Goal: Task Accomplishment & Management: Manage account settings

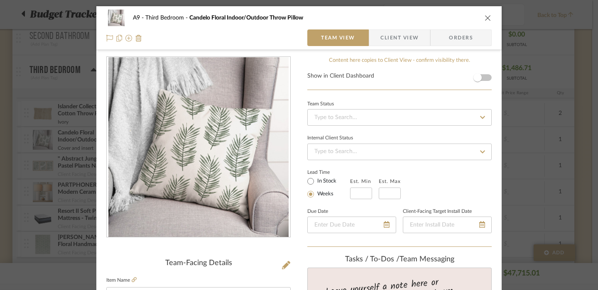
click at [485, 15] on icon "close" at bounding box center [488, 18] width 7 height 7
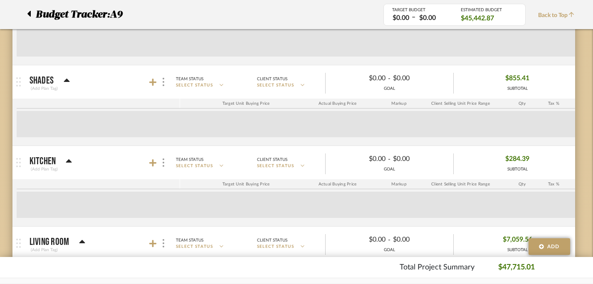
scroll to position [0, 6]
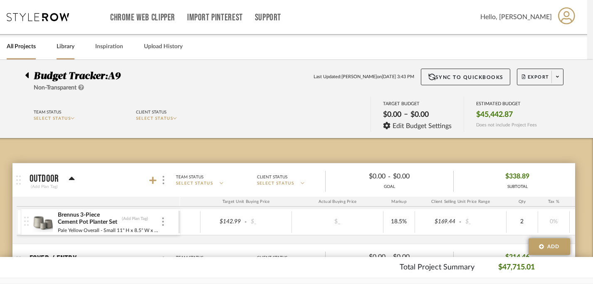
click at [69, 48] on link "Library" at bounding box center [66, 46] width 18 height 11
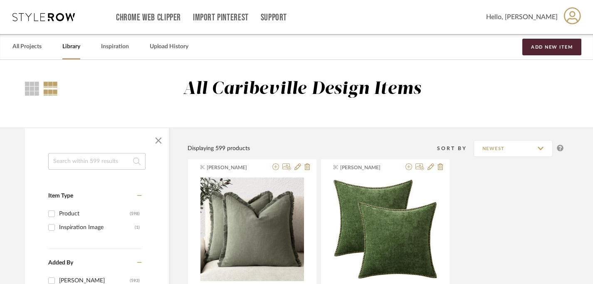
click at [100, 159] on input at bounding box center [96, 161] width 97 height 17
type input "cane"
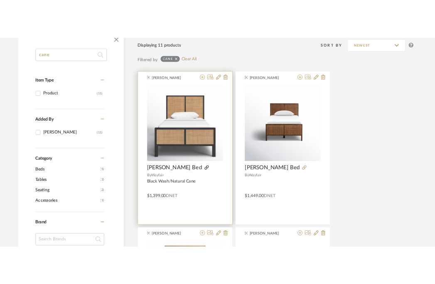
scroll to position [154, 6]
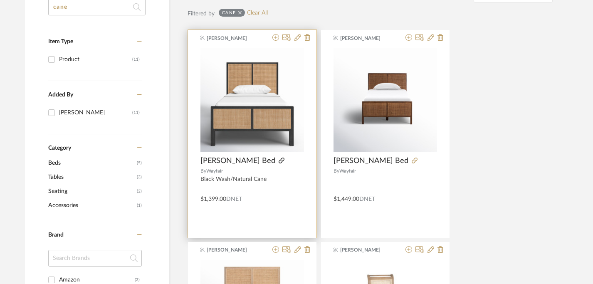
click at [278, 160] on icon at bounding box center [281, 160] width 6 height 6
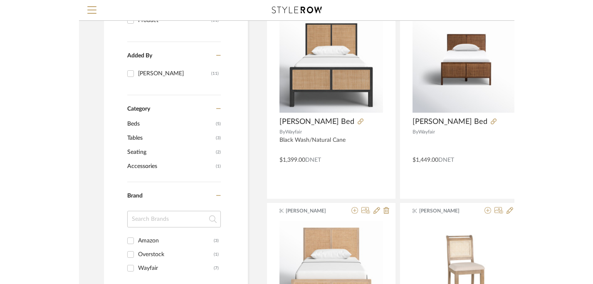
scroll to position [0, 6]
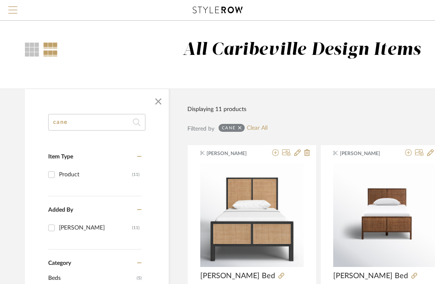
click at [10, 6] on span "Menu" at bounding box center [12, 6] width 9 height 1
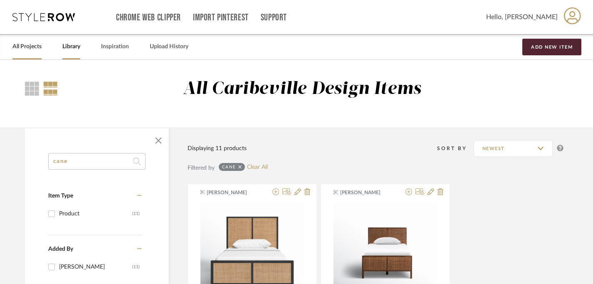
click at [33, 49] on link "All Projects" at bounding box center [26, 46] width 29 height 11
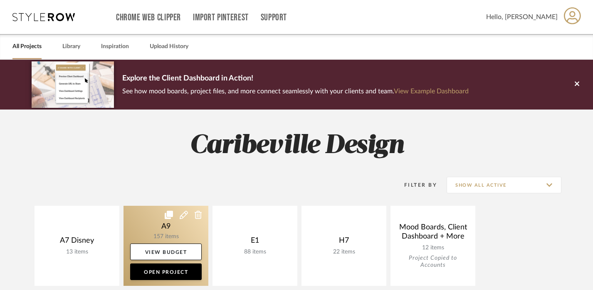
click at [180, 228] on link at bounding box center [165, 246] width 85 height 80
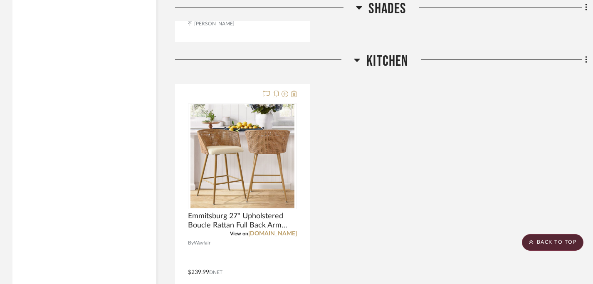
scroll to position [1352, 0]
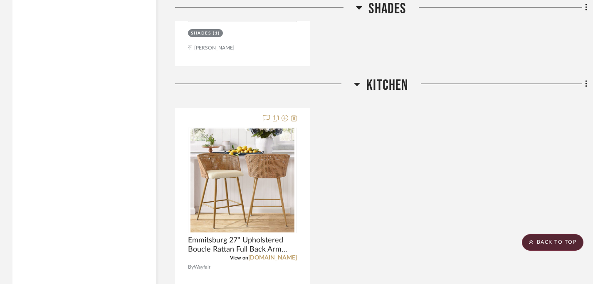
click at [357, 83] on icon at bounding box center [357, 84] width 6 height 3
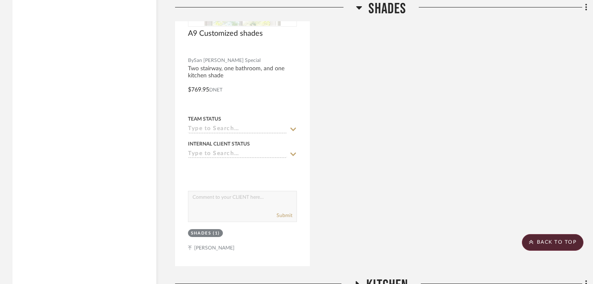
scroll to position [1107, 0]
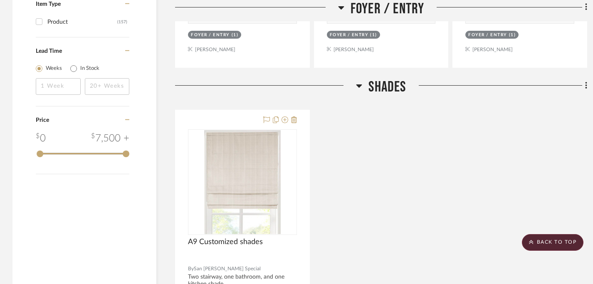
click at [359, 81] on icon at bounding box center [359, 86] width 6 height 10
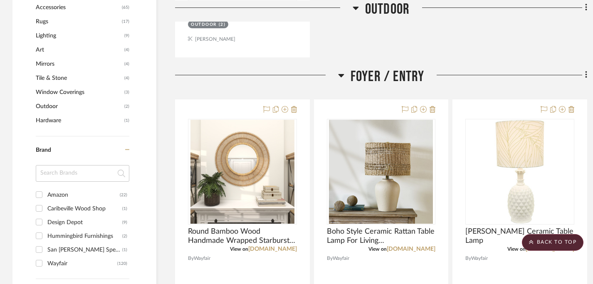
scroll to position [551, 0]
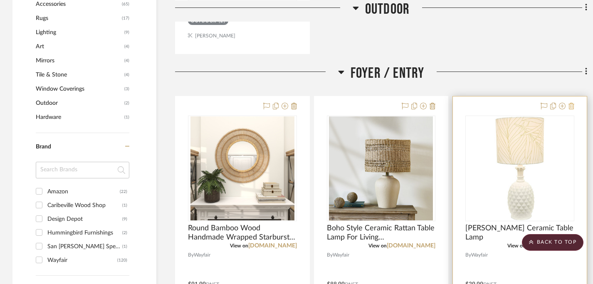
click at [571, 106] on icon at bounding box center [571, 106] width 6 height 7
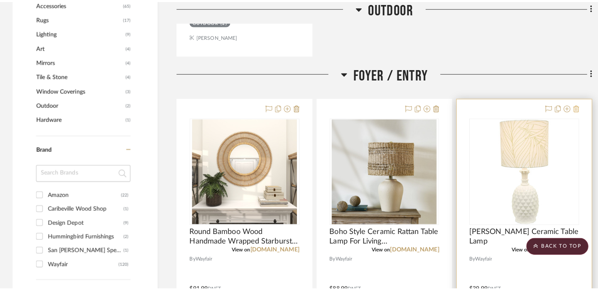
scroll to position [0, 0]
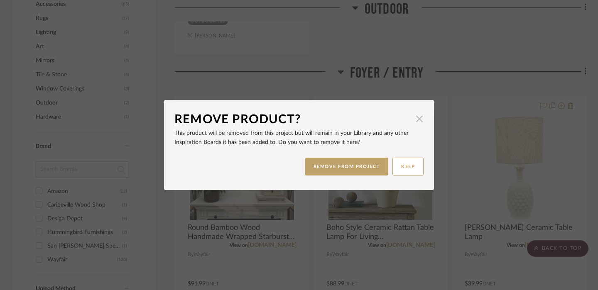
click at [416, 123] on span "button" at bounding box center [419, 119] width 17 height 17
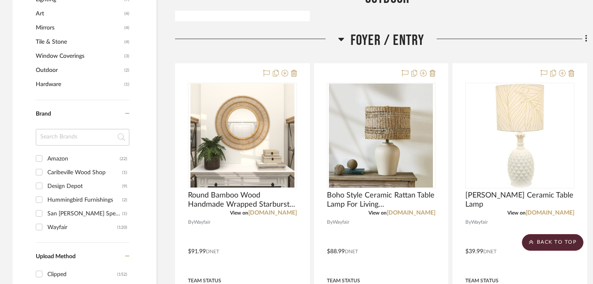
scroll to position [585, 0]
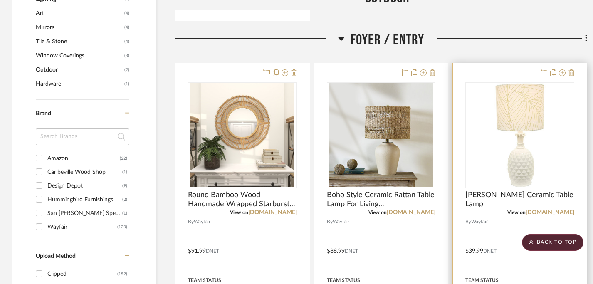
click at [575, 73] on div at bounding box center [520, 245] width 134 height 364
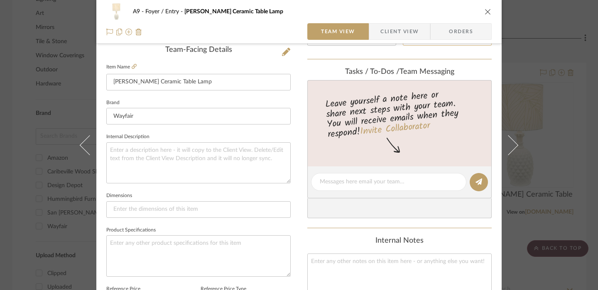
scroll to position [182, 0]
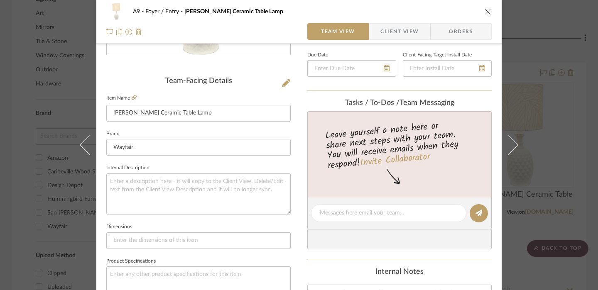
click at [487, 10] on icon "close" at bounding box center [488, 11] width 7 height 7
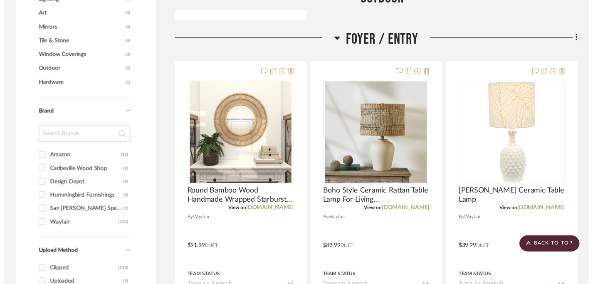
scroll to position [585, 0]
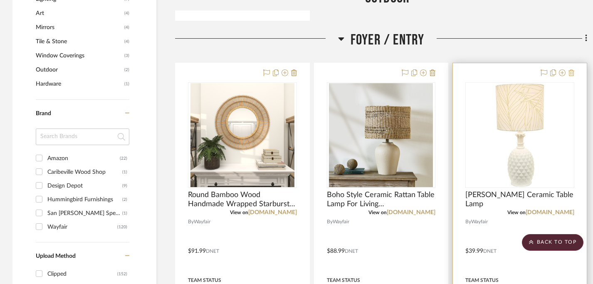
click at [572, 73] on icon at bounding box center [571, 72] width 6 height 7
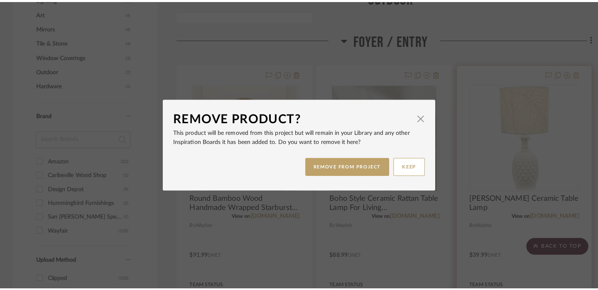
scroll to position [0, 0]
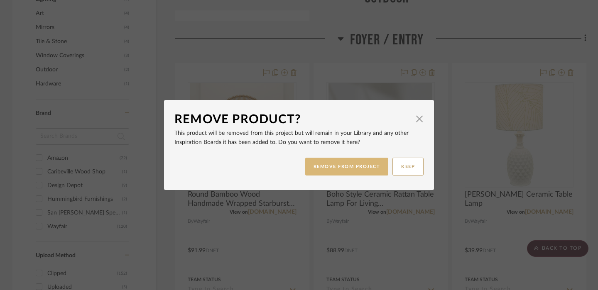
click at [371, 167] on button "REMOVE FROM PROJECT" at bounding box center [347, 167] width 84 height 18
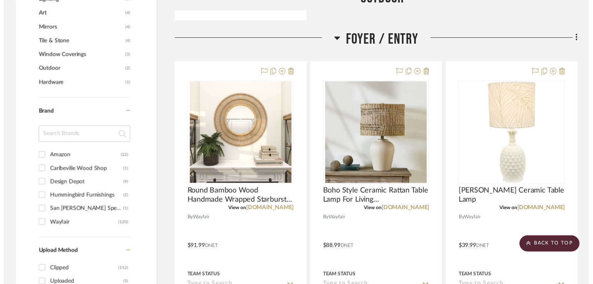
scroll to position [585, 0]
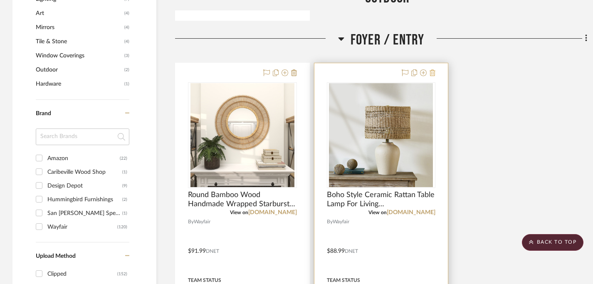
click at [434, 72] on icon at bounding box center [432, 72] width 6 height 7
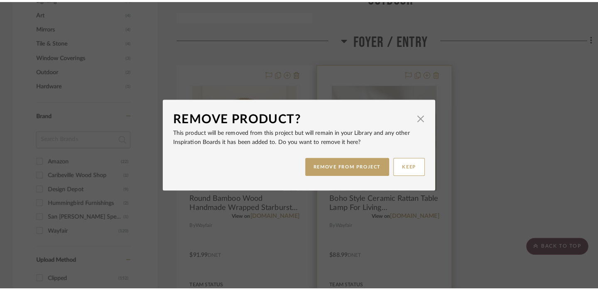
scroll to position [0, 0]
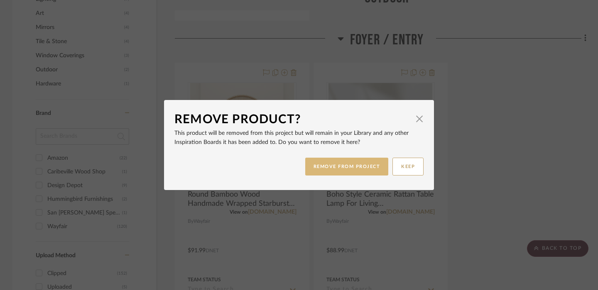
click at [373, 165] on button "REMOVE FROM PROJECT" at bounding box center [347, 167] width 84 height 18
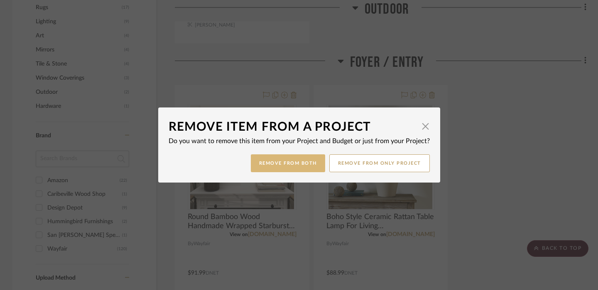
click at [301, 162] on button "Remove from Both" at bounding box center [288, 164] width 74 height 18
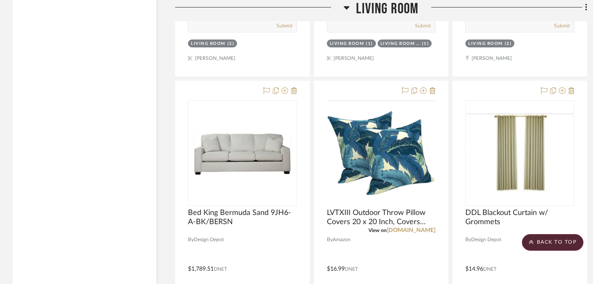
scroll to position [1411, 0]
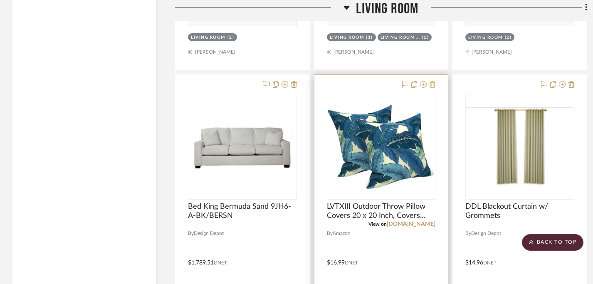
click at [434, 84] on icon at bounding box center [432, 84] width 6 height 7
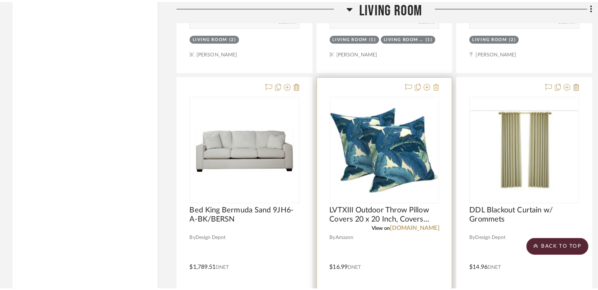
scroll to position [0, 0]
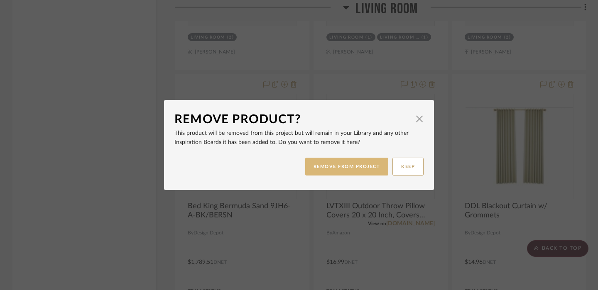
click at [341, 172] on button "REMOVE FROM PROJECT" at bounding box center [347, 167] width 84 height 18
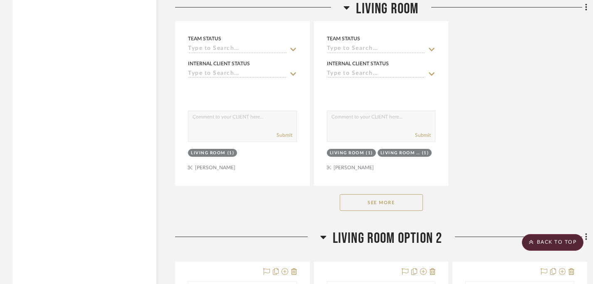
click at [362, 200] on button "See More" at bounding box center [381, 202] width 83 height 17
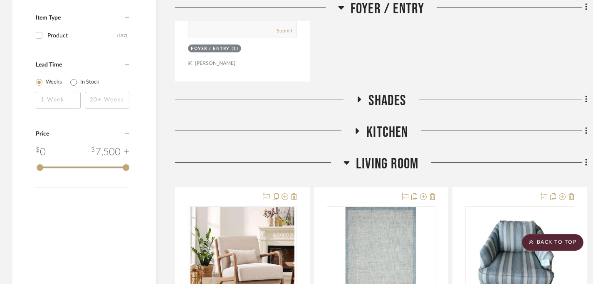
scroll to position [913, 0]
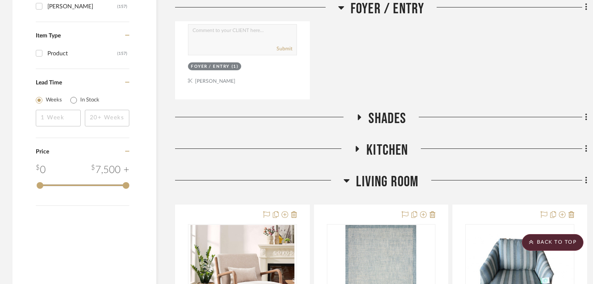
click at [349, 182] on icon at bounding box center [346, 180] width 6 height 10
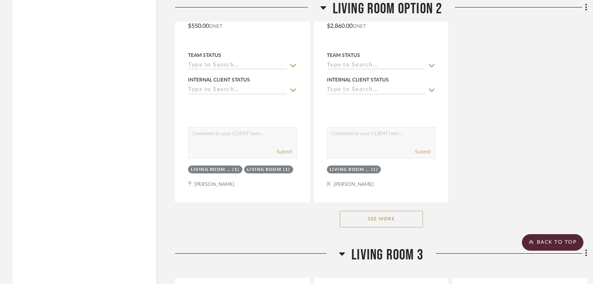
scroll to position [2051, 0]
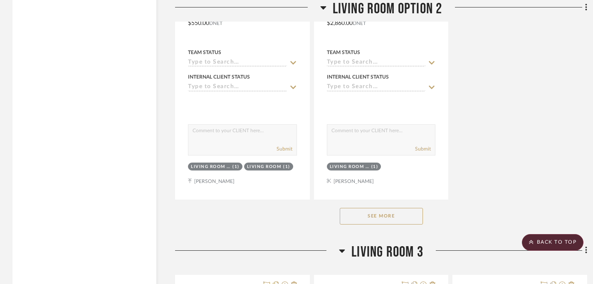
click at [347, 217] on button "See More" at bounding box center [381, 216] width 83 height 17
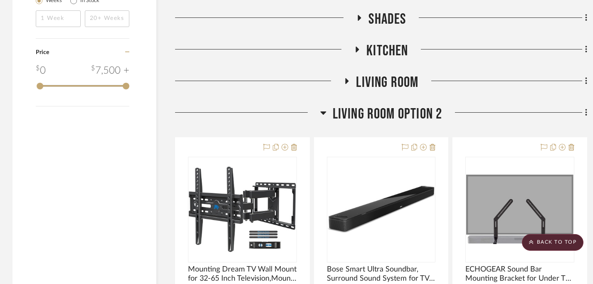
scroll to position [965, 0]
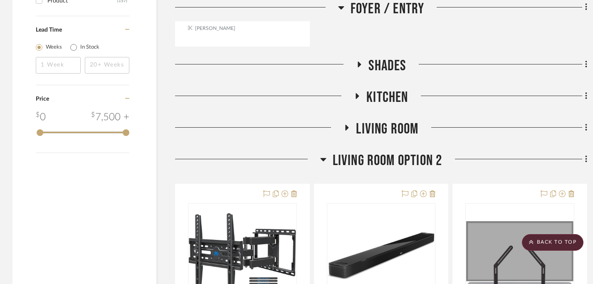
click at [324, 158] on icon at bounding box center [323, 159] width 6 height 3
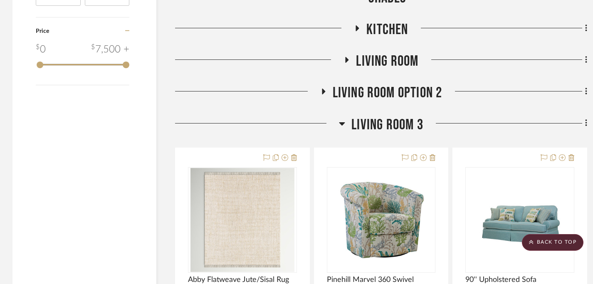
scroll to position [999, 0]
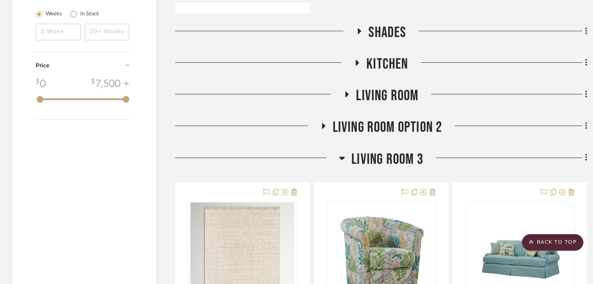
click at [342, 158] on icon at bounding box center [342, 158] width 6 height 3
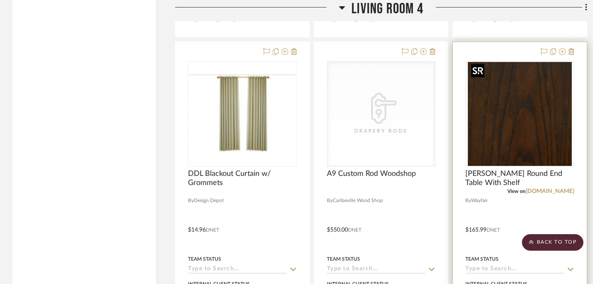
scroll to position [1530, 0]
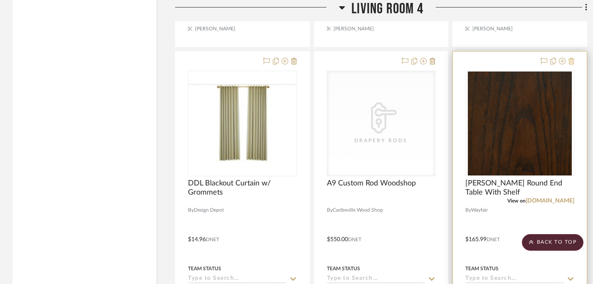
click at [573, 62] on icon at bounding box center [571, 61] width 6 height 7
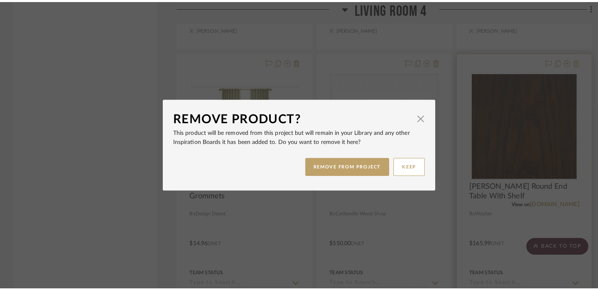
scroll to position [0, 0]
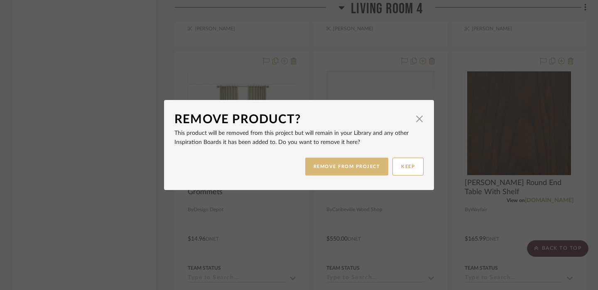
click at [369, 165] on button "REMOVE FROM PROJECT" at bounding box center [347, 167] width 84 height 18
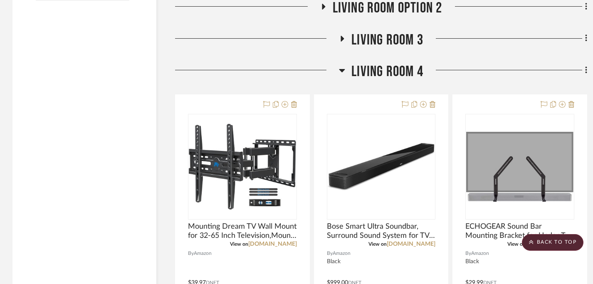
scroll to position [1078, 0]
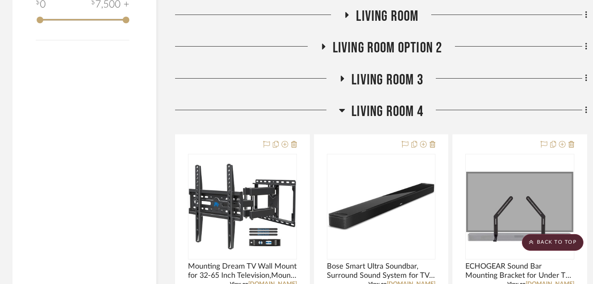
click at [340, 110] on icon at bounding box center [342, 110] width 6 height 10
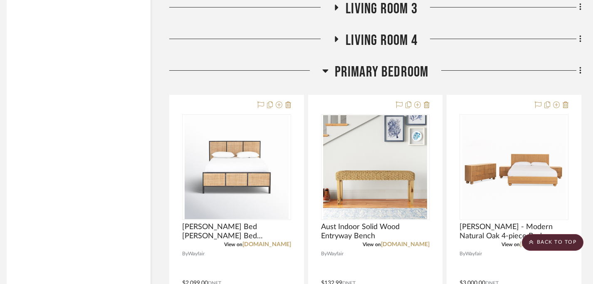
scroll to position [1107, 6]
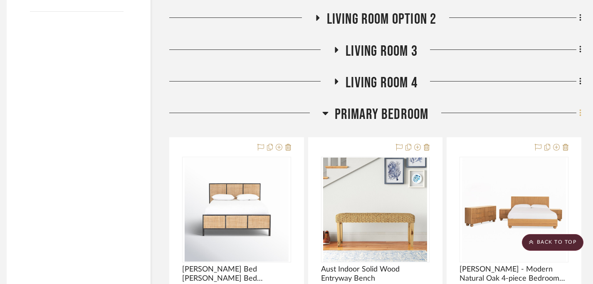
click at [579, 116] on icon at bounding box center [580, 112] width 2 height 9
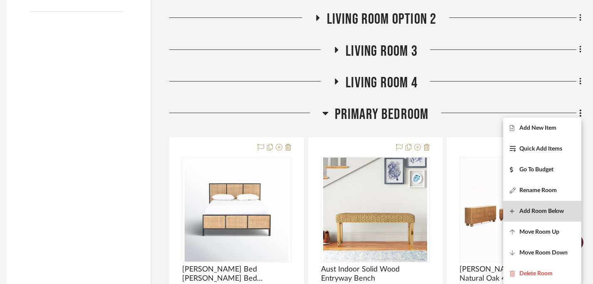
click at [545, 212] on span "Add Room Below" at bounding box center [541, 211] width 44 height 7
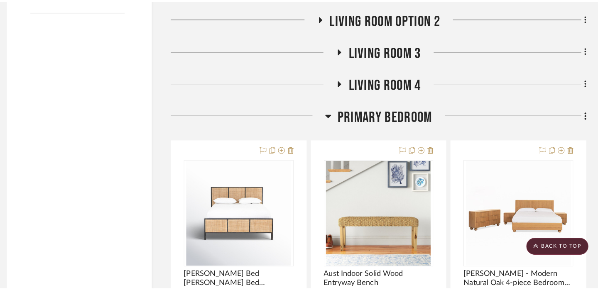
scroll to position [0, 0]
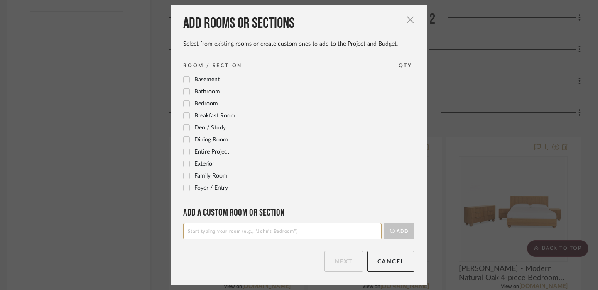
click at [271, 231] on input at bounding box center [282, 231] width 199 height 17
type input "Primary Bedroom 2"
click at [402, 233] on button "Add" at bounding box center [399, 231] width 31 height 17
click at [342, 265] on button "Next" at bounding box center [344, 261] width 39 height 21
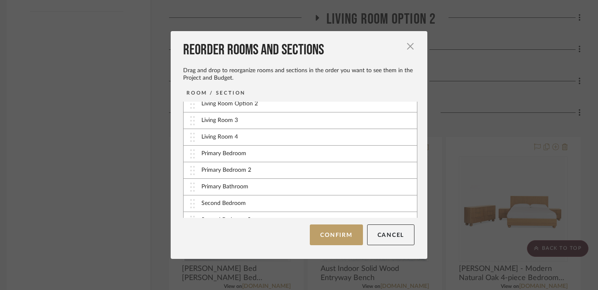
scroll to position [92, 0]
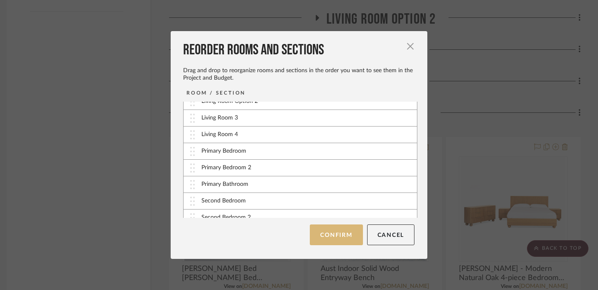
click at [331, 236] on button "Confirm" at bounding box center [336, 235] width 53 height 21
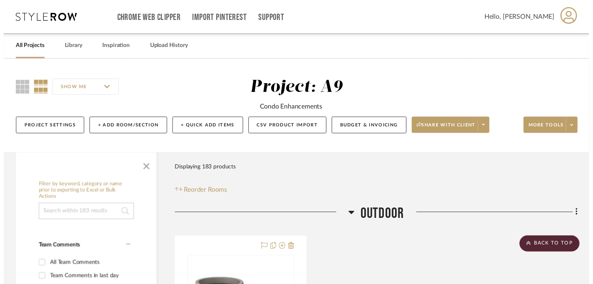
scroll to position [1107, 6]
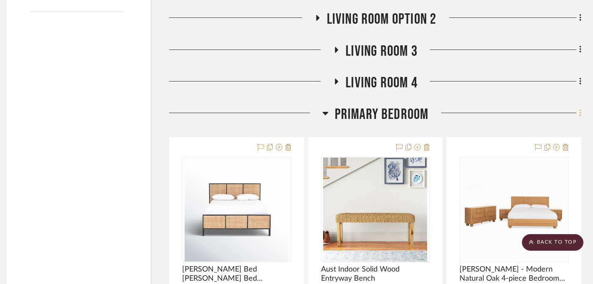
click at [579, 113] on icon at bounding box center [580, 112] width 2 height 7
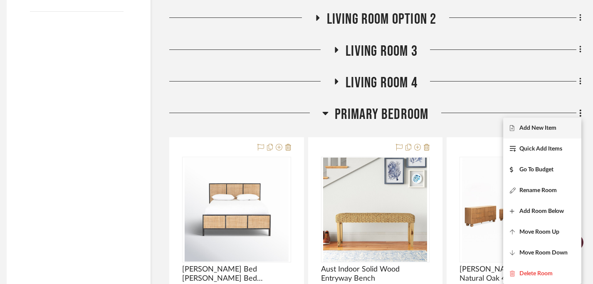
click at [553, 127] on span "Add New Item" at bounding box center [537, 128] width 37 height 7
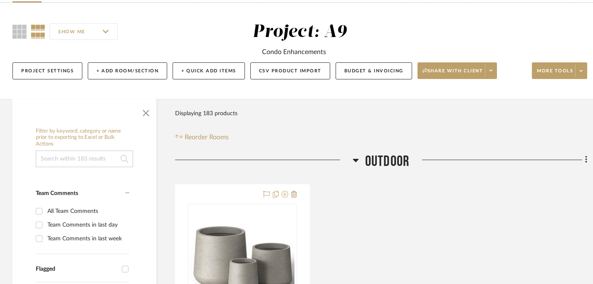
scroll to position [130, 0]
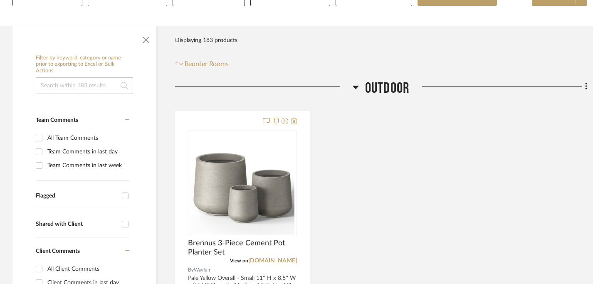
click at [356, 84] on icon at bounding box center [355, 87] width 6 height 10
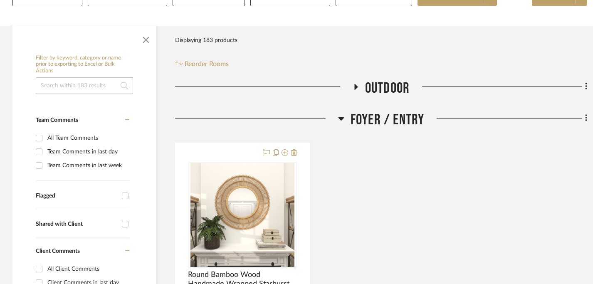
click at [344, 115] on h3 "Foyer / Entry" at bounding box center [381, 120] width 86 height 18
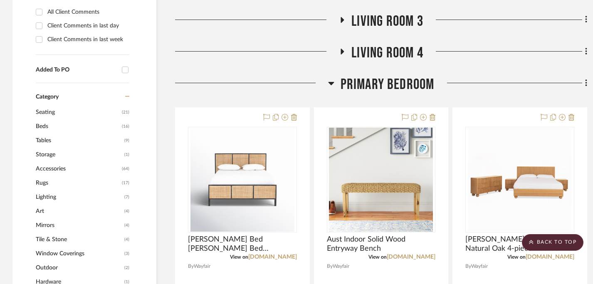
scroll to position [392, 0]
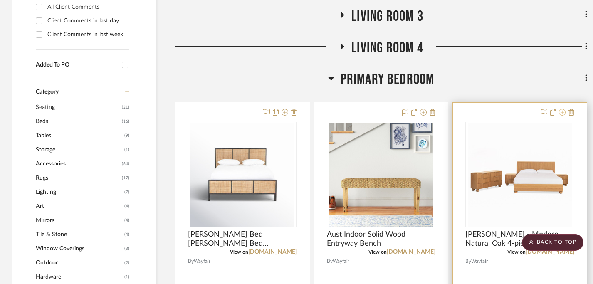
click at [561, 115] on icon at bounding box center [562, 112] width 7 height 7
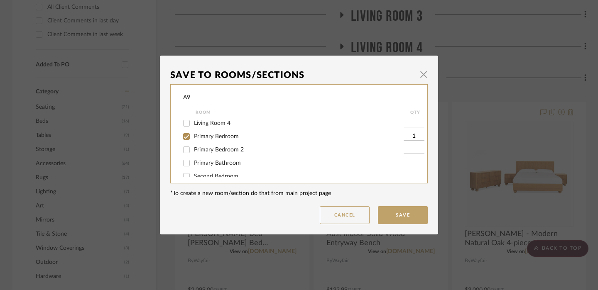
scroll to position [88, 0]
click at [219, 159] on span "Primary Bedroom 2" at bounding box center [219, 156] width 50 height 6
click at [193, 160] on input "Primary Bedroom 2" at bounding box center [186, 155] width 13 height 13
checkbox input "true"
type input "1"
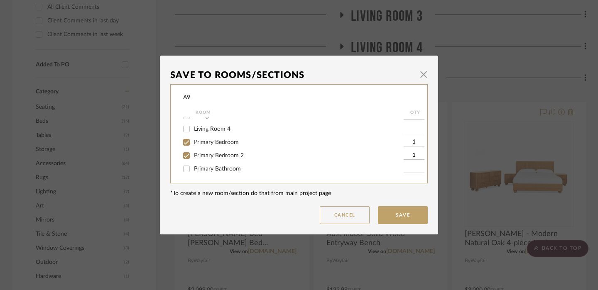
click at [239, 146] on label "Primary Bedroom" at bounding box center [299, 142] width 210 height 7
click at [193, 147] on input "Primary Bedroom" at bounding box center [186, 142] width 13 height 13
checkbox input "false"
click at [391, 213] on button "Save" at bounding box center [403, 216] width 50 height 18
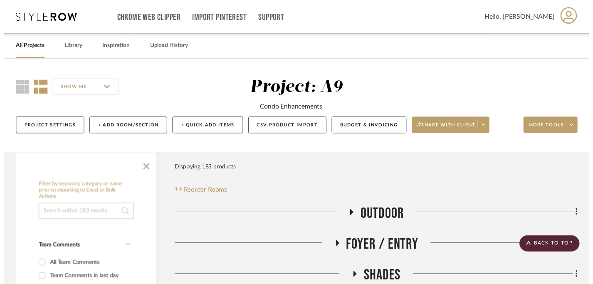
scroll to position [392, 0]
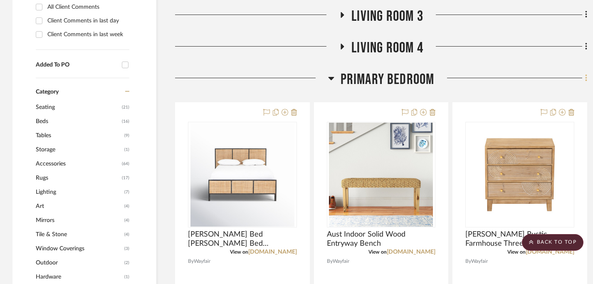
click at [586, 79] on icon at bounding box center [586, 77] width 2 height 7
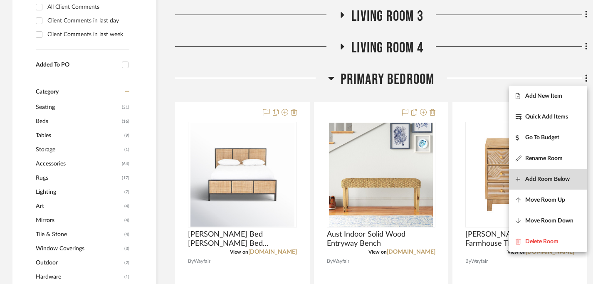
click at [551, 183] on button "Add Room Below" at bounding box center [548, 179] width 78 height 21
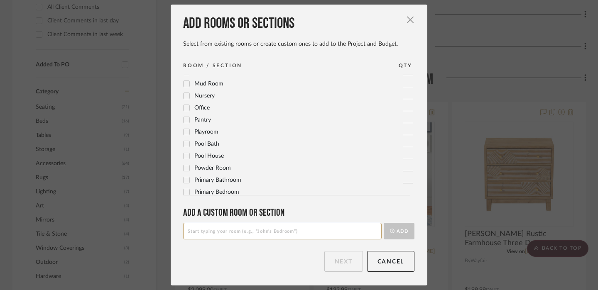
scroll to position [277, 0]
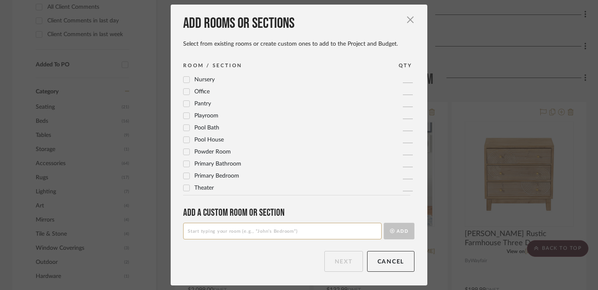
click at [246, 231] on input at bounding box center [282, 231] width 199 height 17
type input "Primary Bedroom 3"
click at [390, 234] on icon "submit" at bounding box center [392, 231] width 5 height 5
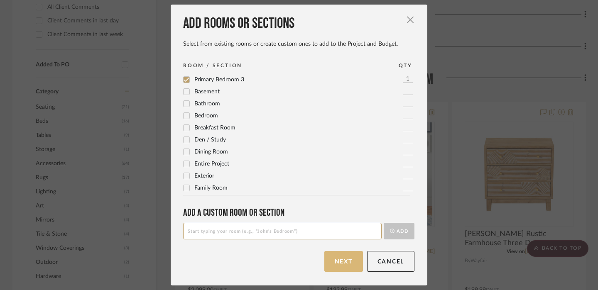
click at [347, 258] on button "Next" at bounding box center [344, 261] width 39 height 21
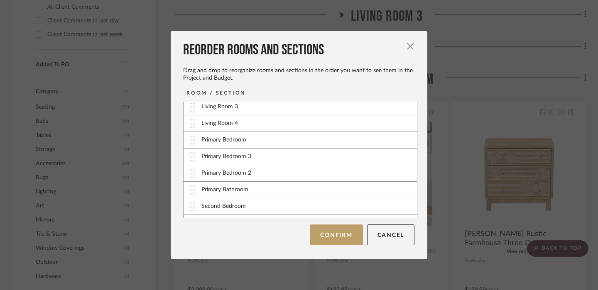
scroll to position [104, 0]
drag, startPoint x: 310, startPoint y: 158, endPoint x: 308, endPoint y: 175, distance: 17.2
click at [325, 233] on button "Confirm" at bounding box center [336, 235] width 53 height 21
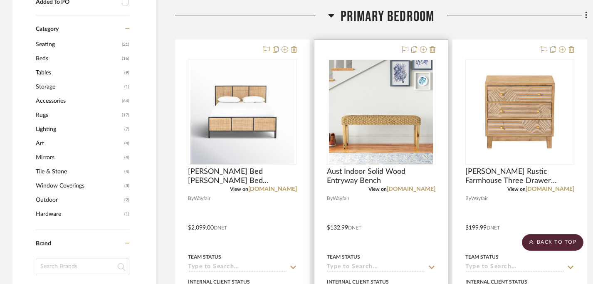
scroll to position [443, 0]
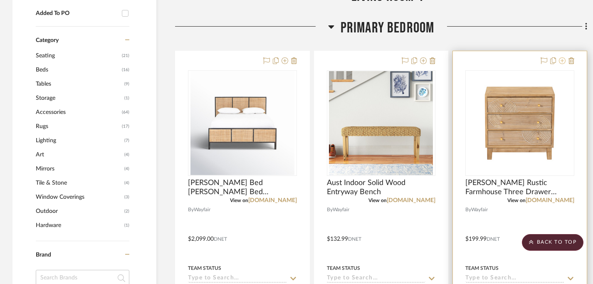
click at [563, 59] on icon at bounding box center [562, 60] width 7 height 7
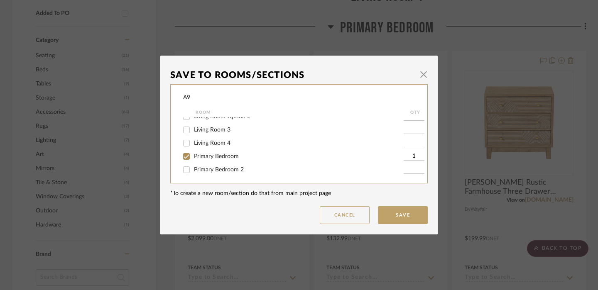
scroll to position [76, 0]
click at [241, 171] on label "Primary Bedroom 2" at bounding box center [299, 168] width 210 height 7
click at [193, 171] on input "Primary Bedroom 2" at bounding box center [186, 167] width 13 height 13
checkbox input "true"
type input "1"
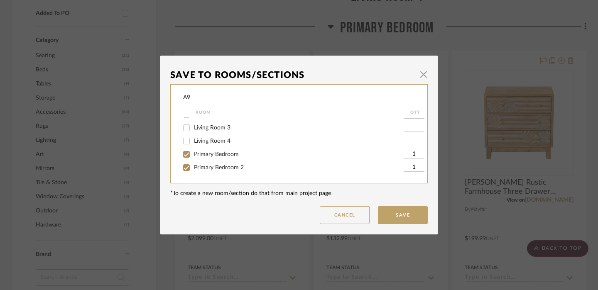
scroll to position [77, 0]
click at [231, 156] on span "Primary Bedroom" at bounding box center [216, 153] width 45 height 6
click at [193, 157] on input "Primary Bedroom" at bounding box center [186, 153] width 13 height 13
checkbox input "false"
click at [412, 166] on input "1" at bounding box center [414, 166] width 21 height 8
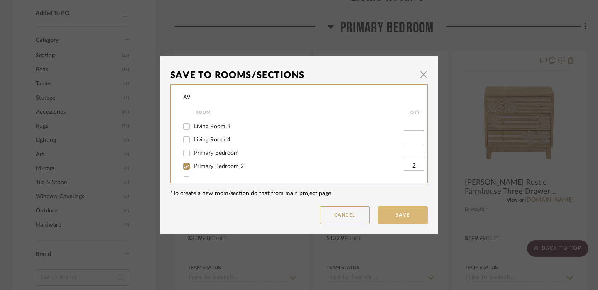
type input "2"
click at [408, 219] on button "Save" at bounding box center [403, 216] width 50 height 18
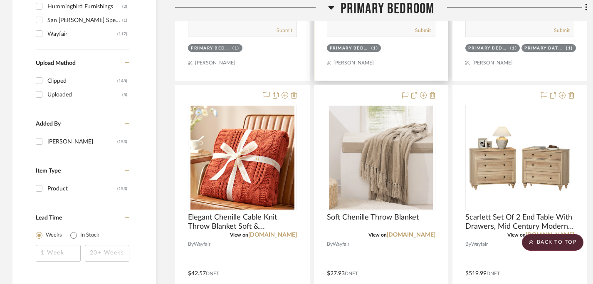
scroll to position [777, 0]
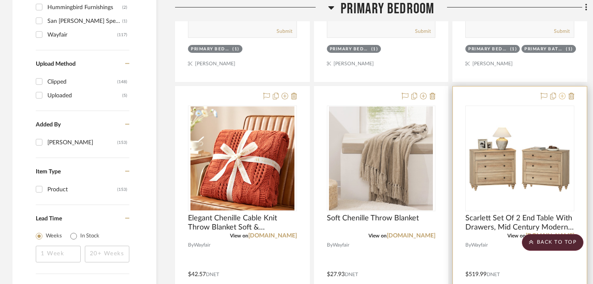
click at [562, 98] on icon at bounding box center [562, 96] width 7 height 7
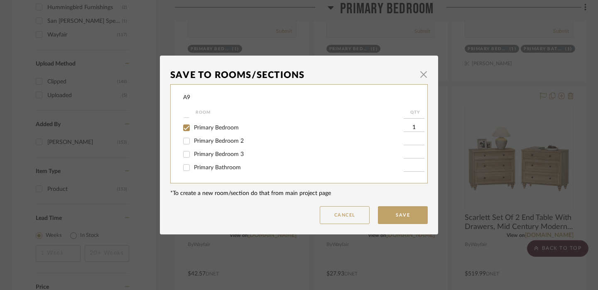
scroll to position [116, 0]
click at [220, 144] on span "Primary Bedroom 3" at bounding box center [219, 141] width 50 height 6
click at [193, 148] on input "Primary Bedroom 3" at bounding box center [186, 140] width 13 height 13
checkbox input "true"
type input "1"
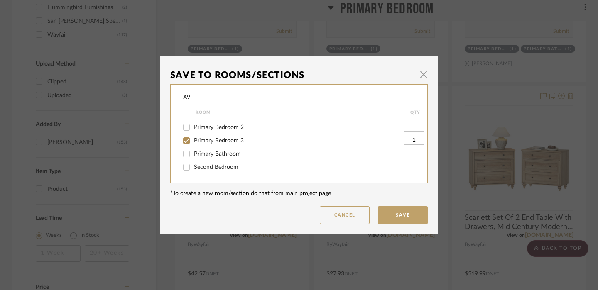
click at [222, 117] on span "Primary Bedroom" at bounding box center [216, 114] width 45 height 6
click at [193, 121] on input "Primary Bedroom" at bounding box center [186, 114] width 13 height 13
checkbox input "false"
click at [391, 218] on button "Save" at bounding box center [403, 216] width 50 height 18
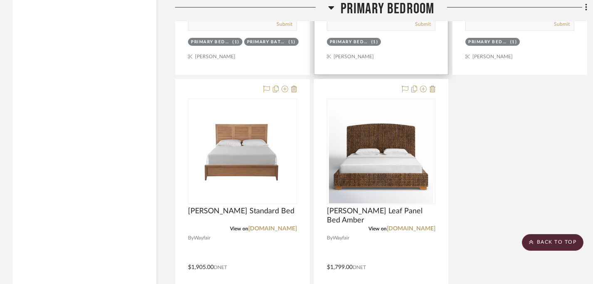
scroll to position [1154, 0]
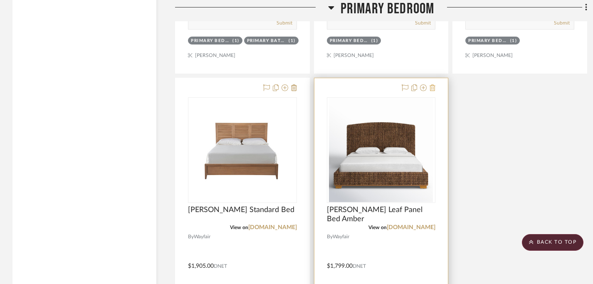
click at [430, 89] on icon at bounding box center [432, 87] width 6 height 7
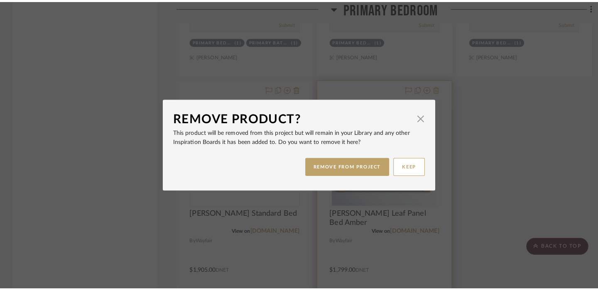
scroll to position [0, 0]
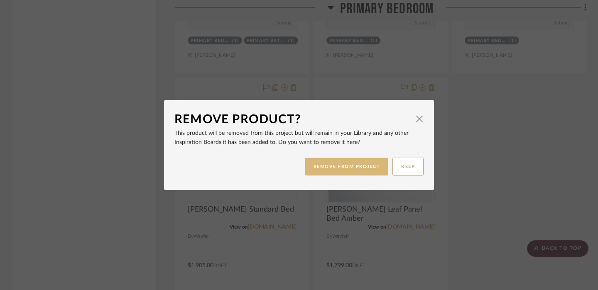
click at [355, 169] on button "REMOVE FROM PROJECT" at bounding box center [347, 167] width 84 height 18
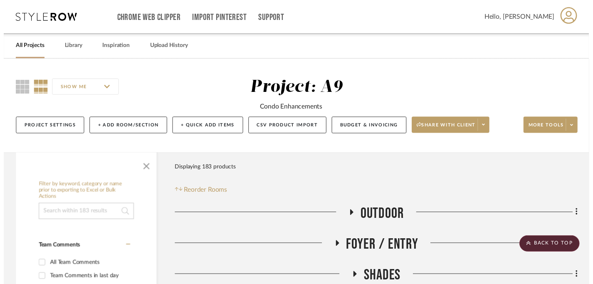
scroll to position [1154, 0]
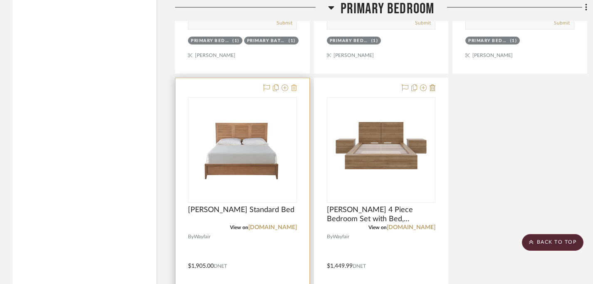
click at [295, 87] on icon at bounding box center [294, 87] width 6 height 7
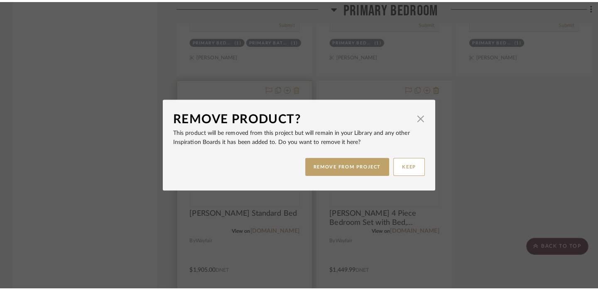
scroll to position [0, 0]
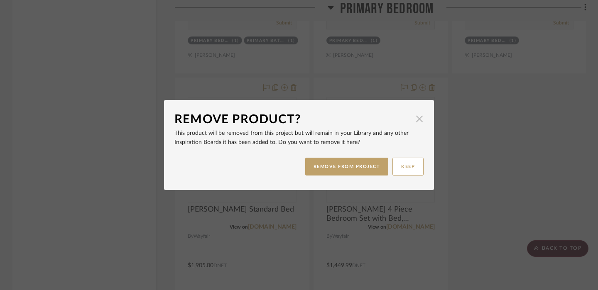
click at [417, 121] on span "button" at bounding box center [419, 119] width 17 height 17
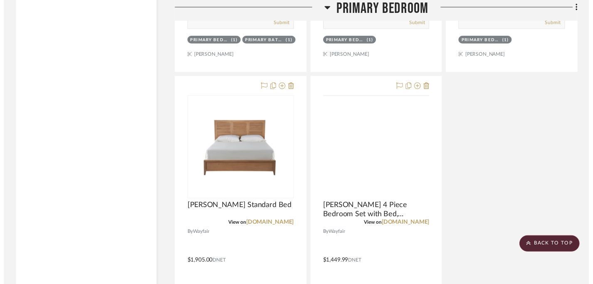
scroll to position [1154, 0]
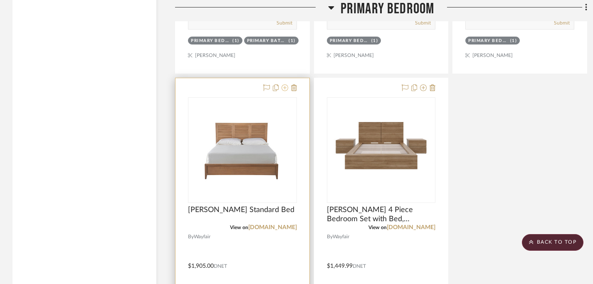
click at [282, 90] on icon at bounding box center [284, 87] width 7 height 7
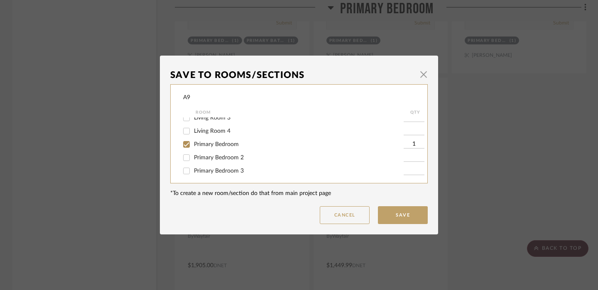
scroll to position [99, 0]
click at [235, 161] on span "Primary Bedroom 3" at bounding box center [219, 158] width 50 height 6
click at [193, 162] on input "Primary Bedroom 3" at bounding box center [186, 157] width 13 height 13
checkbox input "true"
type input "1"
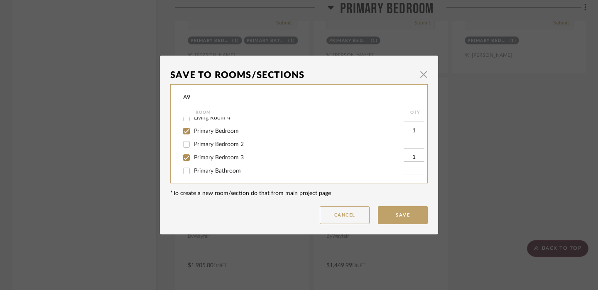
click at [231, 134] on span "Primary Bedroom" at bounding box center [216, 131] width 45 height 6
click at [193, 138] on input "Primary Bedroom" at bounding box center [186, 131] width 13 height 13
checkbox input "false"
click at [400, 218] on button "Save" at bounding box center [403, 216] width 50 height 18
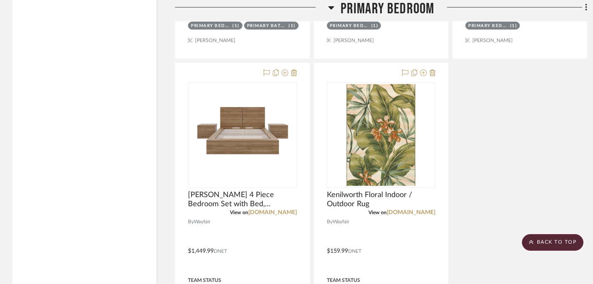
scroll to position [1171, 0]
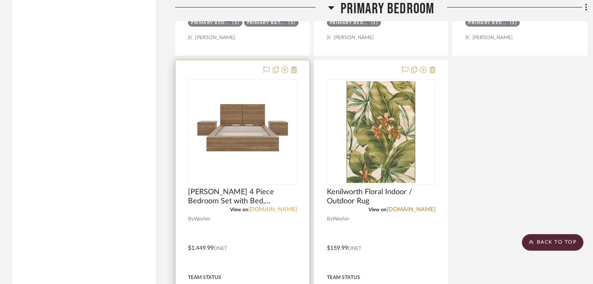
click at [280, 208] on link "[DOMAIN_NAME]" at bounding box center [272, 210] width 49 height 6
click at [293, 72] on icon at bounding box center [294, 69] width 6 height 7
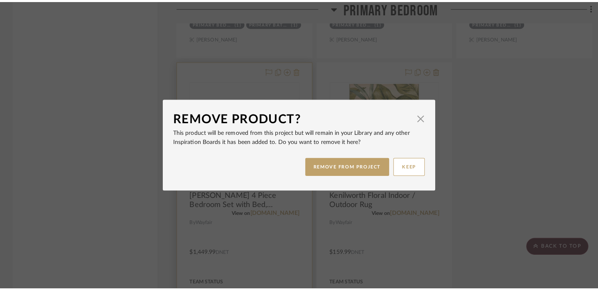
scroll to position [0, 0]
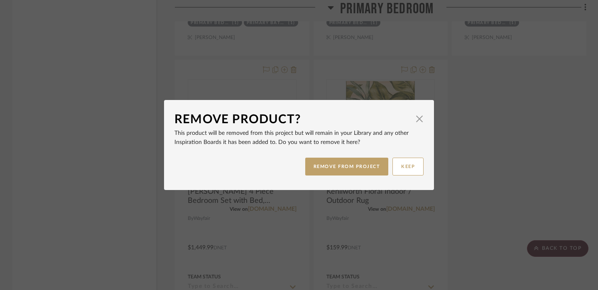
click at [423, 120] on dialog-content "Remove Product? × This product will be removed from this project but will remai…" at bounding box center [299, 145] width 270 height 90
click at [416, 116] on span "button" at bounding box center [419, 119] width 17 height 17
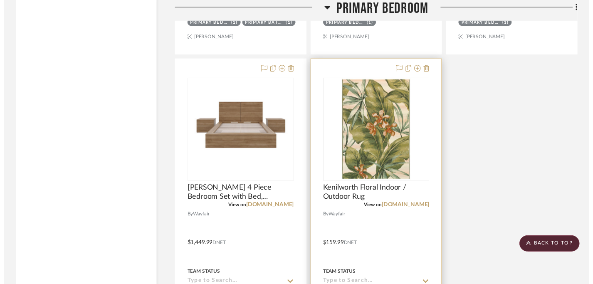
scroll to position [1171, 0]
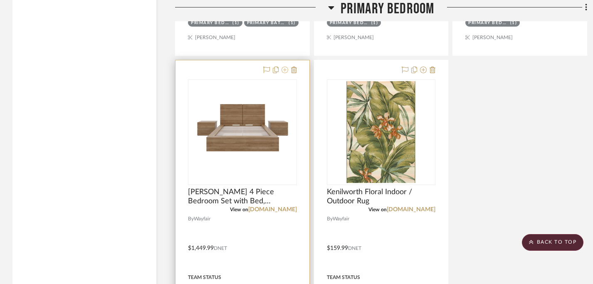
click at [283, 70] on icon at bounding box center [284, 69] width 7 height 7
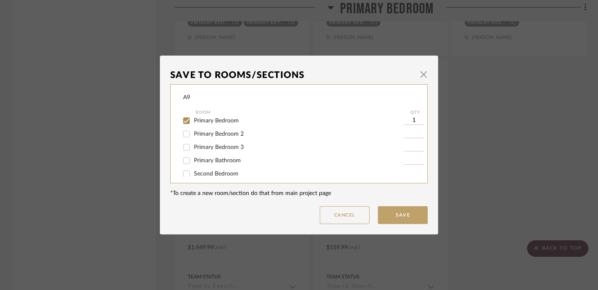
scroll to position [103, 0]
click at [234, 143] on span "Primary Bedroom 2" at bounding box center [219, 141] width 50 height 6
click at [193, 143] on input "Primary Bedroom 2" at bounding box center [186, 141] width 13 height 13
checkbox input "true"
type input "1"
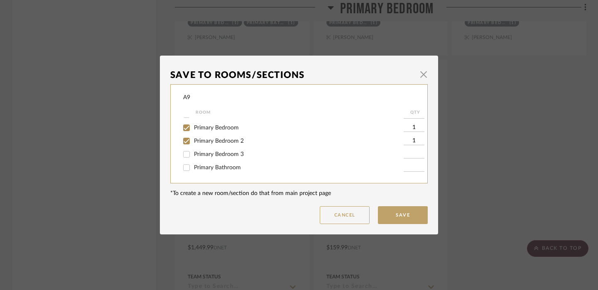
click at [227, 131] on span "Primary Bedroom" at bounding box center [216, 128] width 45 height 6
click at [193, 133] on input "Primary Bedroom" at bounding box center [186, 127] width 13 height 13
checkbox input "false"
click at [416, 213] on button "Save" at bounding box center [403, 216] width 50 height 18
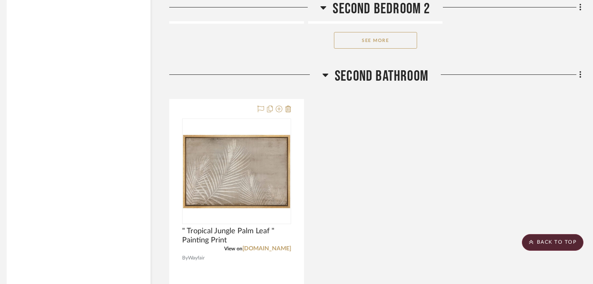
scroll to position [5150, 6]
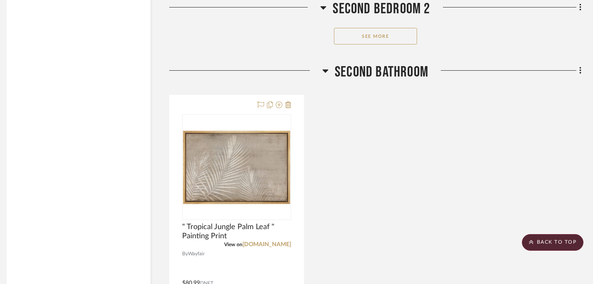
click at [389, 28] on button "See More" at bounding box center [375, 36] width 83 height 17
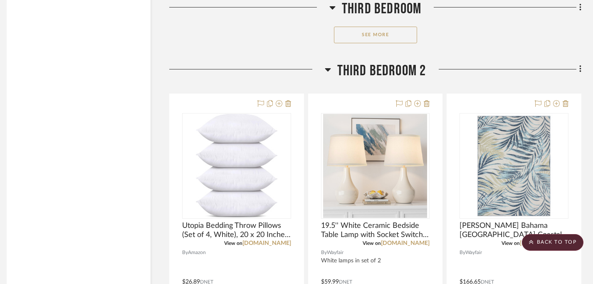
scroll to position [7104, 6]
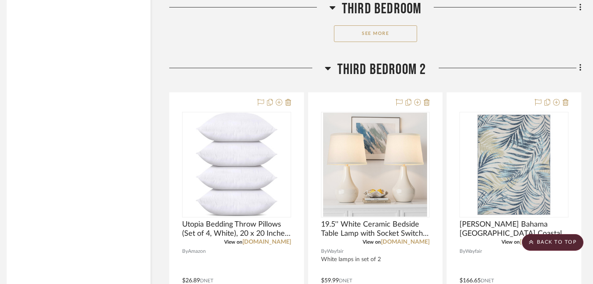
click at [368, 31] on button "See More" at bounding box center [375, 33] width 83 height 17
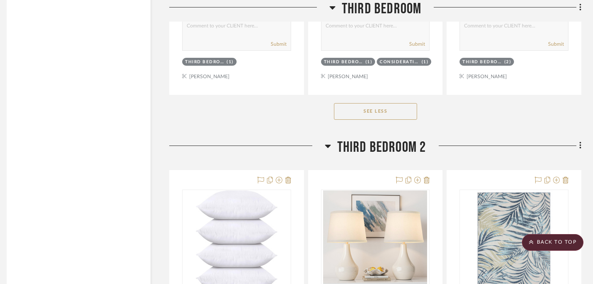
scroll to position [7029, 6]
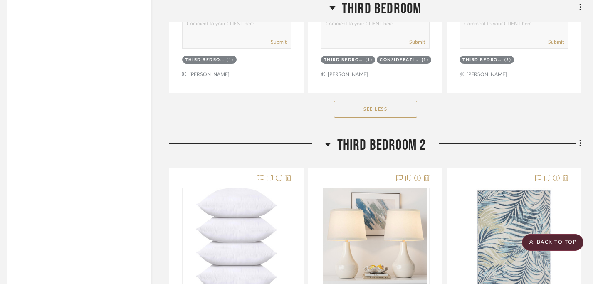
click at [369, 103] on button "See Less" at bounding box center [375, 109] width 83 height 17
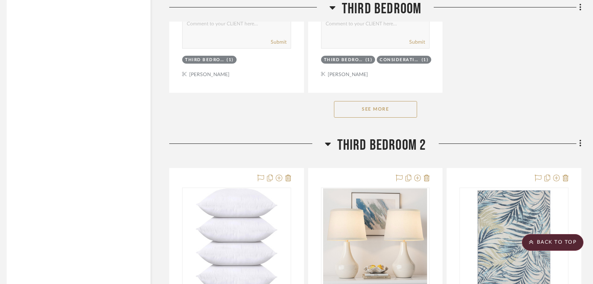
click at [369, 104] on button "See More" at bounding box center [375, 109] width 83 height 17
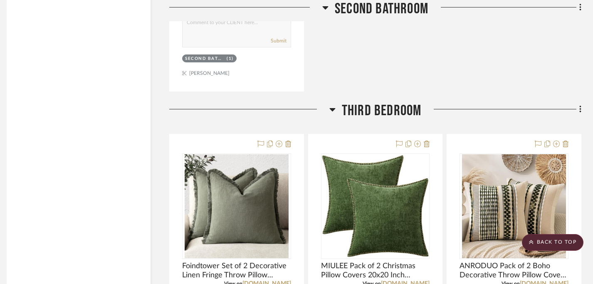
scroll to position [5866, 6]
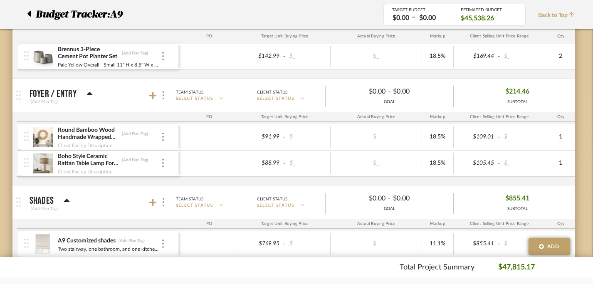
scroll to position [0, 6]
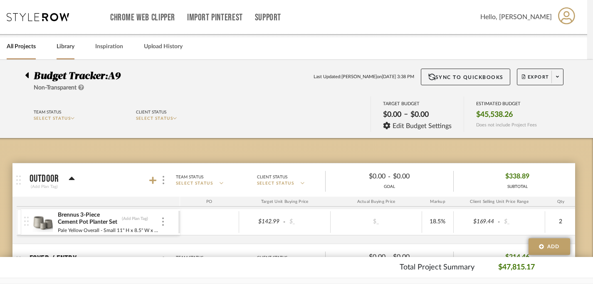
click at [72, 47] on link "Library" at bounding box center [66, 46] width 18 height 11
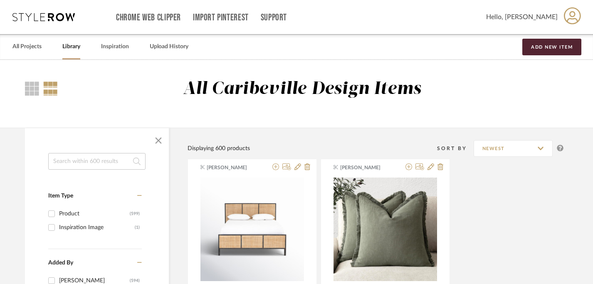
click at [105, 164] on input at bounding box center [96, 161] width 97 height 17
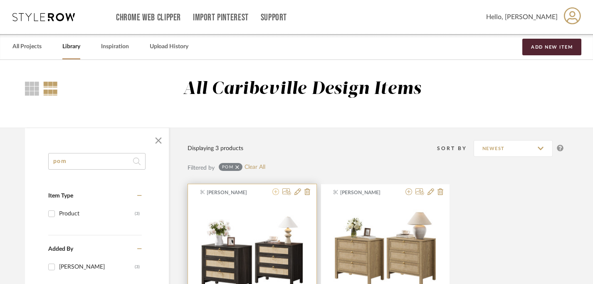
type input "pom"
click at [274, 193] on icon at bounding box center [275, 191] width 7 height 7
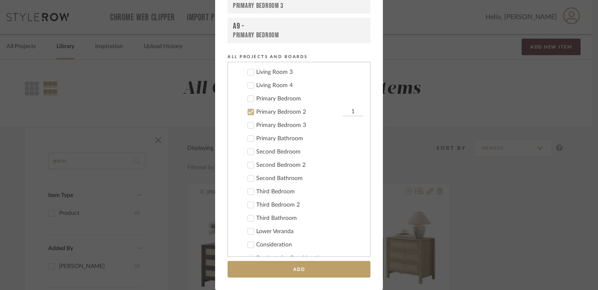
scroll to position [124, 0]
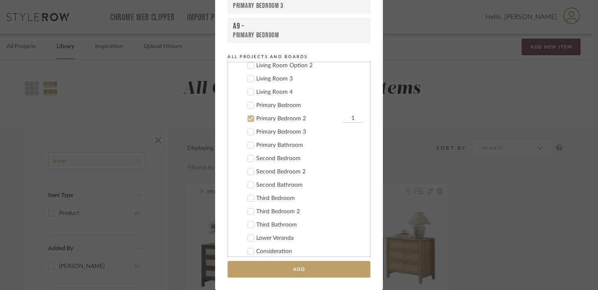
click at [273, 106] on div "Primary Bedroom" at bounding box center [309, 105] width 107 height 7
click at [263, 136] on label "Primary Bedroom 3" at bounding box center [302, 132] width 123 height 8
click at [263, 148] on div "Primary Bathroom" at bounding box center [309, 145] width 107 height 7
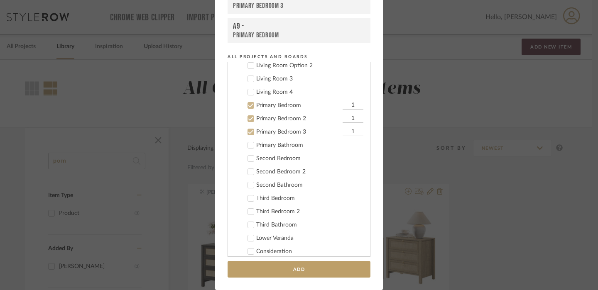
click at [263, 160] on div "Second Bedroom" at bounding box center [309, 158] width 107 height 7
click at [264, 172] on div "Second Bedroom 2" at bounding box center [309, 172] width 107 height 7
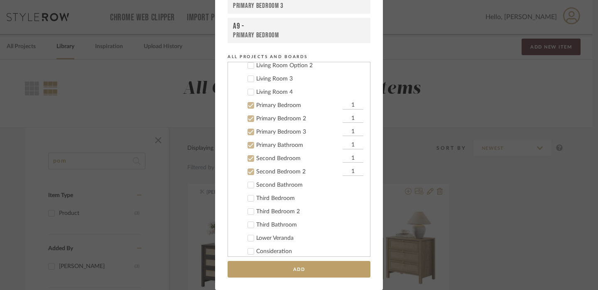
click at [267, 186] on div "Second Bathroom" at bounding box center [309, 185] width 107 height 7
click at [267, 198] on div "Third Bedroom" at bounding box center [309, 198] width 107 height 7
click at [268, 212] on div "Third Bedroom 2" at bounding box center [309, 212] width 107 height 7
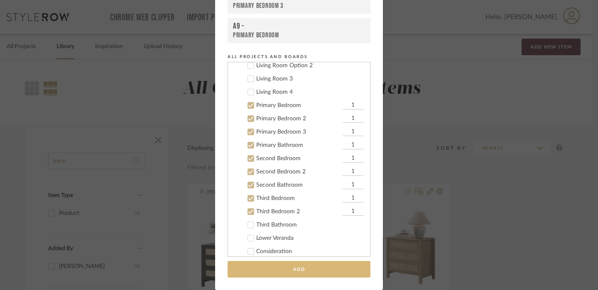
click at [279, 270] on button "Add" at bounding box center [299, 269] width 143 height 17
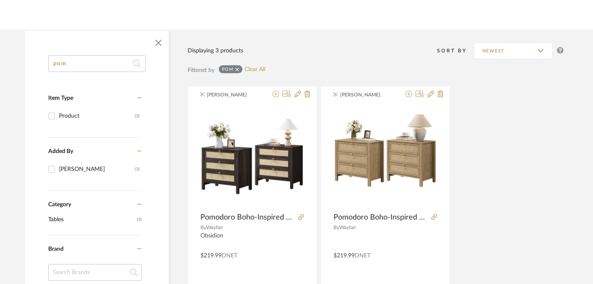
scroll to position [103, 6]
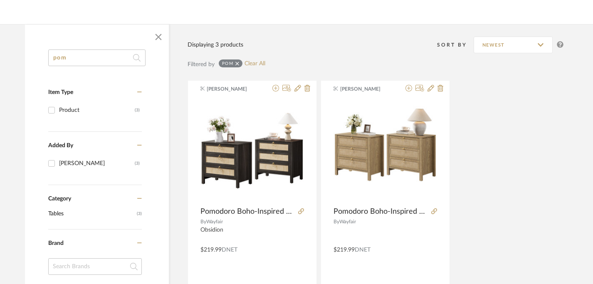
drag, startPoint x: 100, startPoint y: 60, endPoint x: 37, endPoint y: 59, distance: 62.3
click at [37, 59] on div "pom Item Type Product (3) Added By Brianne Leiva (3) Category Tables (3) Brand …" at bounding box center [97, 275] width 144 height 453
type input "bed"
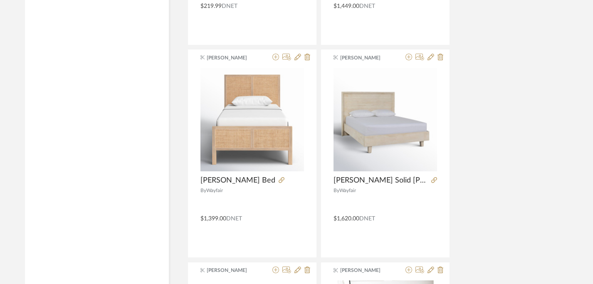
scroll to position [1412, 6]
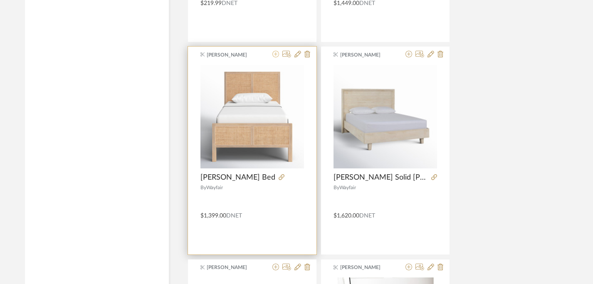
click at [276, 54] on icon at bounding box center [275, 54] width 7 height 7
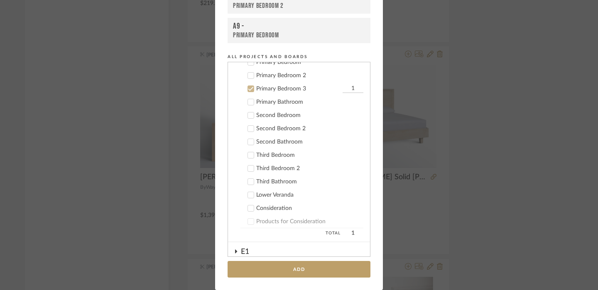
scroll to position [159, 0]
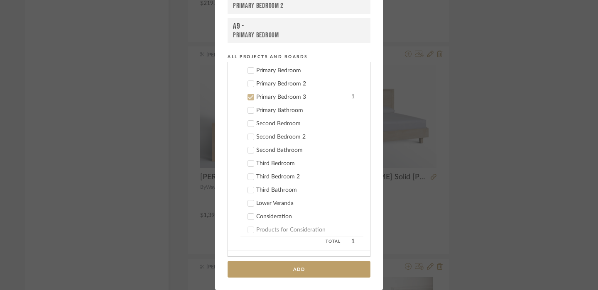
click at [275, 125] on div "Second Bedroom" at bounding box center [309, 124] width 107 height 7
click at [249, 98] on icon at bounding box center [251, 97] width 6 height 6
click at [258, 136] on div "Second Bedroom 2" at bounding box center [309, 137] width 107 height 7
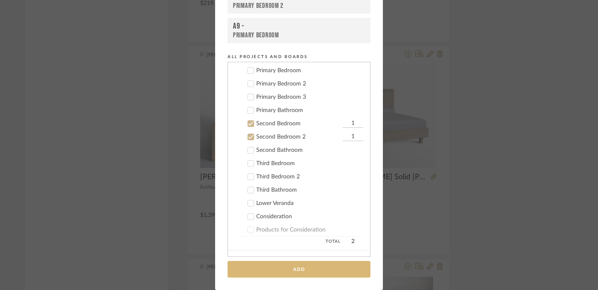
click at [263, 268] on button "Add" at bounding box center [299, 269] width 143 height 17
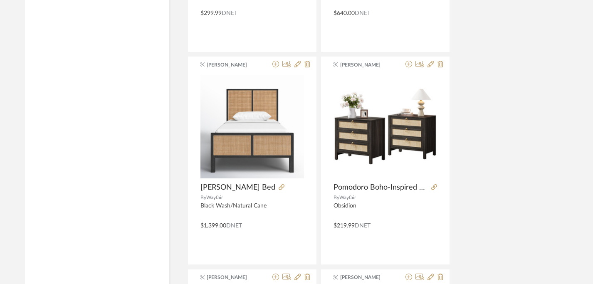
scroll to position [976, 6]
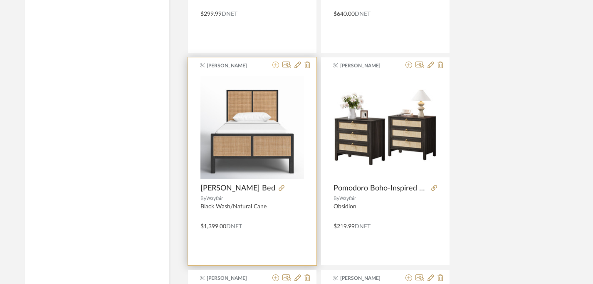
click at [273, 66] on icon at bounding box center [275, 65] width 7 height 7
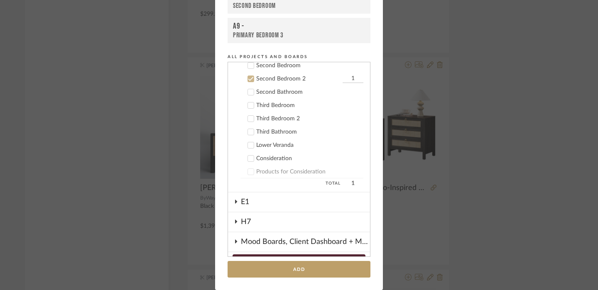
scroll to position [217, 0]
click at [261, 106] on div "Third Bedroom" at bounding box center [309, 105] width 107 height 7
click at [249, 81] on div at bounding box center [251, 78] width 7 height 7
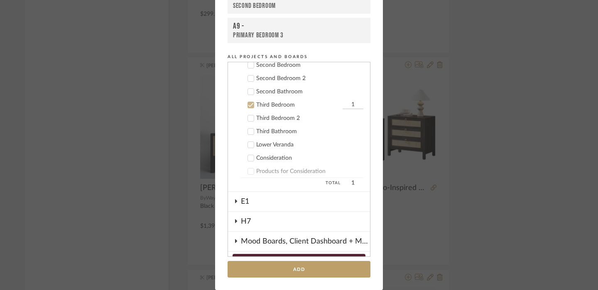
click at [345, 106] on input "1" at bounding box center [353, 105] width 21 height 8
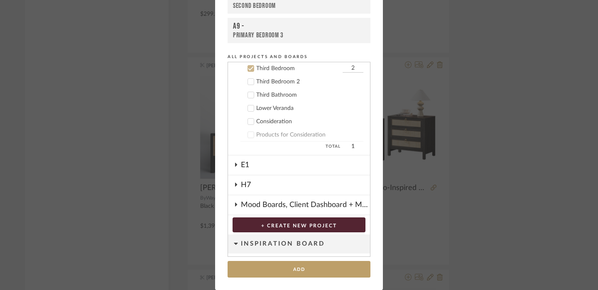
scroll to position [310, 0]
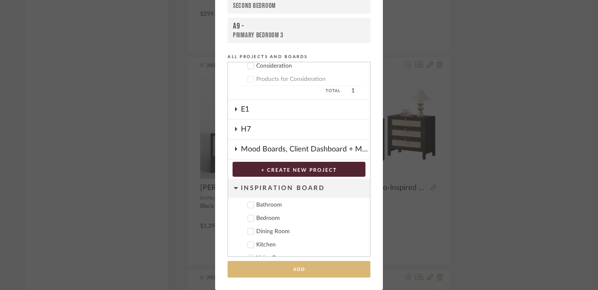
type input "2"
click at [317, 271] on button "Add" at bounding box center [299, 269] width 143 height 17
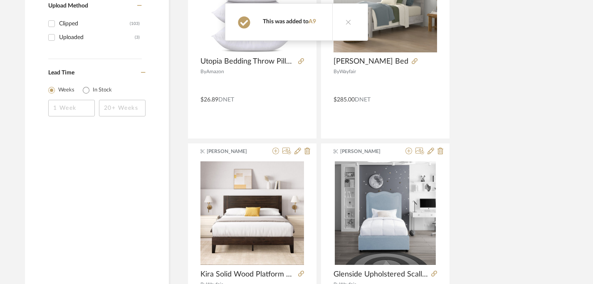
scroll to position [654, 6]
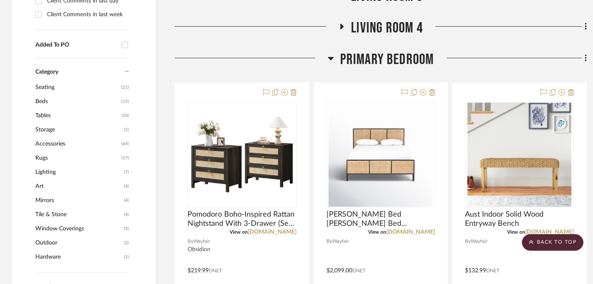
scroll to position [404, 0]
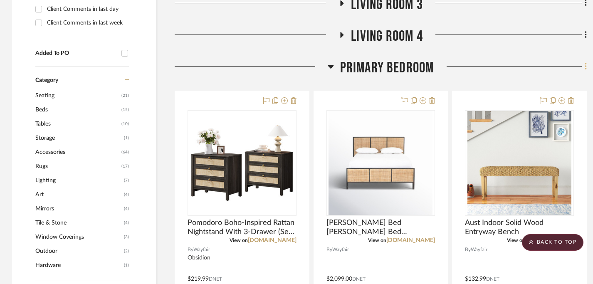
click at [585, 68] on icon at bounding box center [585, 66] width 2 height 9
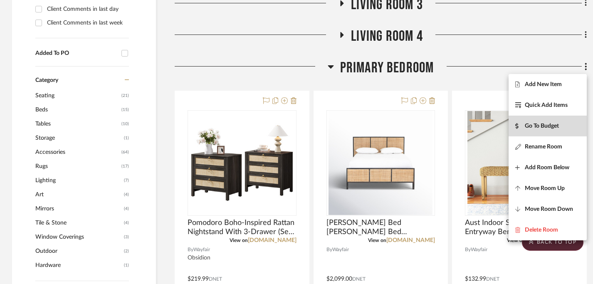
click at [542, 131] on button "Go To Budget" at bounding box center [547, 126] width 78 height 21
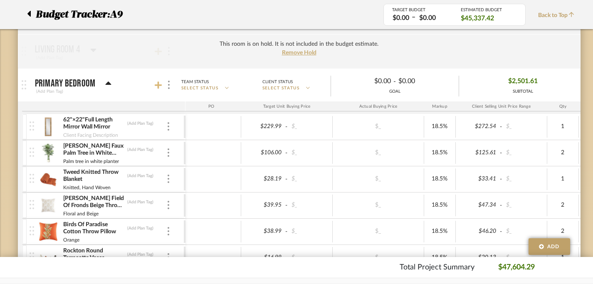
click at [159, 85] on icon at bounding box center [158, 84] width 7 height 7
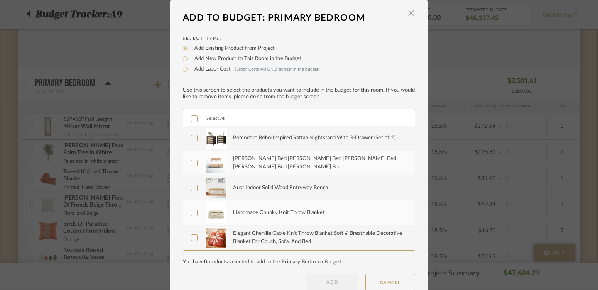
click at [264, 138] on div "Pomodoro Boho-Inspired Rattan Nightstand With 3-Drawer (Set of 2)" at bounding box center [314, 138] width 162 height 8
click at [263, 158] on div "[PERSON_NAME] Bed [PERSON_NAME] Bed [PERSON_NAME] Bed [PERSON_NAME] Bed [PERSON…" at bounding box center [319, 163] width 172 height 16
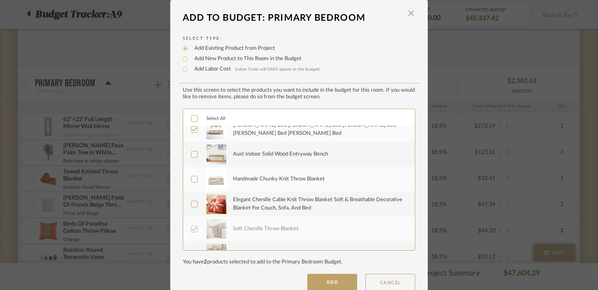
click at [252, 185] on div "Handmade Chunky Knit Throw Blanket" at bounding box center [319, 179] width 172 height 21
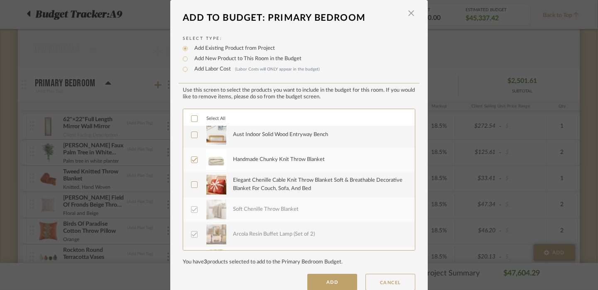
click at [254, 183] on div "Elegant Chenille Cable Knit Throw Blanket Soft & Breathable Decorative Blanket …" at bounding box center [319, 185] width 172 height 16
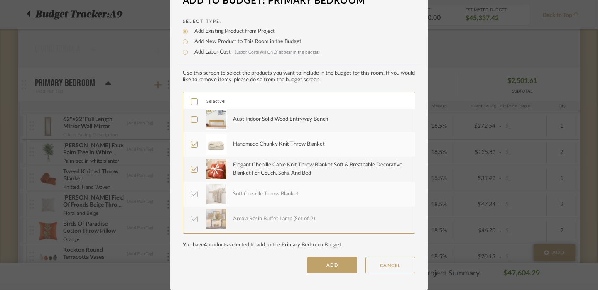
click at [260, 168] on div "Elegant Chenille Cable Knit Throw Blanket Soft & Breathable Decorative Blanket …" at bounding box center [319, 169] width 172 height 16
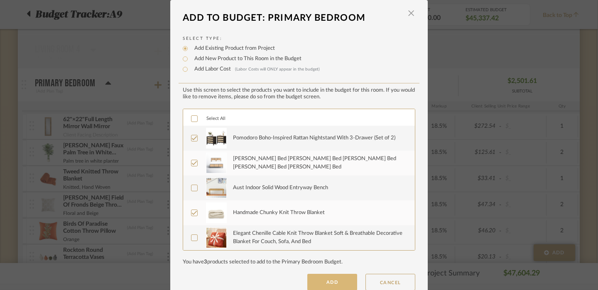
click at [320, 286] on button "ADD" at bounding box center [333, 282] width 50 height 17
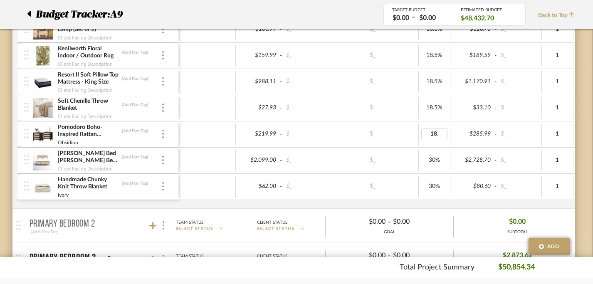
type input "18.5"
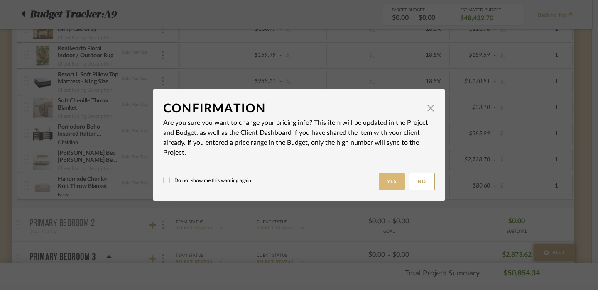
click at [396, 174] on button "Yes" at bounding box center [392, 181] width 27 height 17
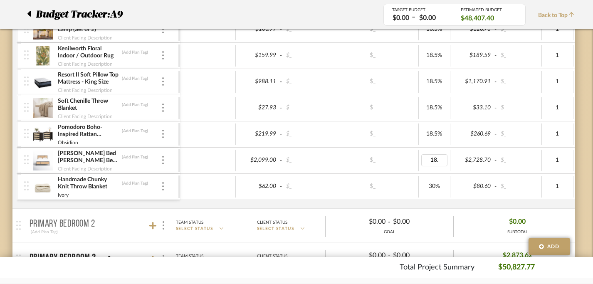
type input "18.5"
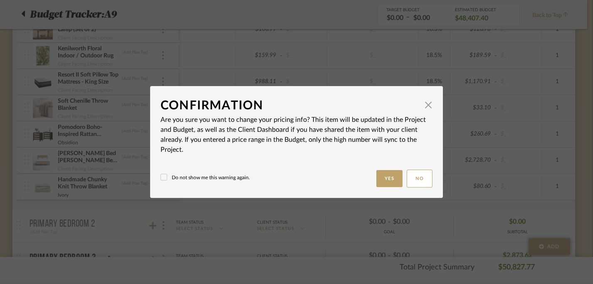
type input "30%"
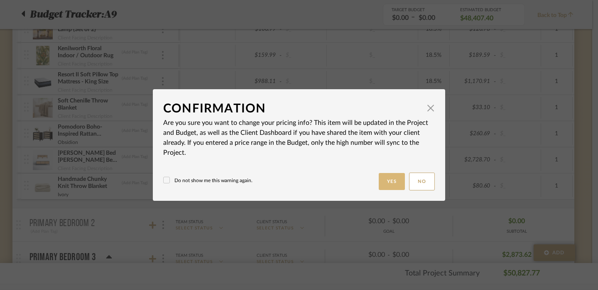
click at [399, 183] on button "Yes" at bounding box center [392, 181] width 27 height 17
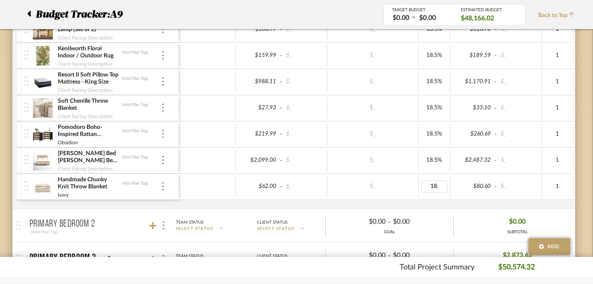
type input "18.5"
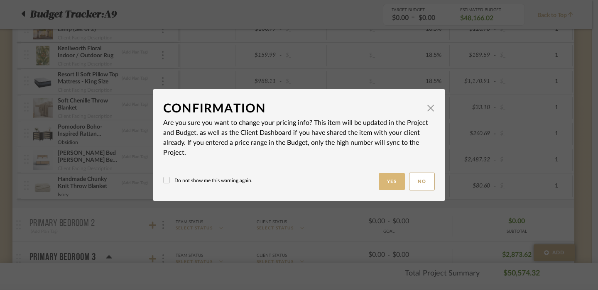
click at [384, 182] on button "Yes" at bounding box center [392, 181] width 27 height 17
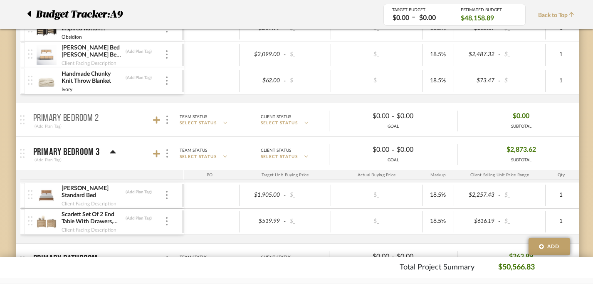
scroll to position [1712, 2]
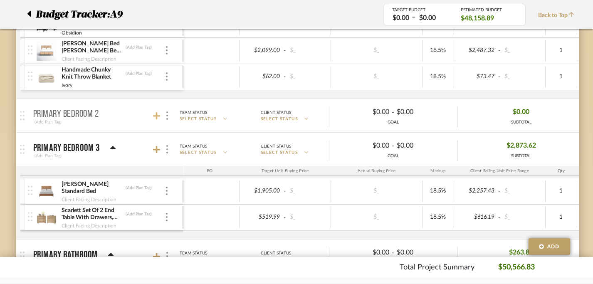
click at [159, 120] on icon at bounding box center [156, 116] width 7 height 8
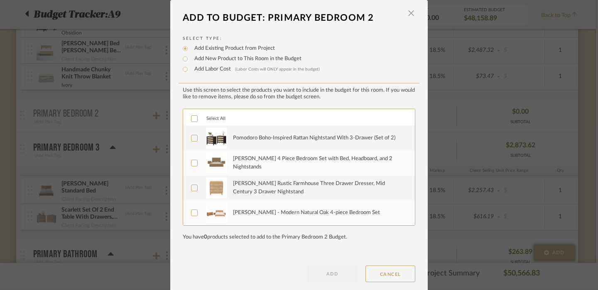
scroll to position [9, 0]
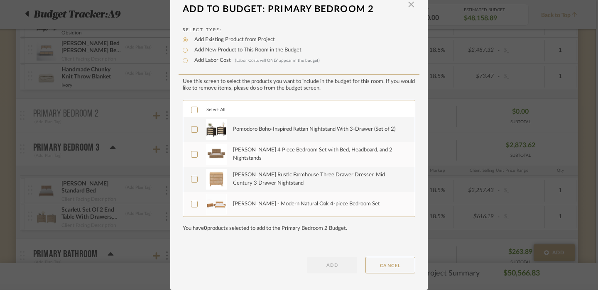
click at [264, 204] on div "[PERSON_NAME] - Modern Natural Oak 4-piece Bedroom Set" at bounding box center [306, 204] width 147 height 8
click at [331, 270] on button "ADD" at bounding box center [333, 265] width 50 height 17
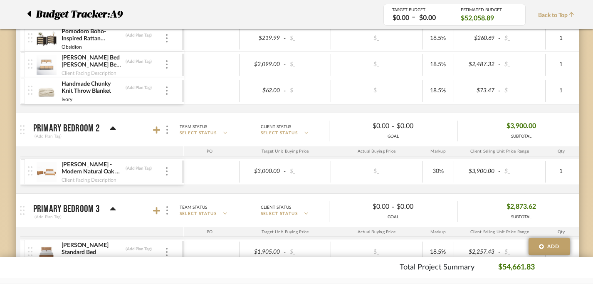
scroll to position [1683, 2]
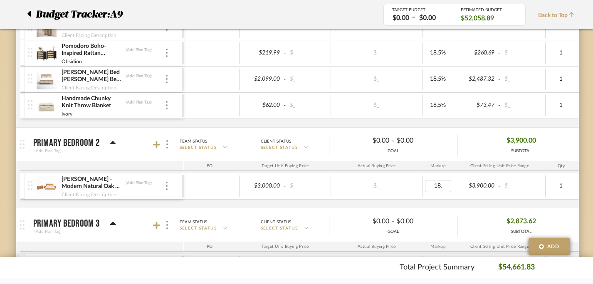
type input "18.5"
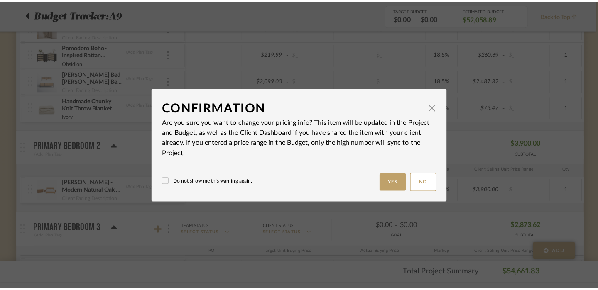
scroll to position [0, 0]
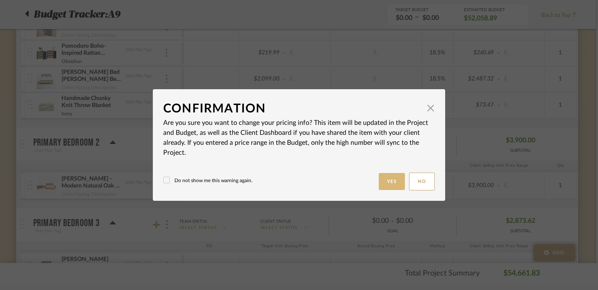
click at [383, 187] on button "Yes" at bounding box center [392, 181] width 27 height 17
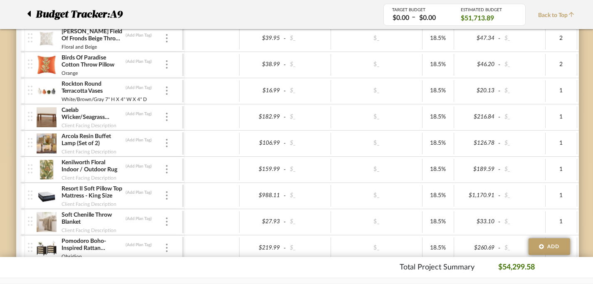
scroll to position [1485, 2]
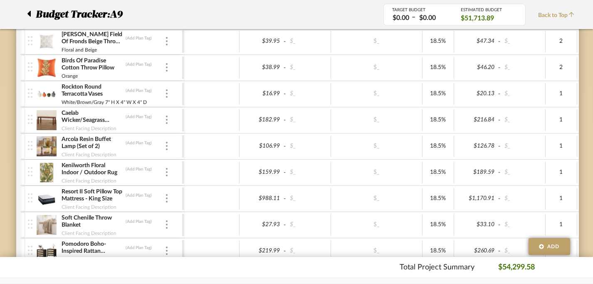
click at [170, 173] on div "Kenilworth Floral Indoor / Outdoor Rug (Add Plan Tag) Client Facing Description" at bounding box center [105, 173] width 154 height 26
click at [53, 173] on img at bounding box center [47, 172] width 20 height 20
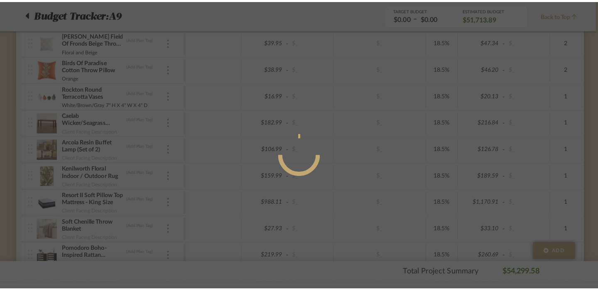
scroll to position [0, 0]
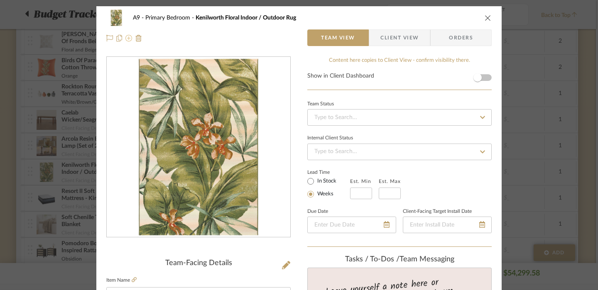
click at [125, 37] on icon at bounding box center [128, 38] width 7 height 7
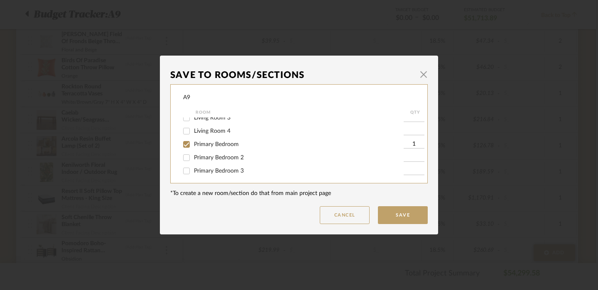
scroll to position [91, 0]
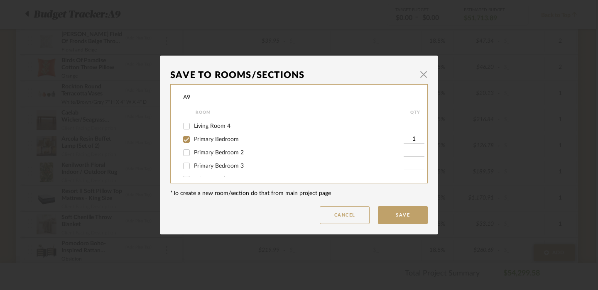
click at [229, 156] on span "Primary Bedroom 2" at bounding box center [219, 153] width 50 height 6
click at [193, 158] on input "Primary Bedroom 2" at bounding box center [186, 152] width 13 height 13
checkbox input "true"
type input "1"
click at [229, 143] on span "Primary Bedroom" at bounding box center [216, 140] width 45 height 6
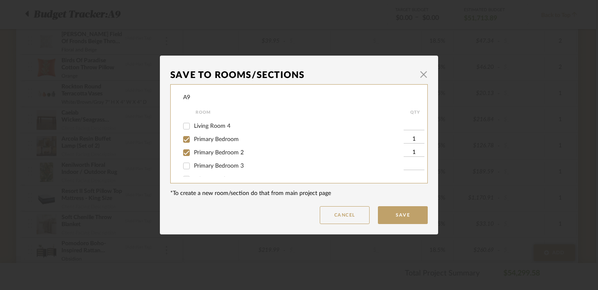
click at [193, 143] on input "Primary Bedroom" at bounding box center [186, 139] width 13 height 13
checkbox input "false"
click at [229, 143] on span "Primary Bedroom" at bounding box center [216, 140] width 45 height 6
click at [193, 143] on input "Primary Bedroom" at bounding box center [186, 139] width 13 height 13
checkbox input "true"
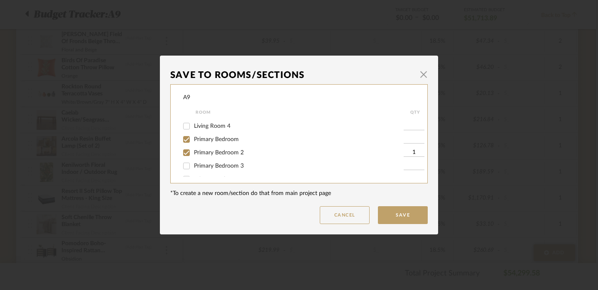
type input "1"
click at [387, 217] on button "Save" at bounding box center [403, 216] width 50 height 18
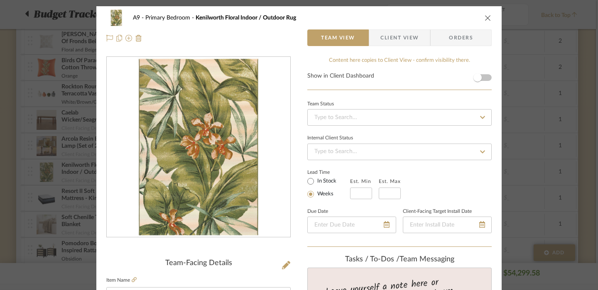
click at [485, 20] on icon "close" at bounding box center [488, 18] width 7 height 7
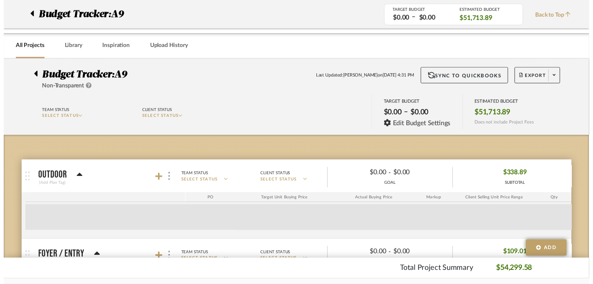
scroll to position [1485, 2]
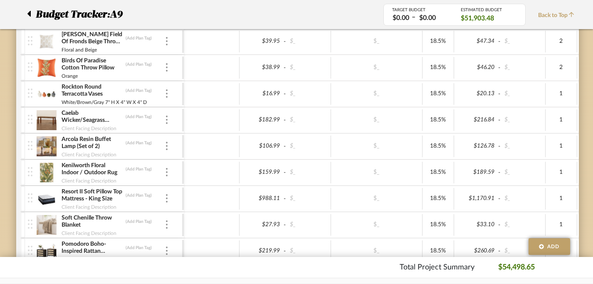
click at [45, 39] on img at bounding box center [47, 42] width 20 height 20
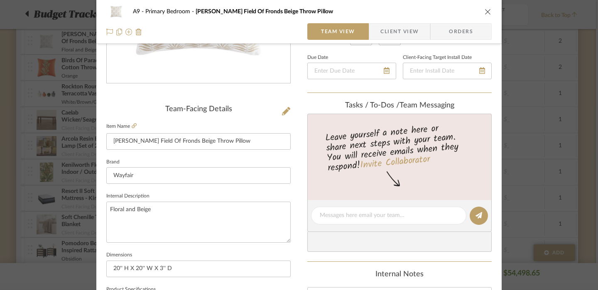
scroll to position [0, 0]
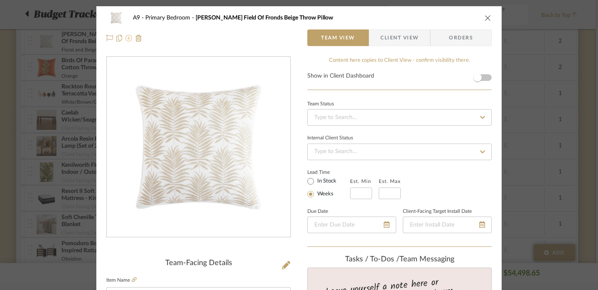
click at [125, 38] on icon at bounding box center [128, 38] width 7 height 7
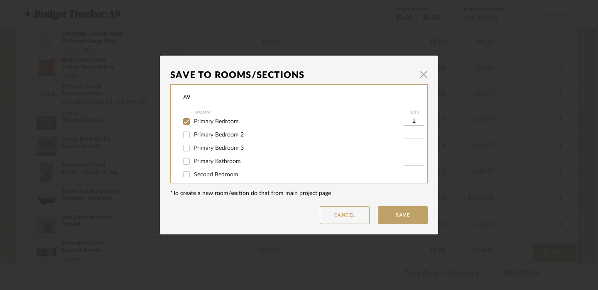
scroll to position [118, 0]
click at [226, 129] on span "Primary Bedroom 2" at bounding box center [219, 126] width 50 height 6
click at [193, 131] on input "Primary Bedroom 2" at bounding box center [186, 125] width 13 height 13
checkbox input "true"
type input "1"
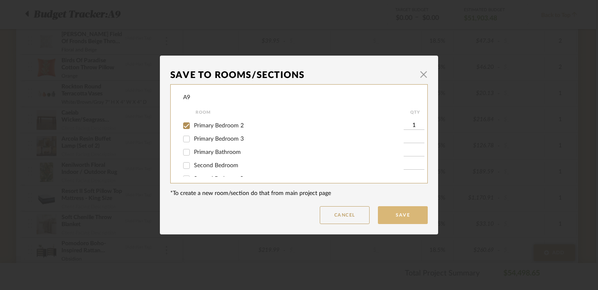
click at [391, 218] on button "Save" at bounding box center [403, 216] width 50 height 18
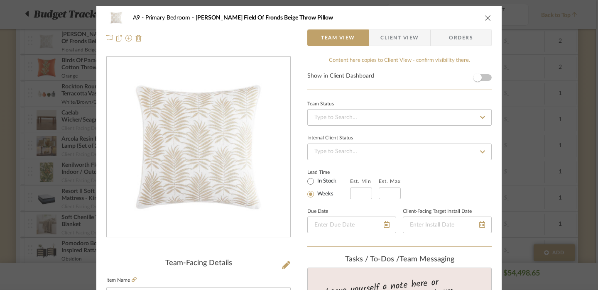
click at [489, 19] on div "A9 Primary Bedroom Tommy Bahama Field Of Fronds Beige Throw Pillow Team View Cl…" at bounding box center [299, 28] width 406 height 44
click at [46, 69] on div "A9 Primary Bedroom Tommy Bahama Field Of Fronds Beige Throw Pillow Team View Cl…" at bounding box center [299, 145] width 598 height 290
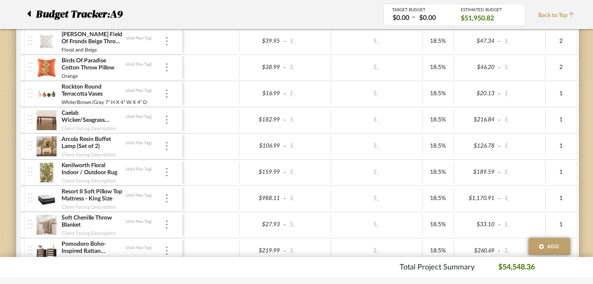
click at [48, 68] on img at bounding box center [47, 68] width 20 height 20
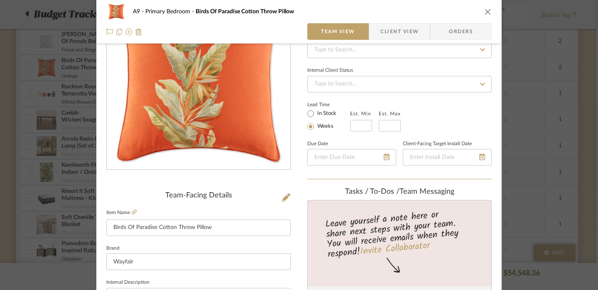
scroll to position [94, 0]
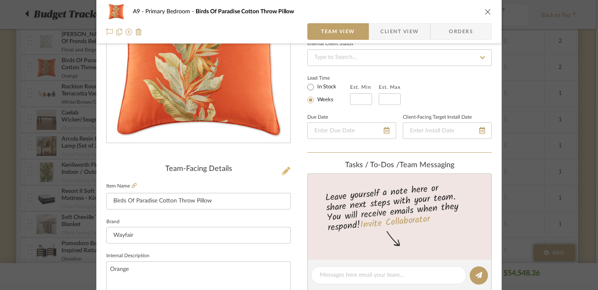
click at [283, 174] on icon at bounding box center [286, 171] width 8 height 8
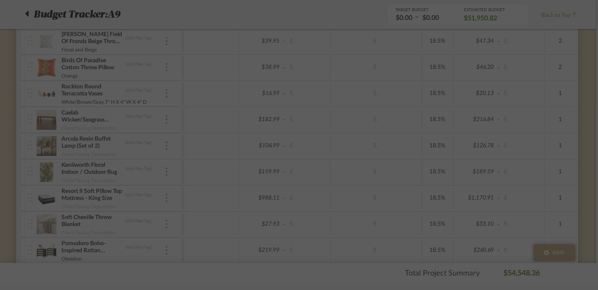
scroll to position [0, 0]
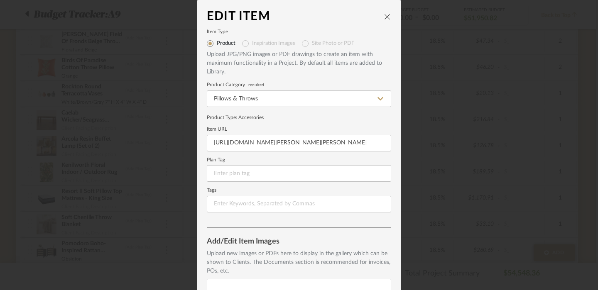
click at [385, 13] on button "close" at bounding box center [387, 16] width 7 height 7
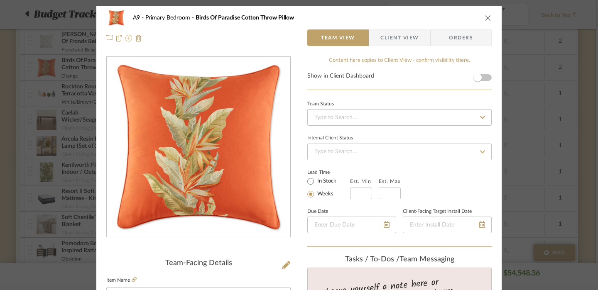
click at [125, 40] on icon at bounding box center [128, 38] width 7 height 7
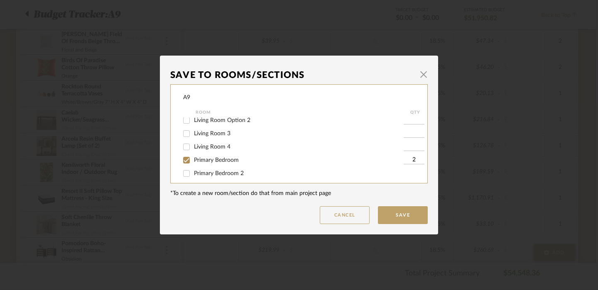
scroll to position [81, 0]
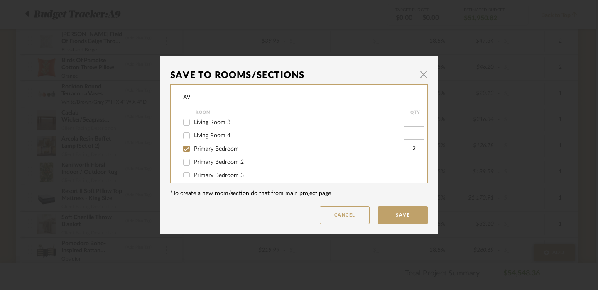
click at [197, 165] on span "Primary Bedroom 2" at bounding box center [219, 163] width 50 height 6
click at [193, 166] on input "Primary Bedroom 2" at bounding box center [186, 162] width 13 height 13
checkbox input "true"
type input "1"
click at [392, 212] on button "Save" at bounding box center [403, 216] width 50 height 18
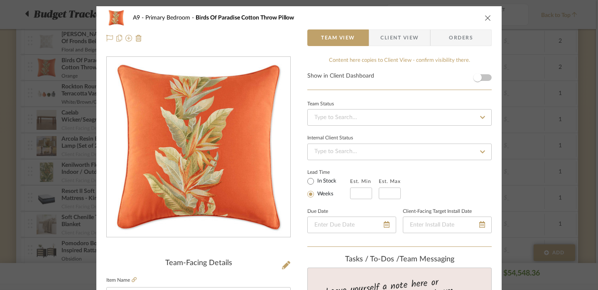
click at [486, 16] on icon "close" at bounding box center [488, 18] width 7 height 7
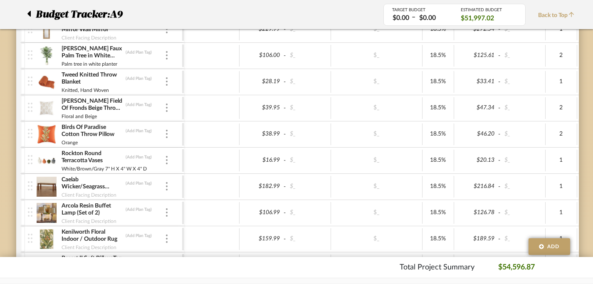
scroll to position [1417, 2]
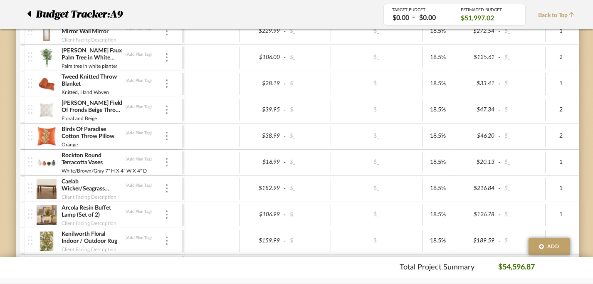
click at [42, 80] on img at bounding box center [47, 84] width 20 height 20
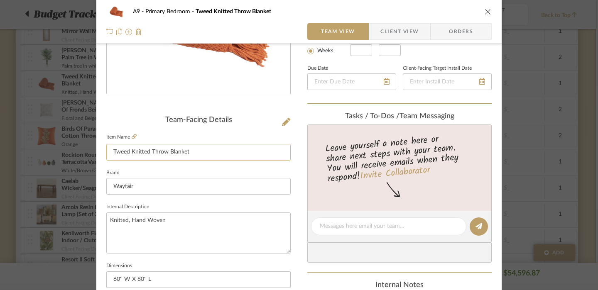
scroll to position [0, 0]
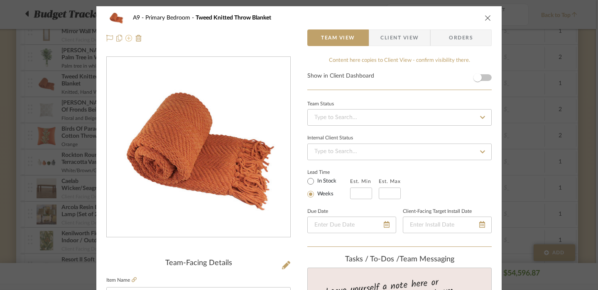
click at [126, 39] on icon at bounding box center [128, 38] width 7 height 7
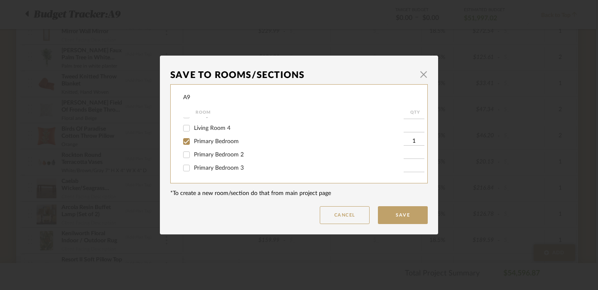
scroll to position [89, 0]
click at [239, 157] on span "Primary Bedroom 2" at bounding box center [219, 155] width 50 height 6
click at [193, 160] on input "Primary Bedroom 2" at bounding box center [186, 154] width 13 height 13
checkbox input "true"
type input "1"
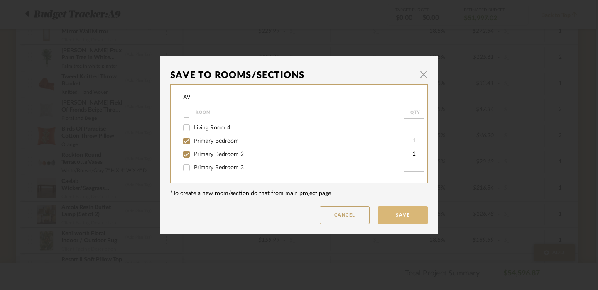
click at [404, 214] on button "Save" at bounding box center [403, 216] width 50 height 18
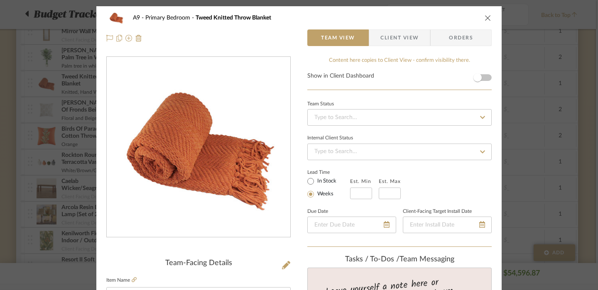
click at [485, 19] on icon "close" at bounding box center [488, 18] width 7 height 7
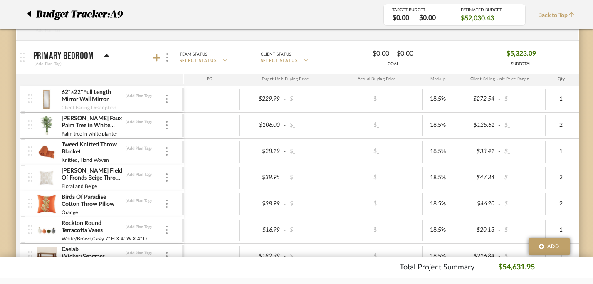
scroll to position [1331, 2]
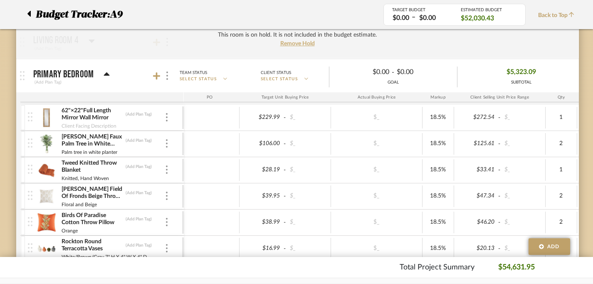
click at [49, 120] on img at bounding box center [47, 118] width 20 height 20
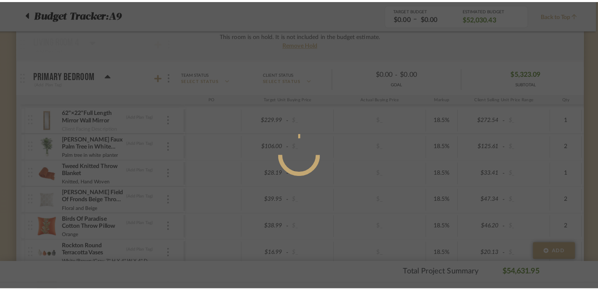
scroll to position [0, 0]
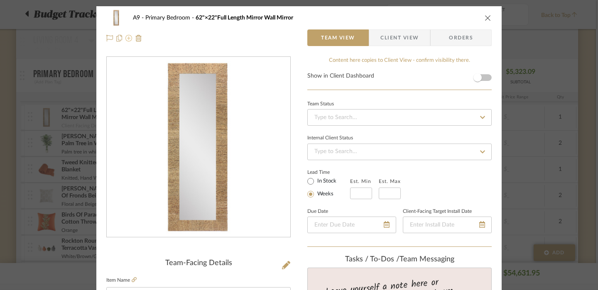
click at [125, 39] on icon at bounding box center [128, 38] width 7 height 7
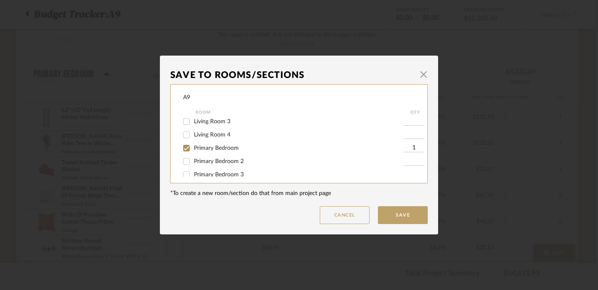
scroll to position [86, 0]
click at [220, 160] on span "Primary Bedroom 2" at bounding box center [219, 158] width 50 height 6
click at [193, 164] on input "Primary Bedroom 2" at bounding box center [186, 157] width 13 height 13
checkbox input "true"
type input "1"
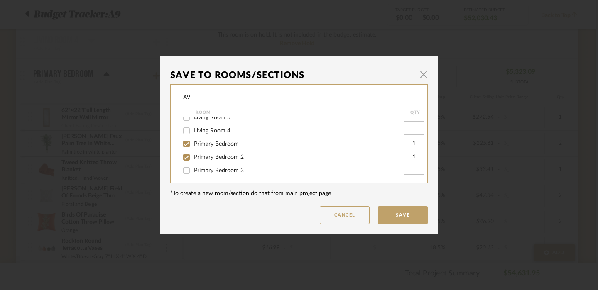
click at [215, 147] on span "Primary Bedroom" at bounding box center [216, 144] width 45 height 6
click at [193, 150] on input "Primary Bedroom" at bounding box center [186, 144] width 13 height 13
checkbox input "false"
click at [394, 214] on button "Save" at bounding box center [403, 216] width 50 height 18
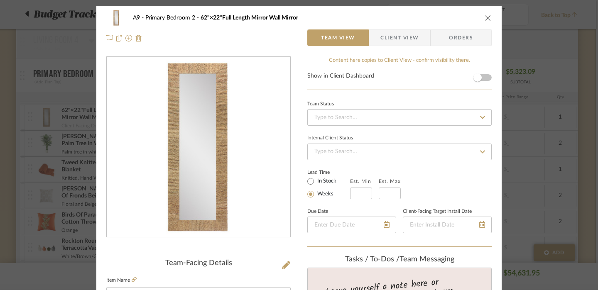
click at [485, 18] on icon "close" at bounding box center [488, 18] width 7 height 7
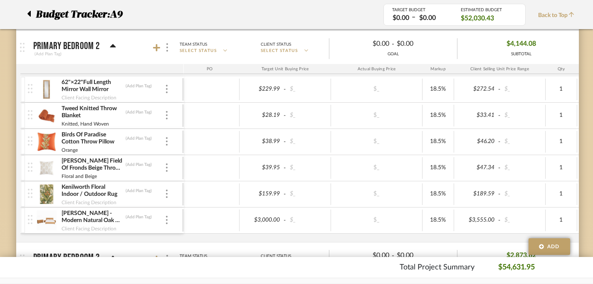
scroll to position [1757, 2]
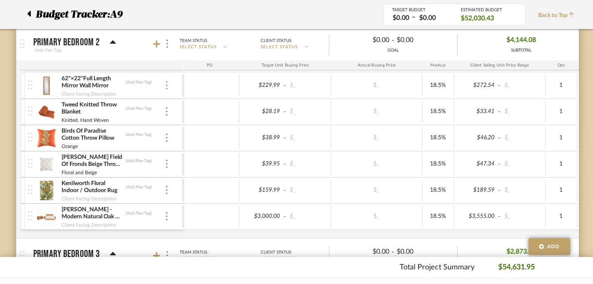
click at [167, 88] on div at bounding box center [167, 85] width 4 height 9
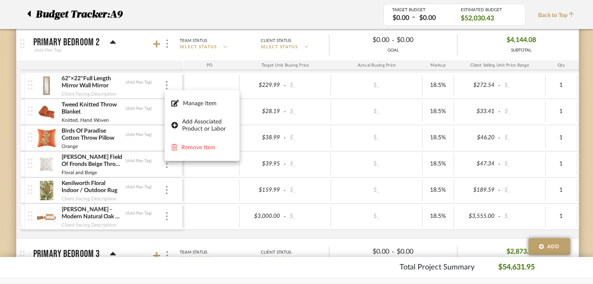
click at [79, 82] on div at bounding box center [296, 142] width 593 height 284
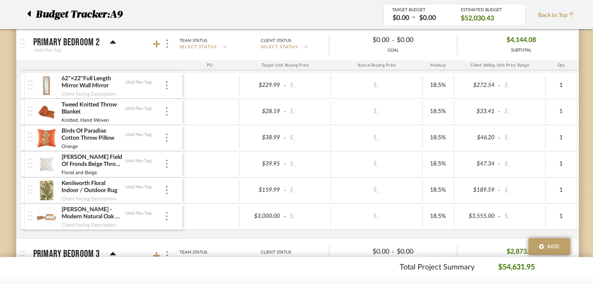
click at [50, 81] on img at bounding box center [47, 86] width 20 height 20
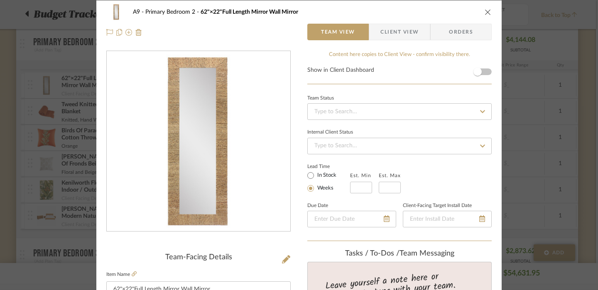
scroll to position [0, 0]
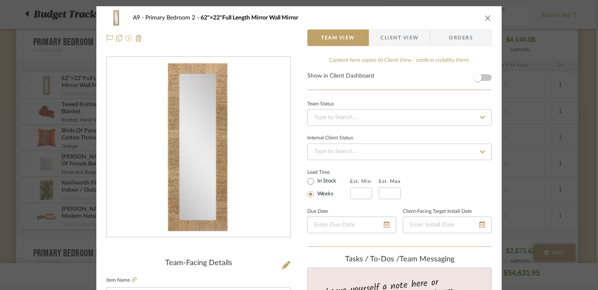
click at [126, 37] on icon at bounding box center [128, 38] width 7 height 7
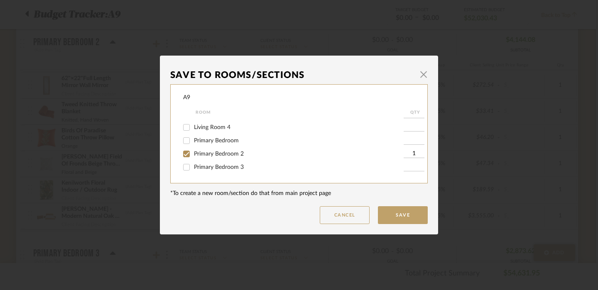
scroll to position [93, 0]
click at [202, 140] on span "Primary Bedroom" at bounding box center [216, 138] width 45 height 6
click at [193, 142] on input "Primary Bedroom" at bounding box center [186, 137] width 13 height 13
checkbox input "true"
type input "1"
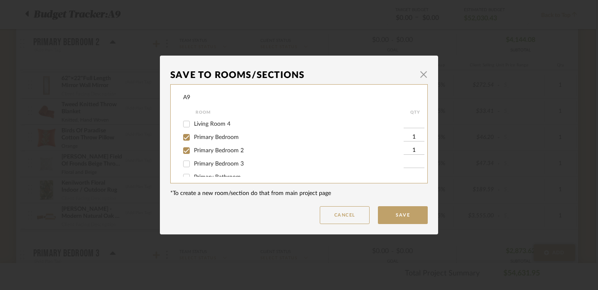
click at [222, 167] on span "Primary Bedroom 3" at bounding box center [219, 164] width 50 height 6
click at [193, 167] on input "Primary Bedroom 3" at bounding box center [186, 163] width 13 height 13
checkbox input "true"
type input "1"
click at [405, 218] on button "Save" at bounding box center [403, 216] width 50 height 18
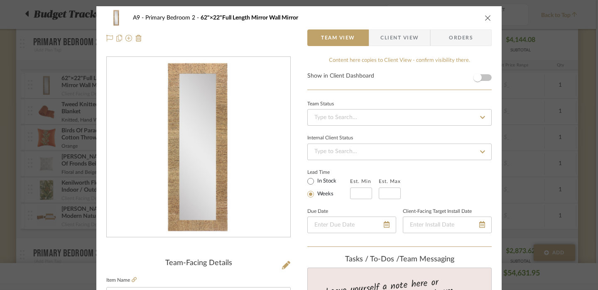
click at [485, 20] on icon "close" at bounding box center [488, 18] width 7 height 7
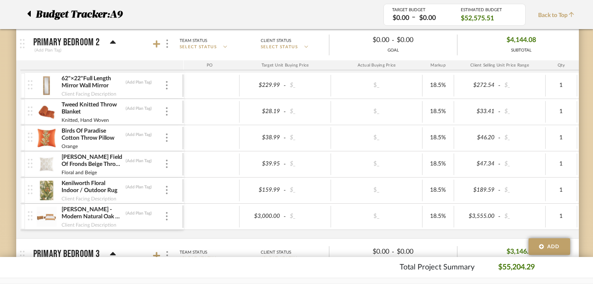
scroll to position [0, 5]
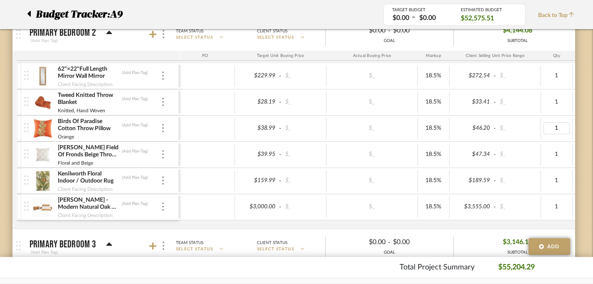
type input "2"
click at [584, 159] on div "Budget Tracker: A9 Non-Transparent Last Updated: Brianne Leiva on Aug 27th, 4:3…" at bounding box center [293, 258] width 598 height 3983
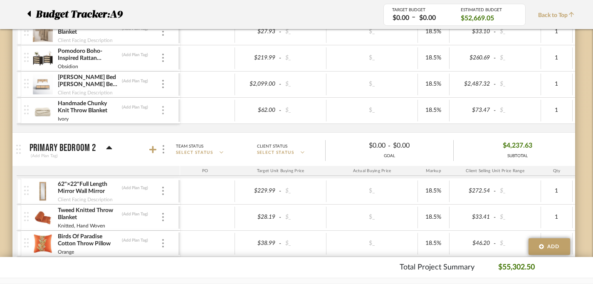
click at [162, 113] on img at bounding box center [163, 110] width 2 height 8
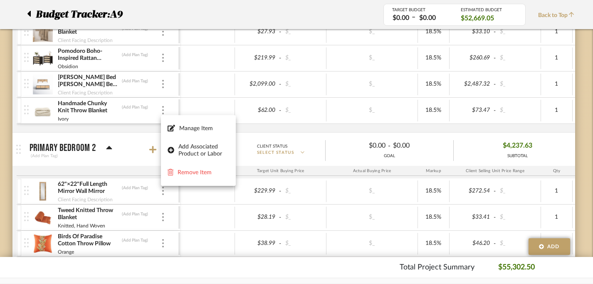
click at [44, 111] on div at bounding box center [296, 142] width 593 height 284
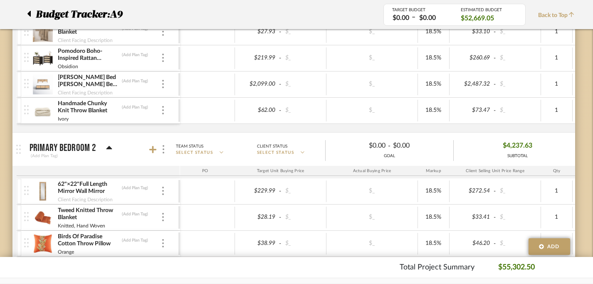
click at [44, 111] on img at bounding box center [43, 111] width 20 height 20
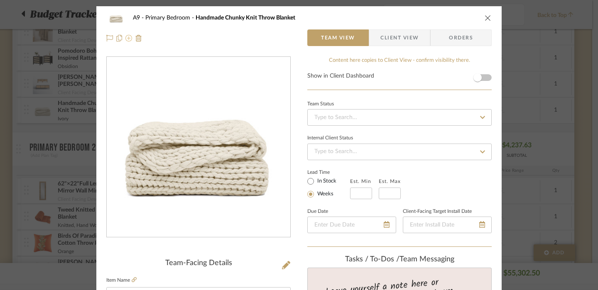
click at [125, 40] on icon at bounding box center [128, 38] width 7 height 7
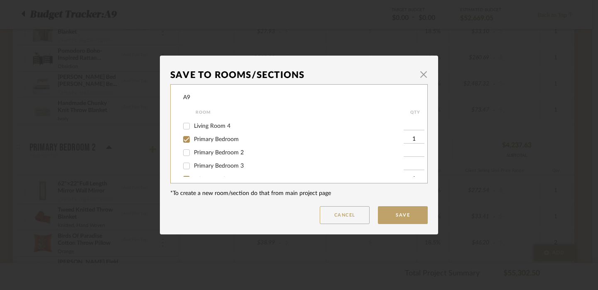
click at [229, 156] on span "Primary Bedroom 2" at bounding box center [219, 153] width 50 height 6
click at [193, 160] on input "Primary Bedroom 2" at bounding box center [186, 152] width 13 height 13
checkbox input "true"
type input "1"
click at [228, 169] on span "Primary Bedroom 3" at bounding box center [219, 166] width 50 height 6
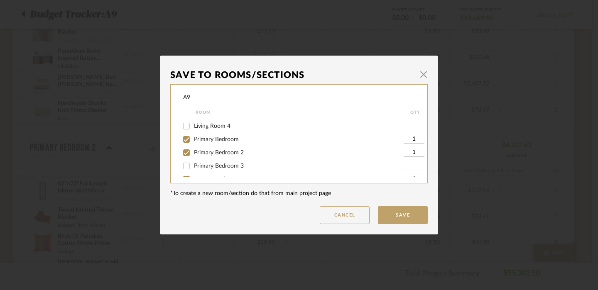
click at [193, 170] on input "Primary Bedroom 3" at bounding box center [186, 166] width 13 height 13
checkbox input "true"
type input "1"
click at [403, 218] on button "Save" at bounding box center [403, 216] width 50 height 18
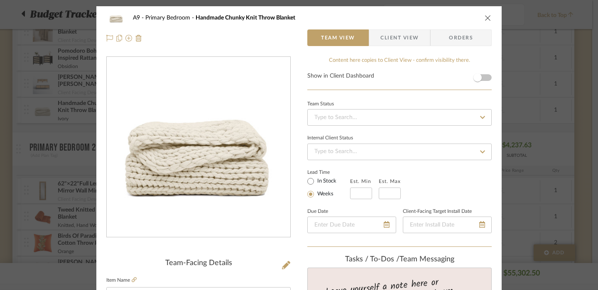
click at [485, 20] on icon "close" at bounding box center [488, 18] width 7 height 7
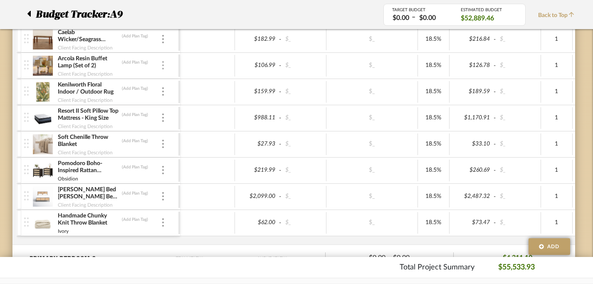
click at [165, 64] on div at bounding box center [163, 65] width 4 height 9
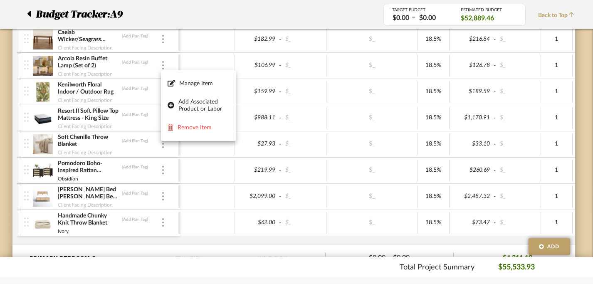
click at [45, 66] on div at bounding box center [296, 142] width 593 height 284
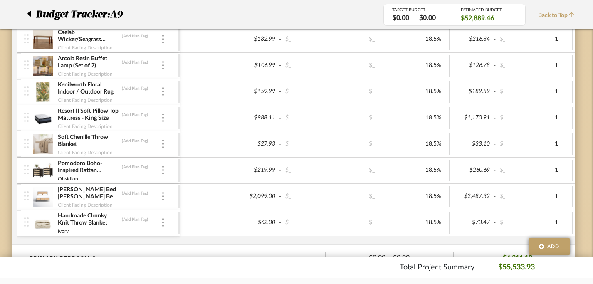
click at [45, 66] on img at bounding box center [43, 66] width 20 height 20
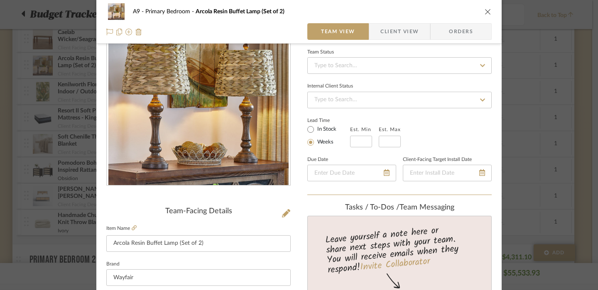
scroll to position [0, 0]
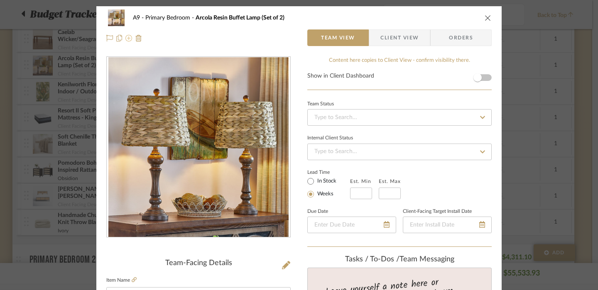
click at [125, 39] on icon at bounding box center [128, 38] width 7 height 7
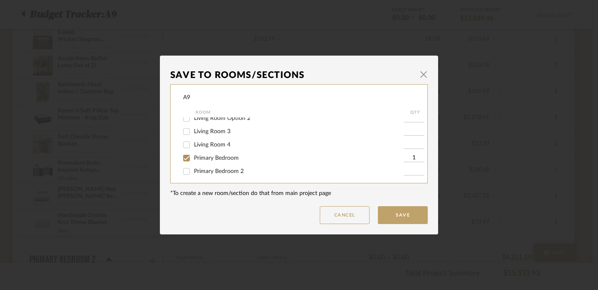
scroll to position [81, 0]
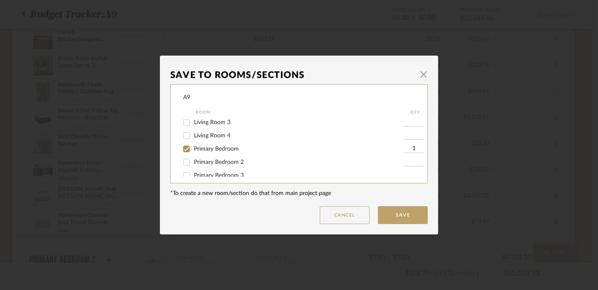
click at [213, 164] on span "Primary Bedroom 2" at bounding box center [219, 163] width 50 height 6
click at [193, 164] on input "Primary Bedroom 2" at bounding box center [186, 162] width 13 height 13
checkbox input "true"
type input "1"
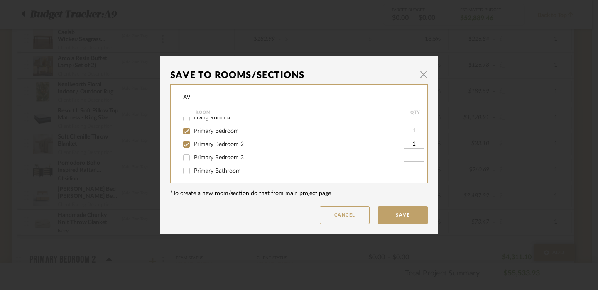
scroll to position [100, 0]
click at [211, 160] on span "Primary Bedroom 3" at bounding box center [219, 158] width 50 height 6
click at [193, 164] on input "Primary Bedroom 3" at bounding box center [186, 157] width 13 height 13
checkbox input "true"
type input "1"
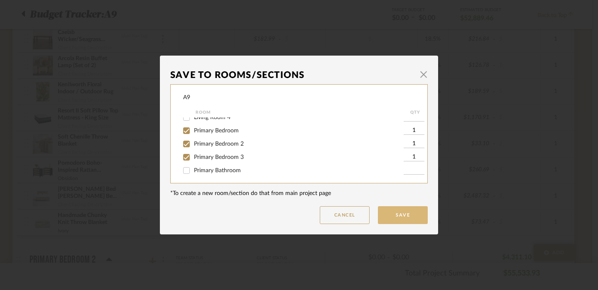
click at [390, 213] on button "Save" at bounding box center [403, 216] width 50 height 18
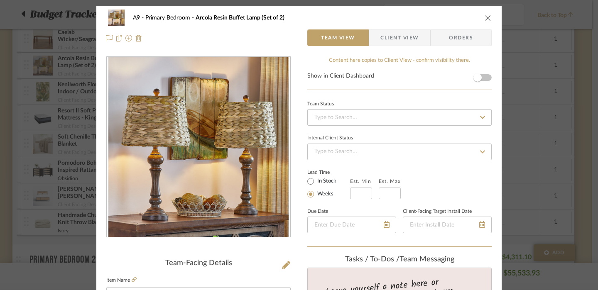
click at [485, 23] on div "A9 Primary Bedroom Arcola Resin Buffet Lamp (Set of 2)" at bounding box center [299, 18] width 386 height 17
click at [487, 17] on icon "close" at bounding box center [488, 18] width 7 height 7
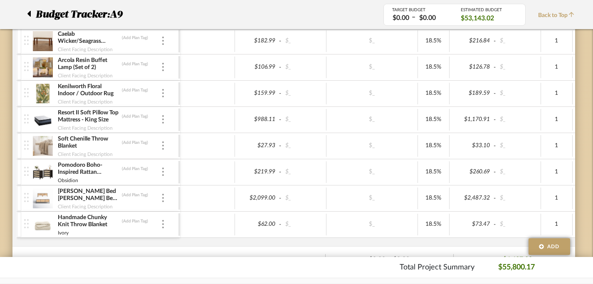
scroll to position [1560, 6]
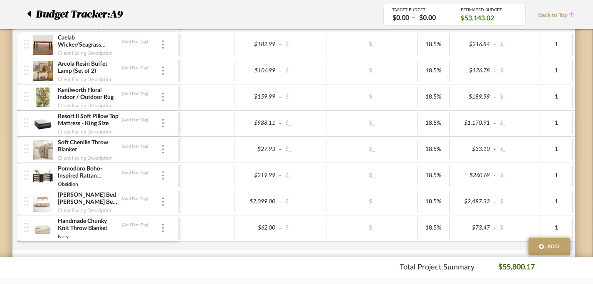
click at [44, 122] on img at bounding box center [43, 123] width 20 height 20
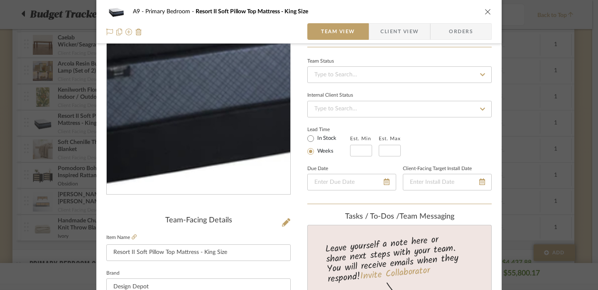
scroll to position [113, 0]
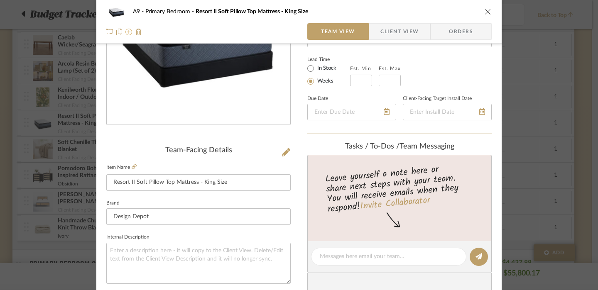
click at [129, 34] on icon at bounding box center [128, 32] width 7 height 7
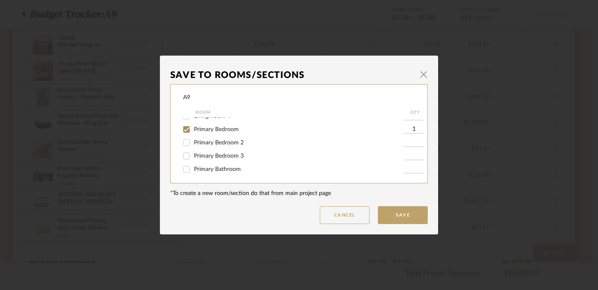
scroll to position [114, 0]
click at [226, 133] on span "Primary Bedroom 2" at bounding box center [219, 130] width 50 height 6
click at [193, 136] on input "Primary Bedroom 2" at bounding box center [186, 129] width 13 height 13
checkbox input "true"
type input "1"
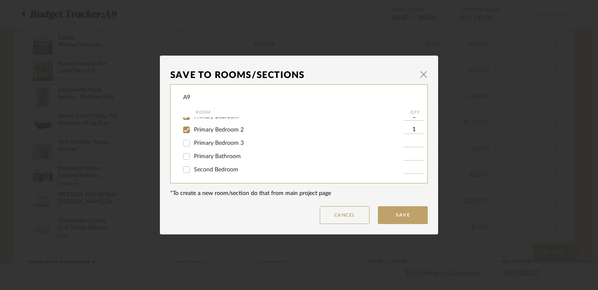
click at [225, 146] on span "Primary Bedroom 3" at bounding box center [219, 143] width 50 height 6
click at [193, 150] on input "Primary Bedroom 3" at bounding box center [186, 143] width 13 height 13
checkbox input "true"
type input "1"
click at [396, 217] on button "Save" at bounding box center [403, 216] width 50 height 18
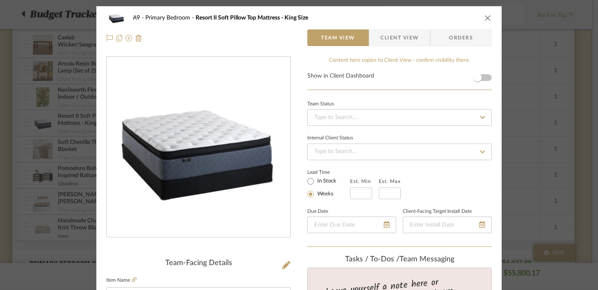
click at [487, 16] on icon "close" at bounding box center [488, 18] width 7 height 7
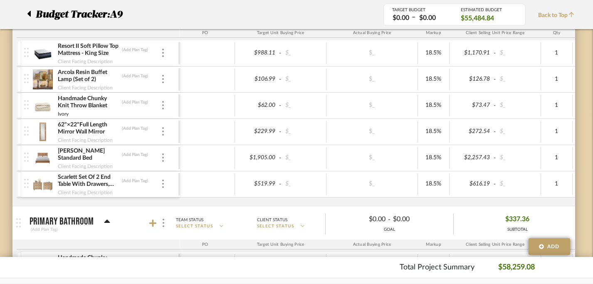
scroll to position [2107, 6]
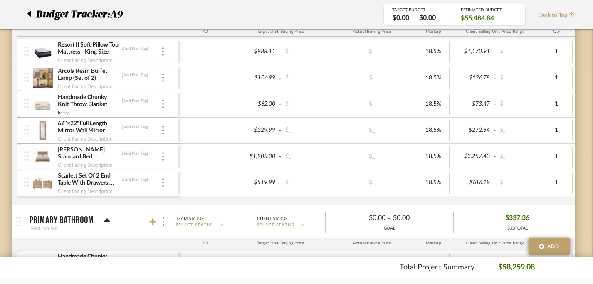
click at [39, 180] on img at bounding box center [43, 183] width 20 height 20
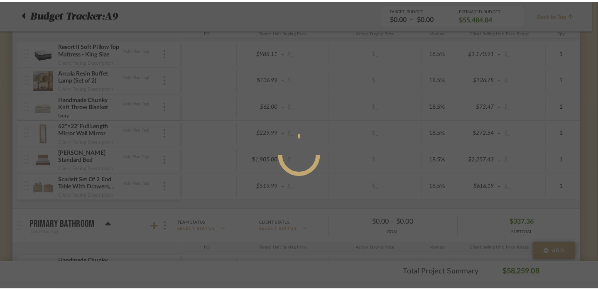
scroll to position [0, 0]
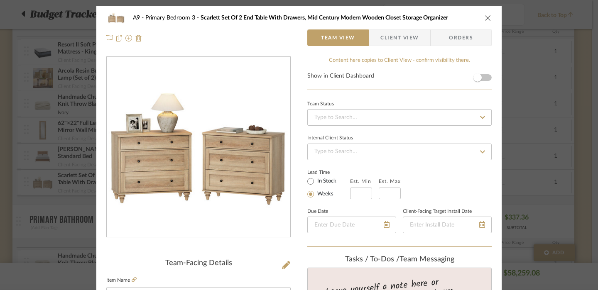
click at [488, 16] on icon "close" at bounding box center [488, 18] width 7 height 7
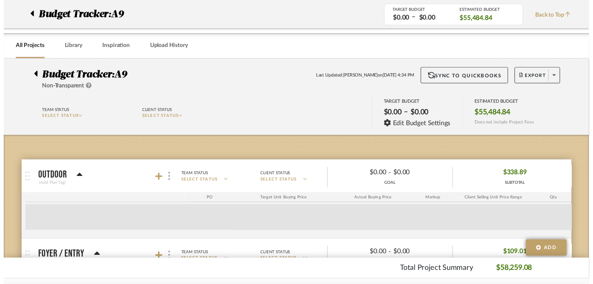
scroll to position [2107, 6]
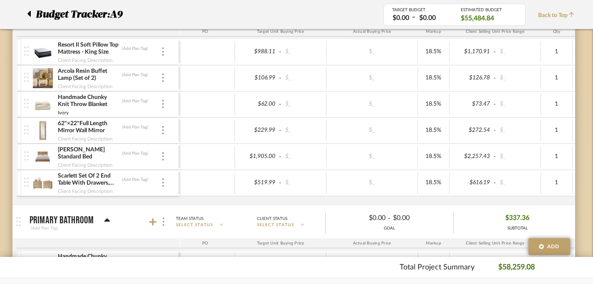
click at [39, 163] on img at bounding box center [43, 157] width 20 height 20
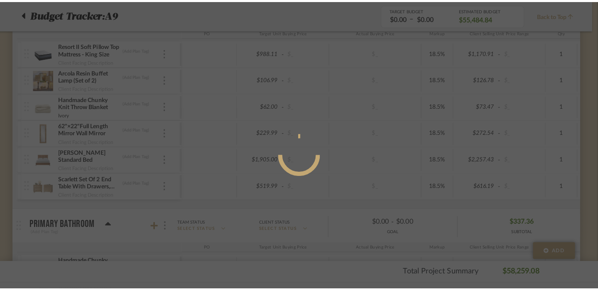
scroll to position [0, 0]
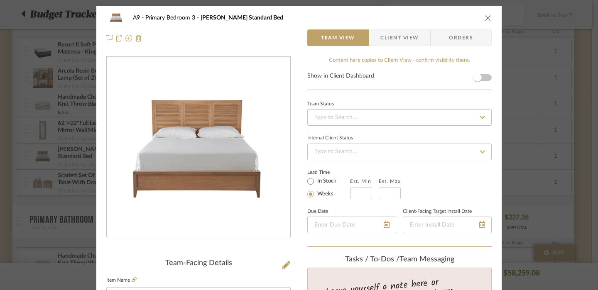
click at [486, 17] on icon "close" at bounding box center [488, 18] width 7 height 7
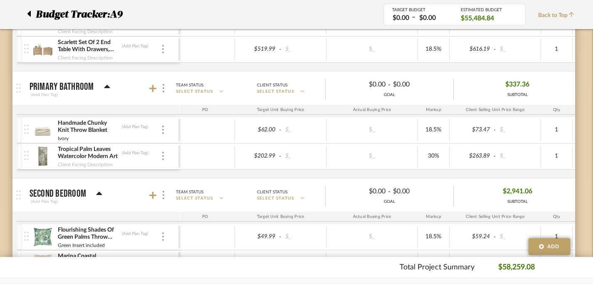
scroll to position [2241, 6]
click at [164, 127] on div at bounding box center [163, 129] width 4 height 9
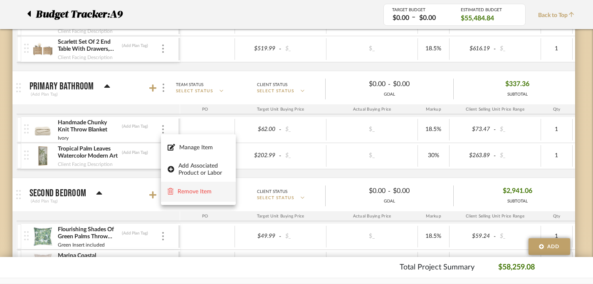
click at [195, 188] on span "Remove Item" at bounding box center [198, 192] width 62 height 8
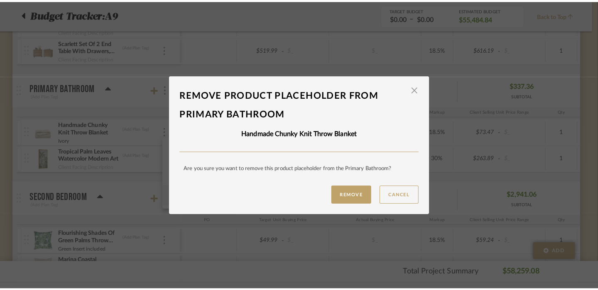
scroll to position [0, 0]
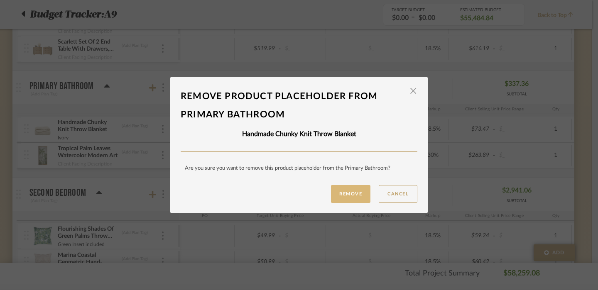
click at [345, 189] on button "Remove" at bounding box center [350, 194] width 39 height 18
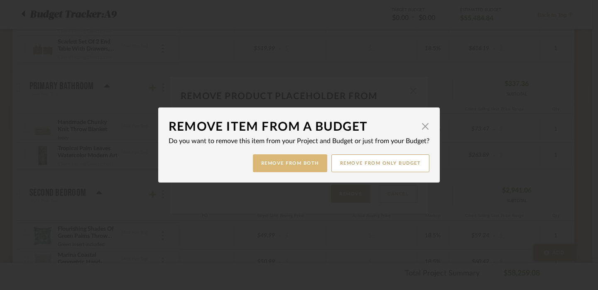
click at [268, 164] on button "Remove from Both" at bounding box center [290, 164] width 74 height 18
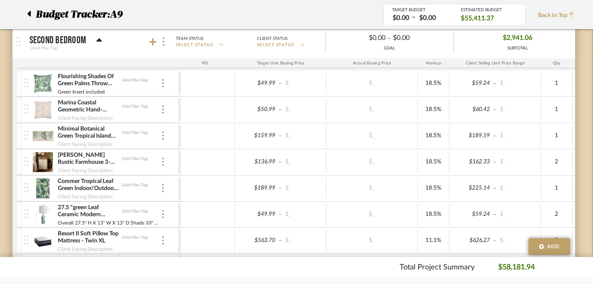
scroll to position [2348, 6]
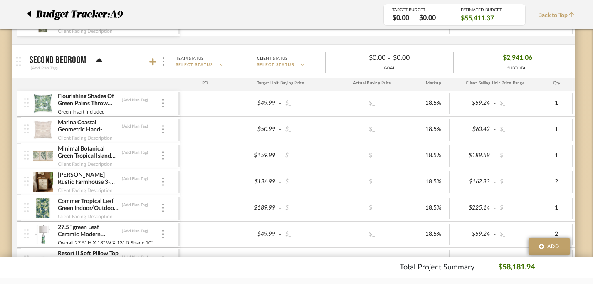
click at [99, 62] on icon at bounding box center [99, 60] width 6 height 10
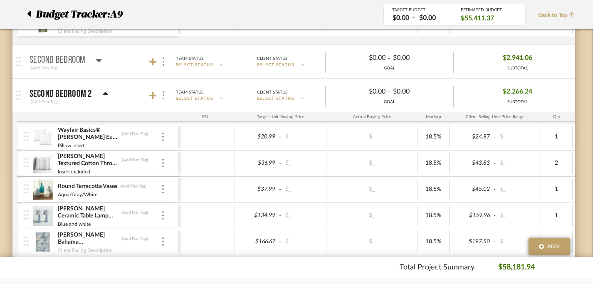
click at [99, 61] on icon at bounding box center [99, 60] width 6 height 10
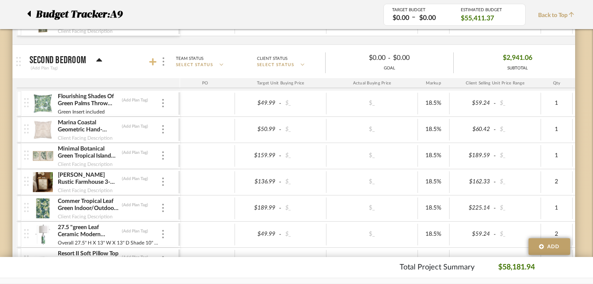
click at [155, 63] on icon at bounding box center [152, 62] width 7 height 8
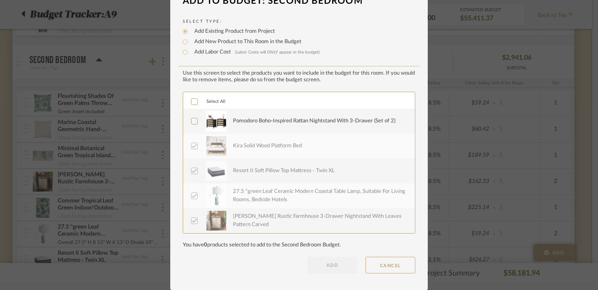
scroll to position [0, 0]
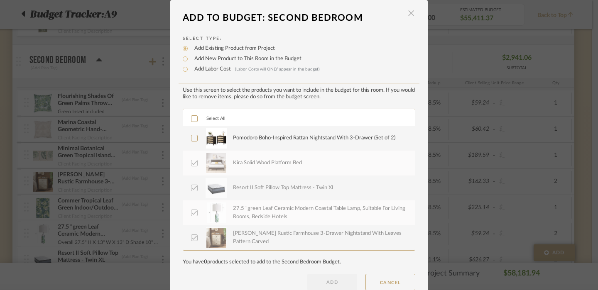
click at [408, 10] on span "button" at bounding box center [411, 13] width 17 height 17
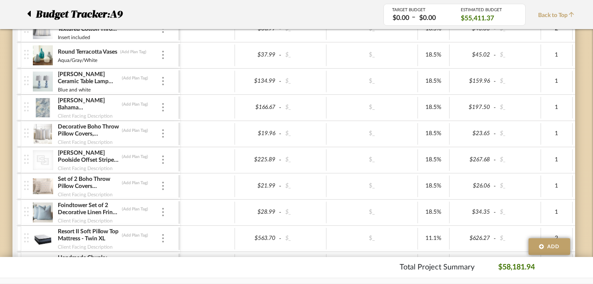
scroll to position [2714, 6]
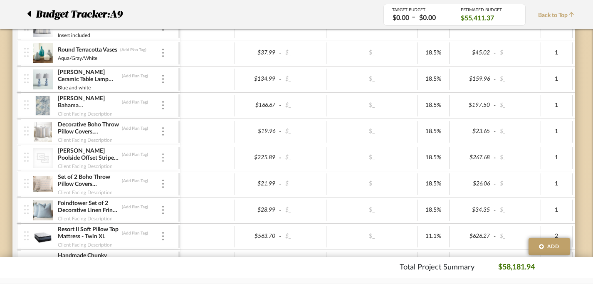
click at [161, 155] on div at bounding box center [163, 157] width 4 height 9
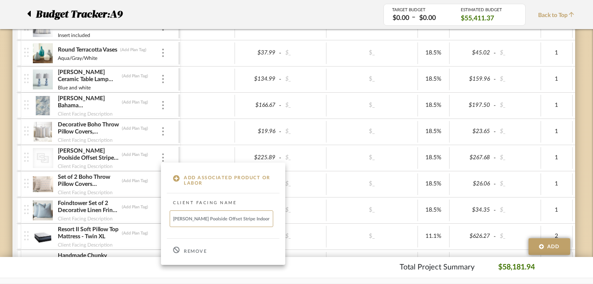
click at [94, 158] on div at bounding box center [296, 142] width 593 height 284
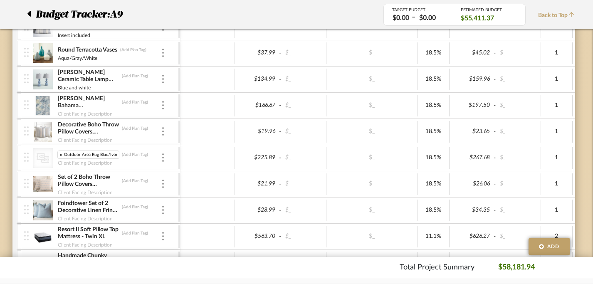
scroll to position [0, 0]
click at [52, 156] on div "CategoryIconRugs Created with Sketch." at bounding box center [43, 158] width 20 height 20
click at [38, 157] on icon "CategoryIconRugs Created with Sketch." at bounding box center [43, 158] width 12 height 12
click at [44, 156] on icon at bounding box center [43, 158] width 12 height 10
click at [50, 157] on div "CategoryIconRugs Created with Sketch." at bounding box center [43, 158] width 20 height 20
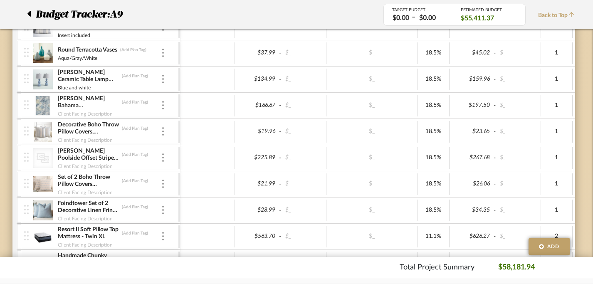
click at [37, 160] on icon at bounding box center [43, 158] width 12 height 10
click at [26, 156] on img at bounding box center [26, 157] width 5 height 9
click at [201, 183] on div at bounding box center [204, 184] width 59 height 22
click at [163, 160] on img at bounding box center [163, 157] width 2 height 8
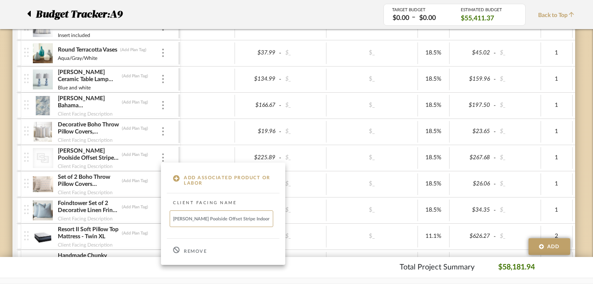
click at [163, 154] on div at bounding box center [296, 142] width 593 height 284
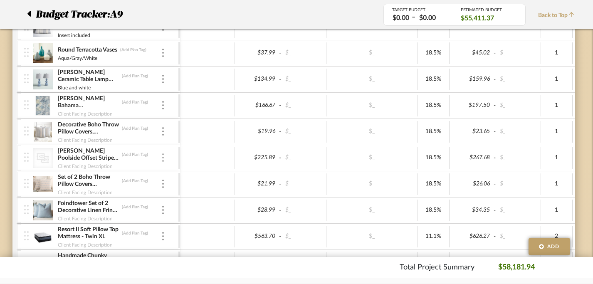
click at [163, 158] on img at bounding box center [163, 157] width 2 height 8
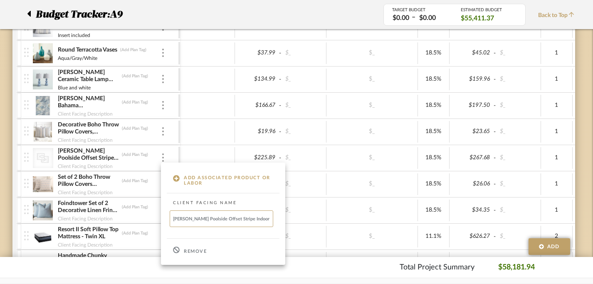
click at [192, 255] on div "Remove" at bounding box center [223, 250] width 124 height 22
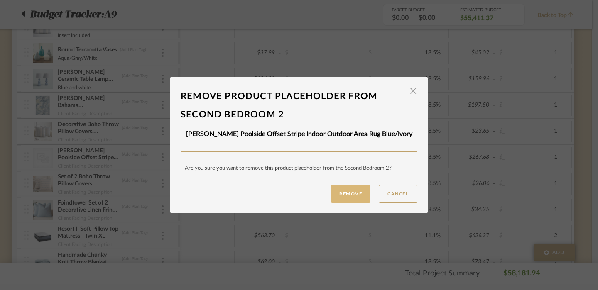
click at [349, 197] on button "Remove" at bounding box center [350, 194] width 39 height 18
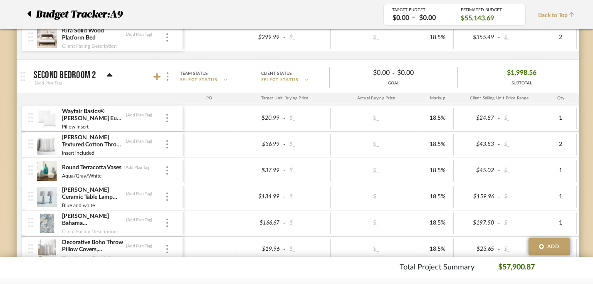
scroll to position [2546, 2]
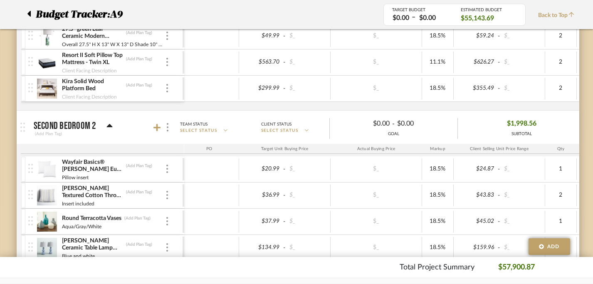
click at [161, 128] on div at bounding box center [162, 127] width 18 height 11
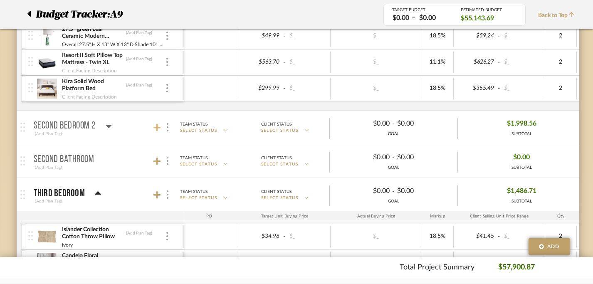
click at [160, 128] on icon at bounding box center [156, 127] width 7 height 7
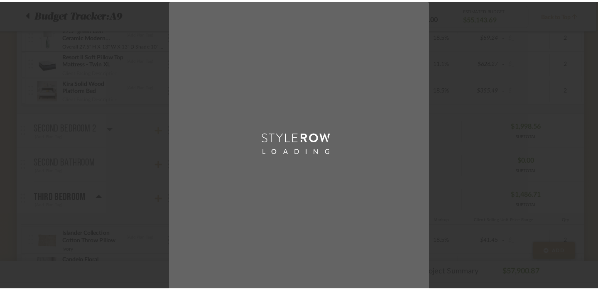
scroll to position [0, 0]
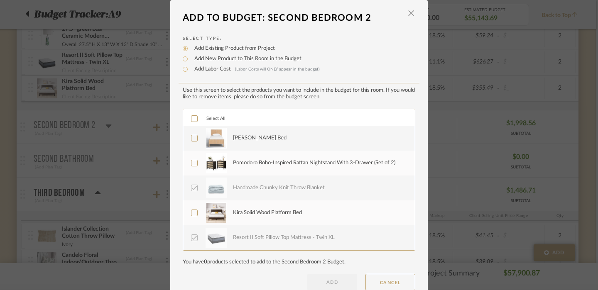
click at [253, 140] on div "[PERSON_NAME] Bed" at bounding box center [260, 138] width 54 height 8
click at [327, 282] on button "ADD" at bounding box center [333, 282] width 50 height 17
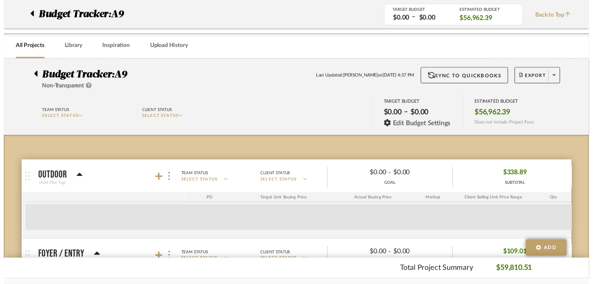
scroll to position [2546, 2]
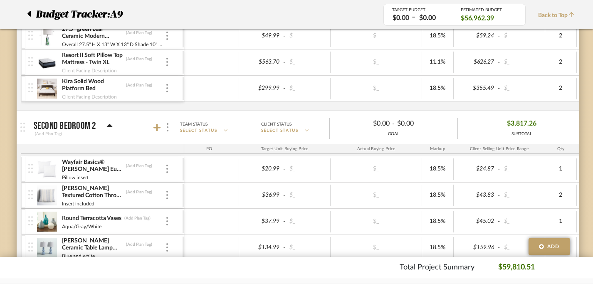
click at [75, 124] on p "Second Bedroom 2" at bounding box center [65, 126] width 63 height 10
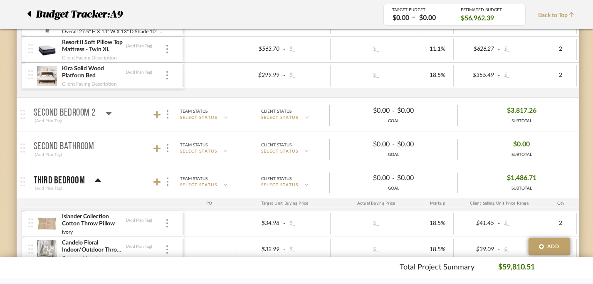
scroll to position [2567, 2]
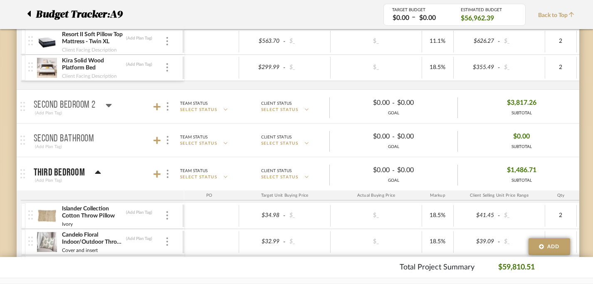
click at [108, 104] on icon at bounding box center [109, 105] width 6 height 3
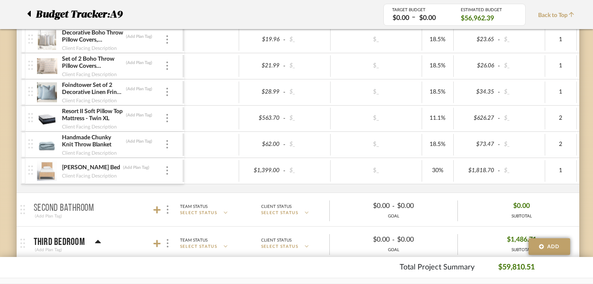
scroll to position [2838, 2]
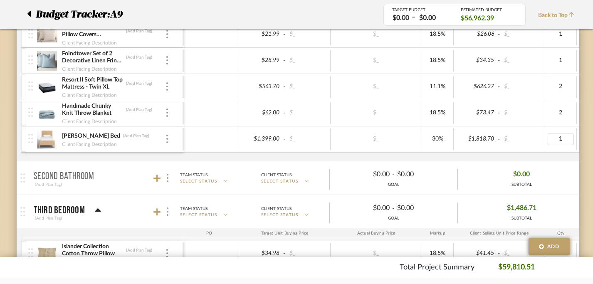
type input "2"
type input "18.5"
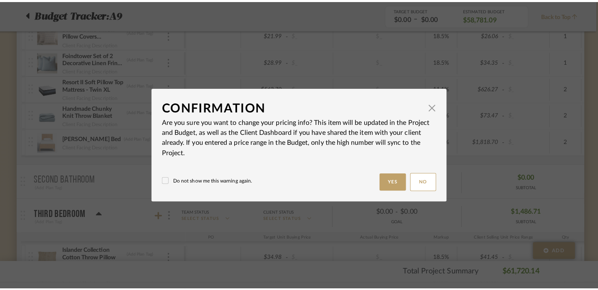
scroll to position [0, 0]
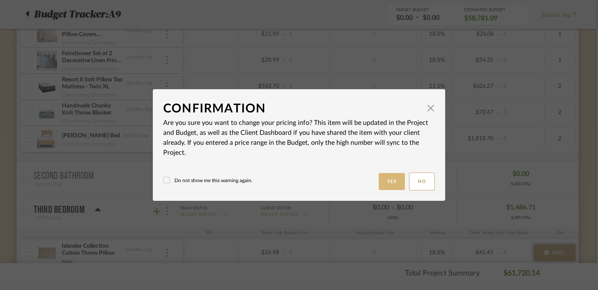
click at [387, 187] on button "Yes" at bounding box center [392, 181] width 27 height 17
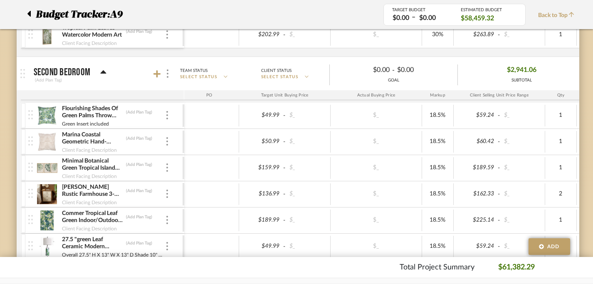
scroll to position [2313, 2]
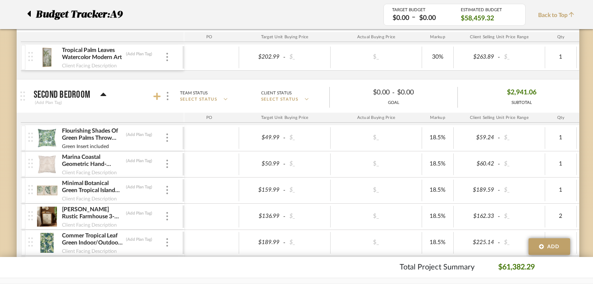
click at [160, 96] on icon at bounding box center [156, 96] width 7 height 7
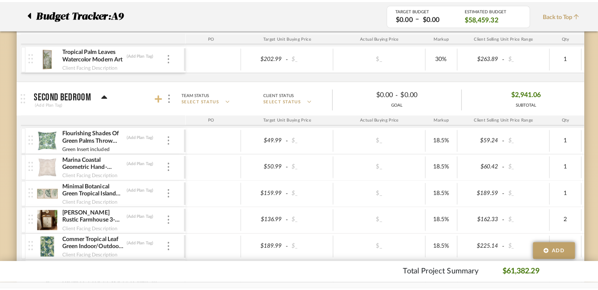
scroll to position [0, 0]
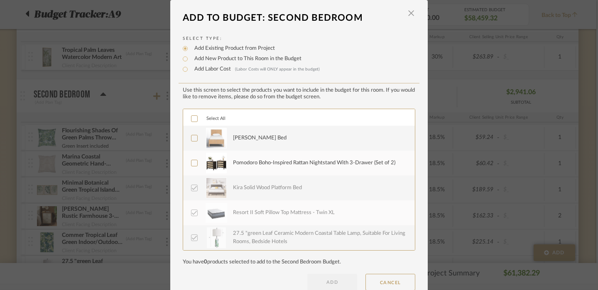
click at [253, 164] on div "Pomodoro Boho-Inspired Rattan Nightstand With 3-Drawer (Set of 2)" at bounding box center [314, 163] width 162 height 8
click at [252, 160] on div "Pomodoro Boho-Inspired Rattan Nightstand With 3-Drawer (Set of 2)" at bounding box center [319, 163] width 172 height 21
click at [271, 141] on div "[PERSON_NAME] Bed" at bounding box center [319, 138] width 172 height 21
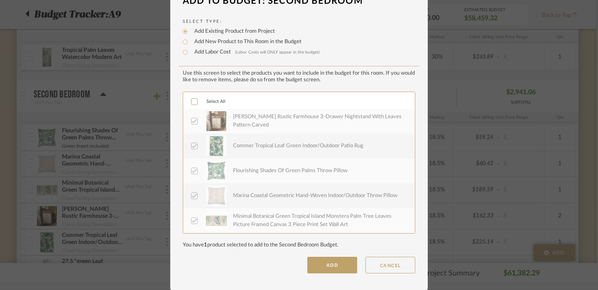
scroll to position [18, 0]
click at [324, 271] on button "ADD" at bounding box center [333, 265] width 50 height 17
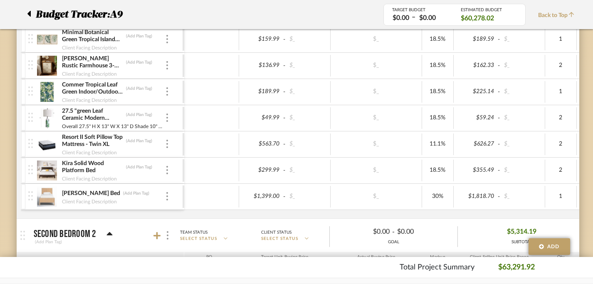
scroll to position [2463, 2]
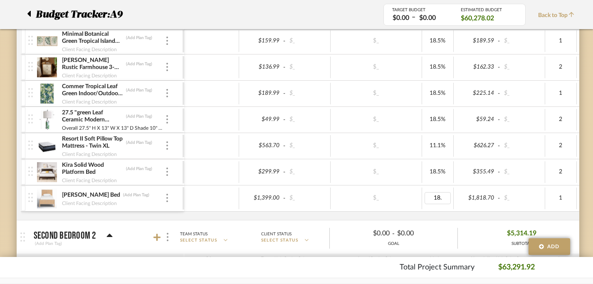
type input "18.5"
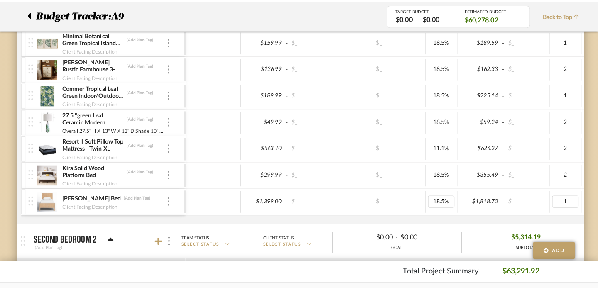
scroll to position [0, 0]
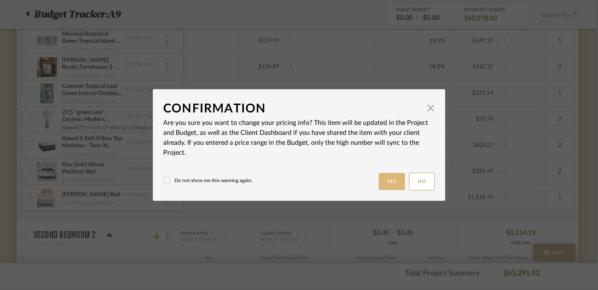
click at [389, 184] on button "Yes" at bounding box center [392, 181] width 27 height 17
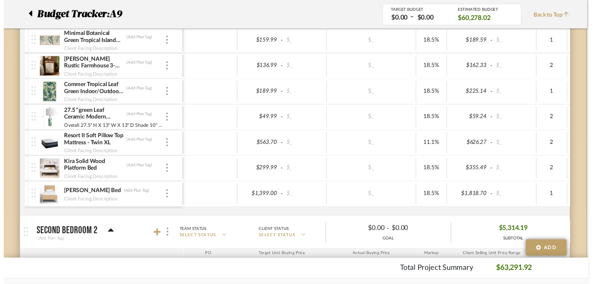
scroll to position [2463, 2]
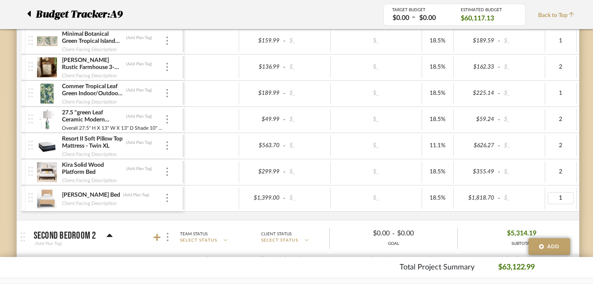
type input "2"
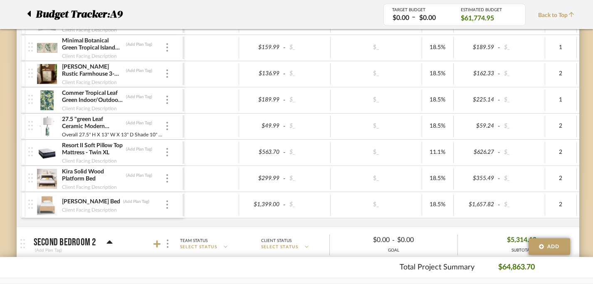
scroll to position [2453, 2]
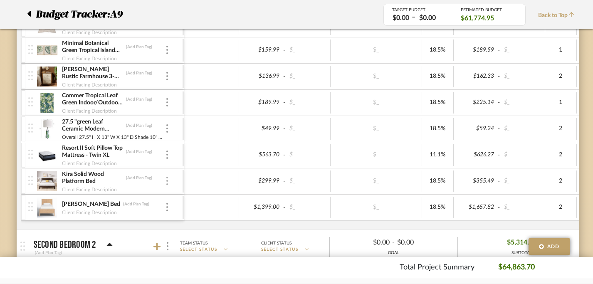
click at [167, 179] on img at bounding box center [167, 181] width 2 height 8
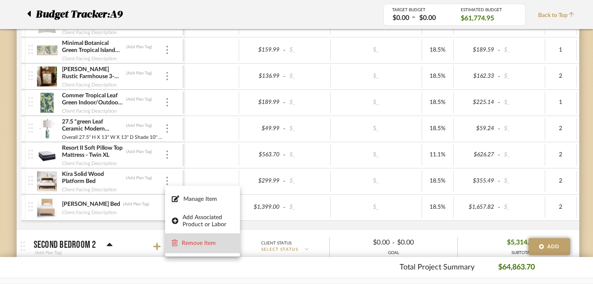
click at [196, 246] on span "Remove Item" at bounding box center [208, 243] width 52 height 7
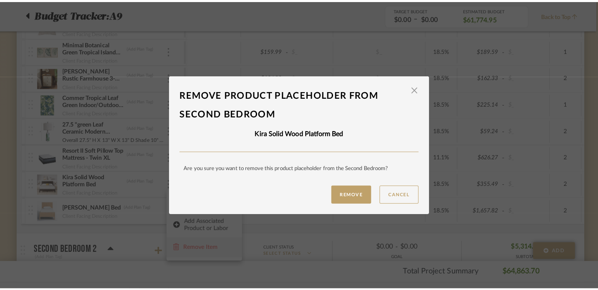
scroll to position [0, 0]
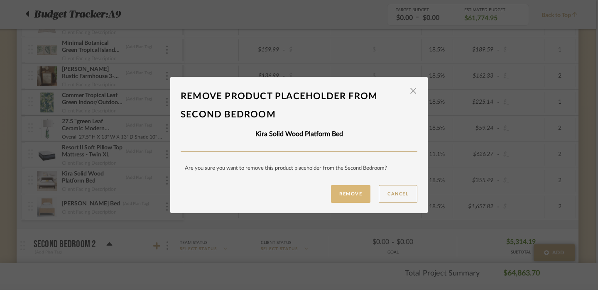
click at [341, 200] on button "Remove" at bounding box center [350, 194] width 39 height 18
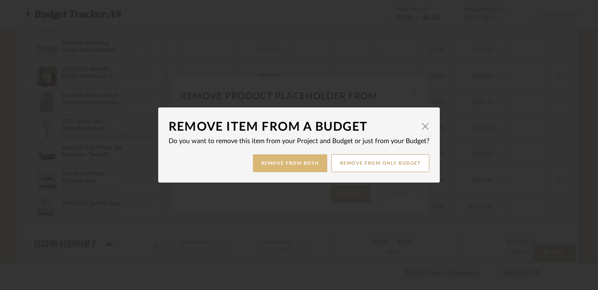
click at [284, 157] on button "Remove from Both" at bounding box center [290, 164] width 74 height 18
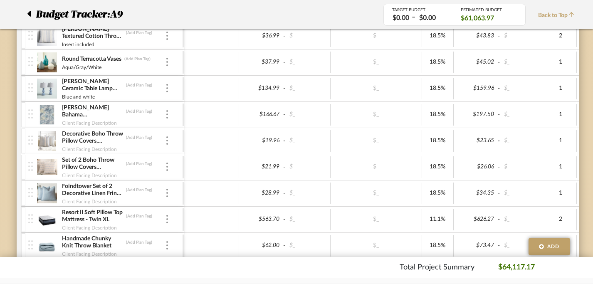
scroll to position [2703, 2]
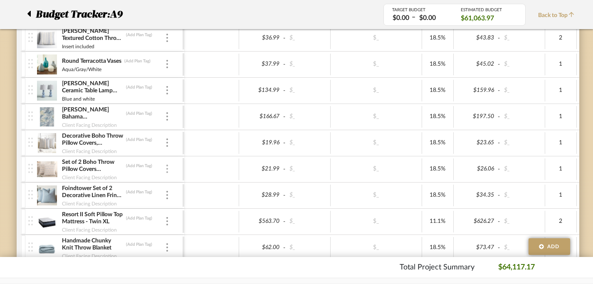
click at [168, 170] on div at bounding box center [167, 169] width 4 height 9
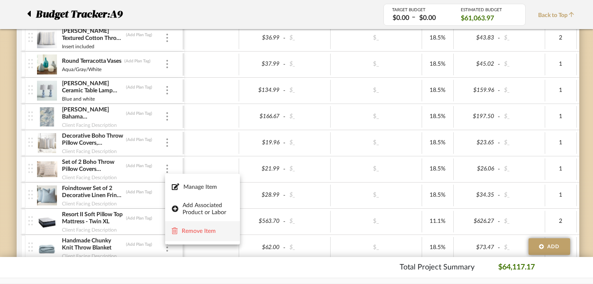
click at [199, 229] on span "Remove Item" at bounding box center [208, 231] width 52 height 7
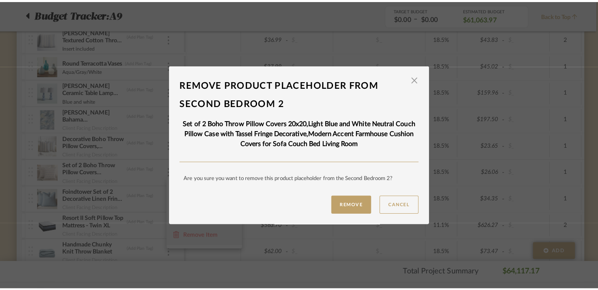
scroll to position [0, 0]
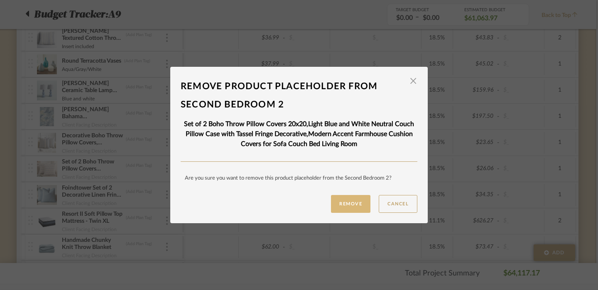
click at [335, 207] on button "Remove" at bounding box center [350, 204] width 39 height 18
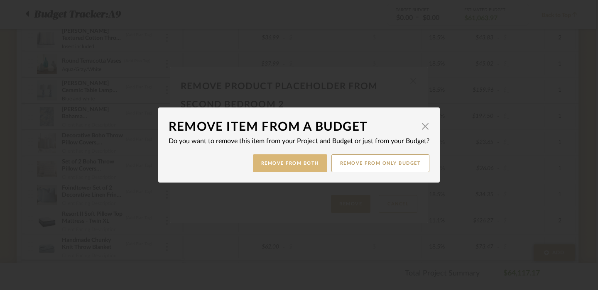
click at [276, 162] on button "Remove from Both" at bounding box center [290, 164] width 74 height 18
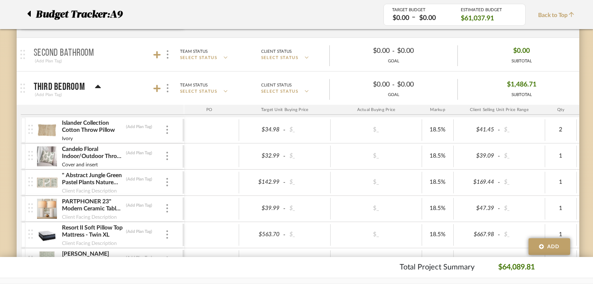
scroll to position [2905, 2]
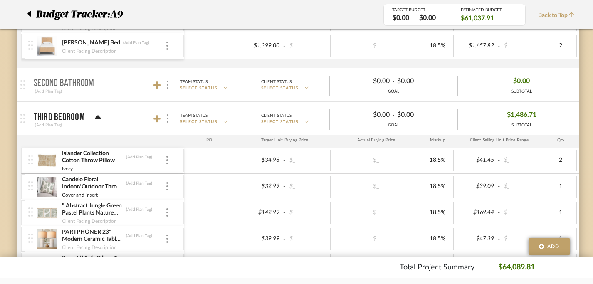
click at [159, 112] on mat-panel-title "Third Bedroom (Add Plan Tag)" at bounding box center [107, 118] width 146 height 20
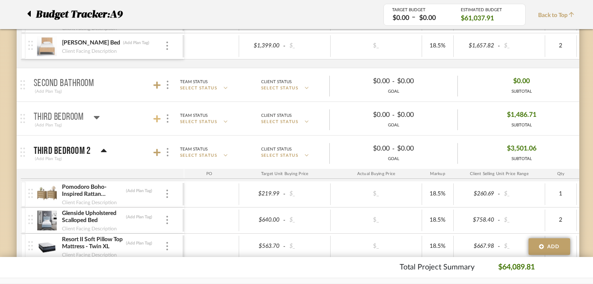
click at [158, 121] on icon at bounding box center [156, 119] width 7 height 8
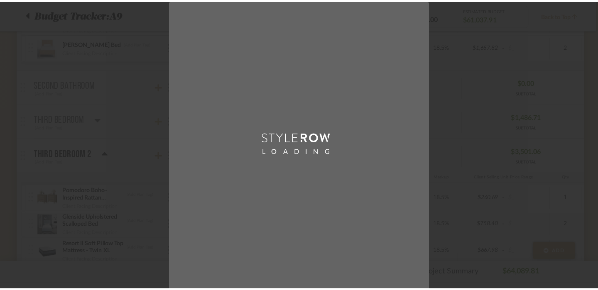
scroll to position [0, 0]
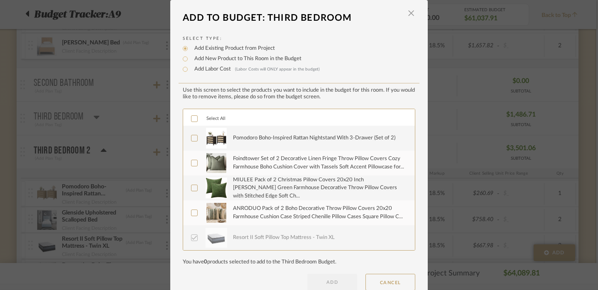
click at [228, 143] on label "Pomodoro Boho-Inspired Rattan Nightstand With 3-Drawer (Set of 2)" at bounding box center [298, 138] width 214 height 21
click at [221, 220] on img at bounding box center [216, 213] width 21 height 21
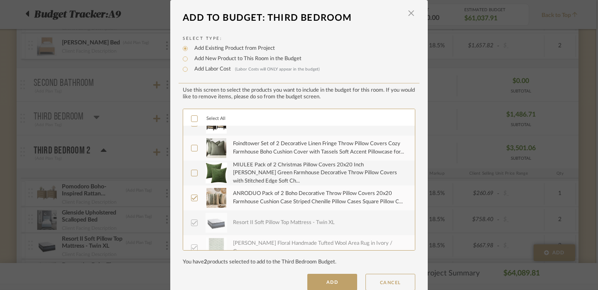
scroll to position [10, 0]
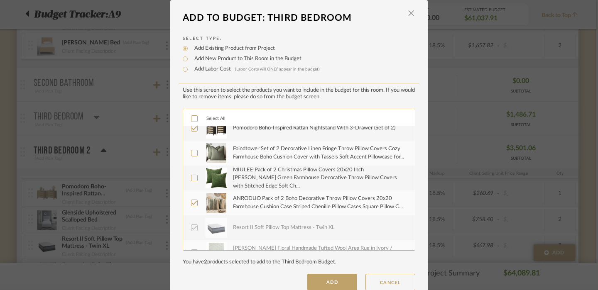
click at [218, 212] on img at bounding box center [216, 203] width 21 height 21
click at [230, 154] on label "Foindtower Set of 2 Decorative Linen Fringe Throw Pillow Covers Cozy Farmhouse …" at bounding box center [298, 153] width 214 height 21
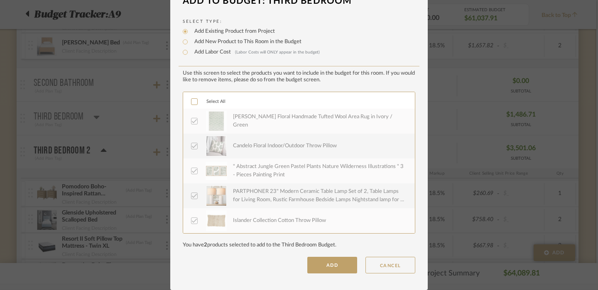
scroll to position [18, 0]
click at [319, 261] on button "ADD" at bounding box center [333, 265] width 50 height 17
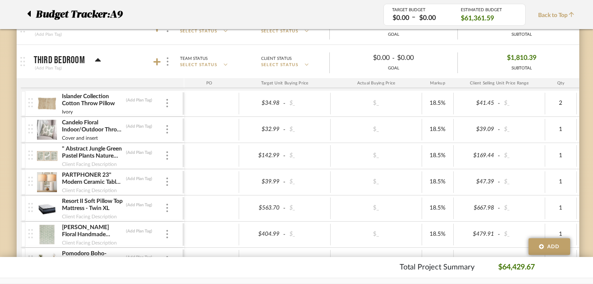
scroll to position [2957, 2]
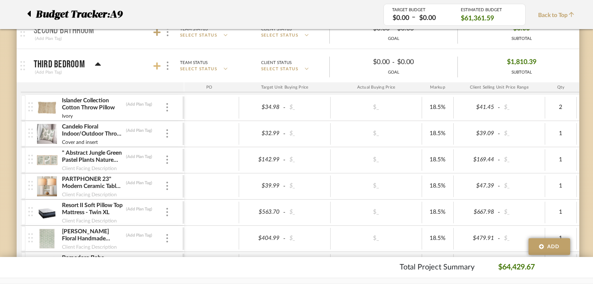
click at [155, 69] on icon at bounding box center [156, 66] width 7 height 8
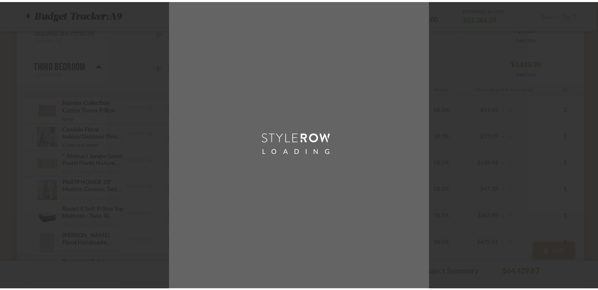
scroll to position [0, 0]
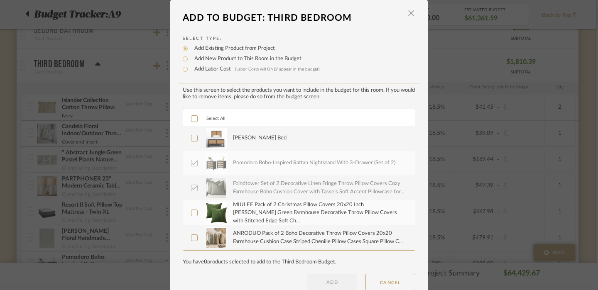
click at [220, 143] on img at bounding box center [216, 138] width 21 height 21
click at [333, 288] on button "ADD" at bounding box center [333, 282] width 50 height 17
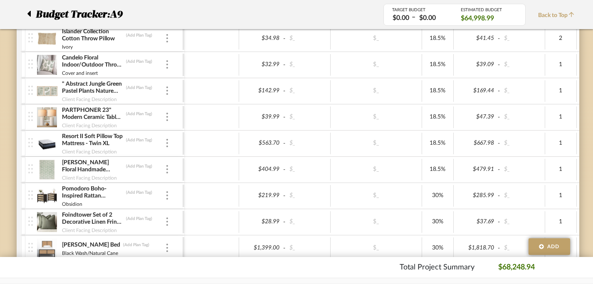
scroll to position [3029, 2]
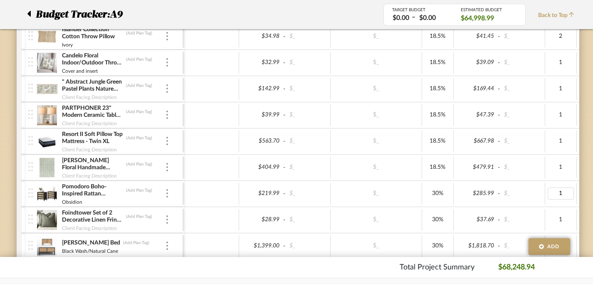
type input "2"
type input "18.5"
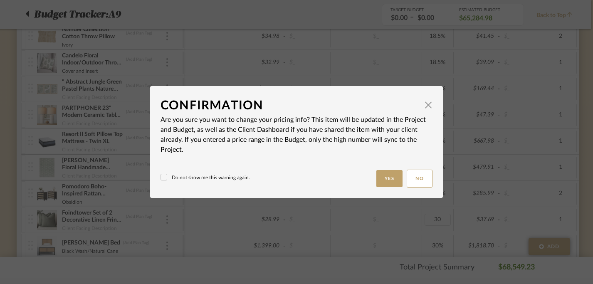
type input "30%"
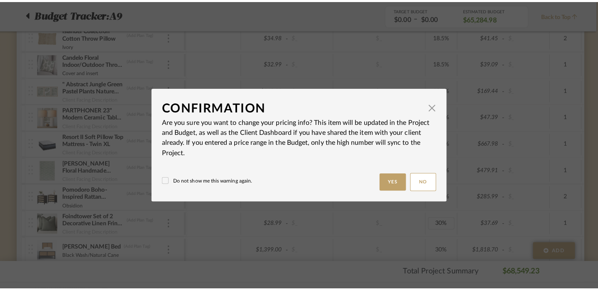
scroll to position [0, 0]
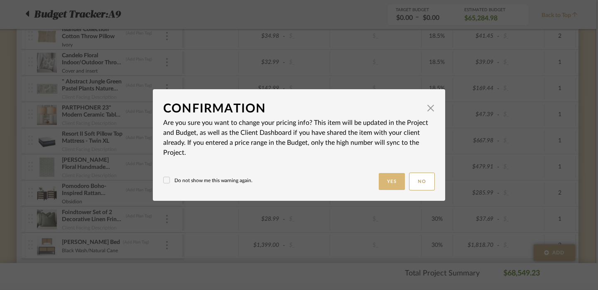
click at [387, 177] on button "Yes" at bounding box center [392, 181] width 27 height 17
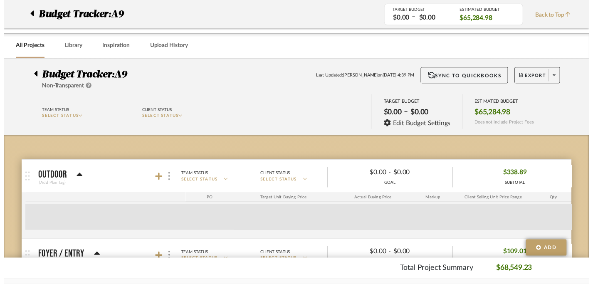
scroll to position [3029, 2]
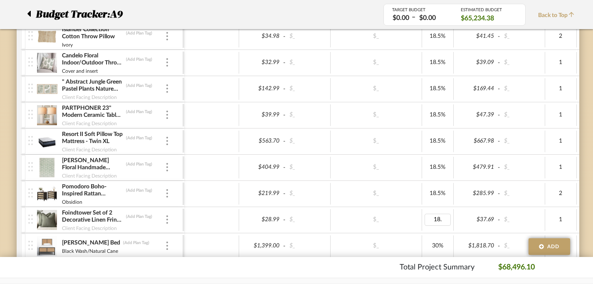
type input "18.5"
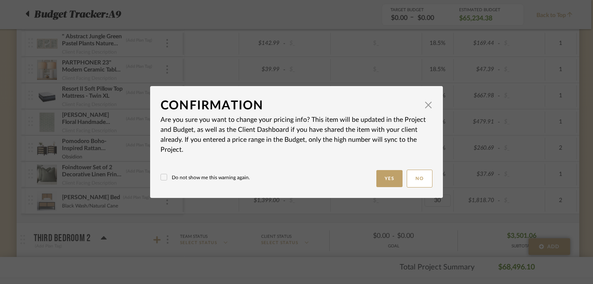
type input "30%"
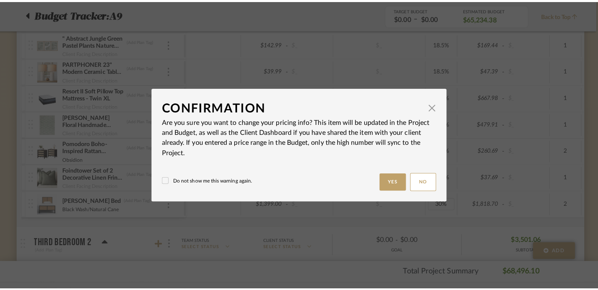
scroll to position [0, 0]
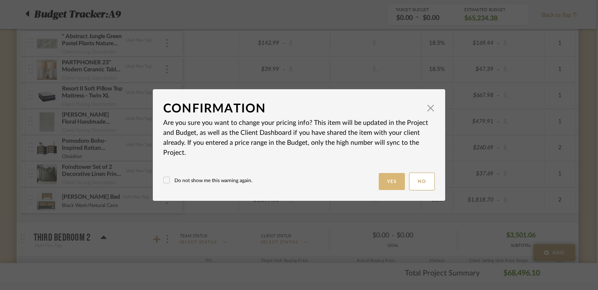
click at [388, 185] on button "Yes" at bounding box center [392, 181] width 27 height 17
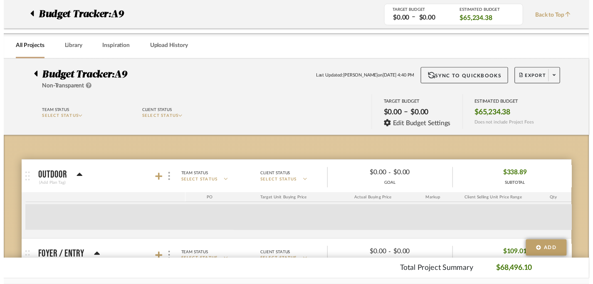
scroll to position [3074, 2]
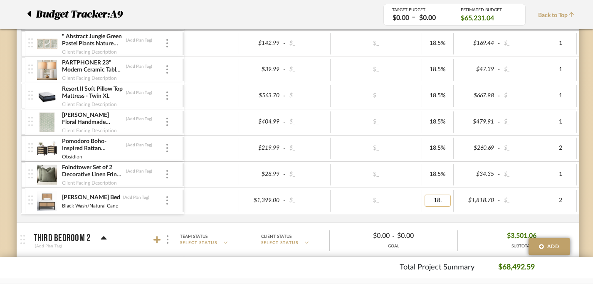
type input "18.5"
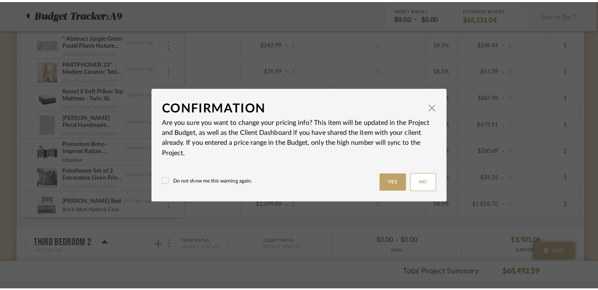
scroll to position [0, 0]
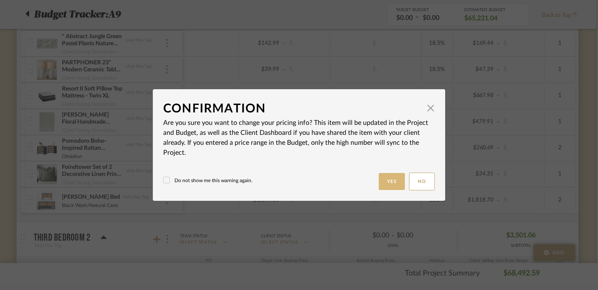
click at [393, 187] on button "Yes" at bounding box center [392, 181] width 27 height 17
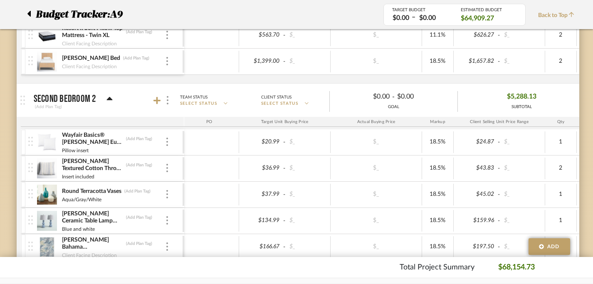
scroll to position [2564, 2]
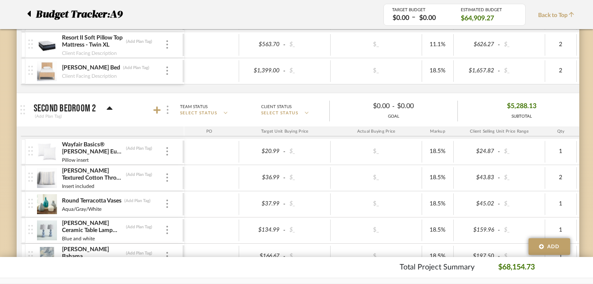
click at [167, 105] on div at bounding box center [167, 109] width 9 height 11
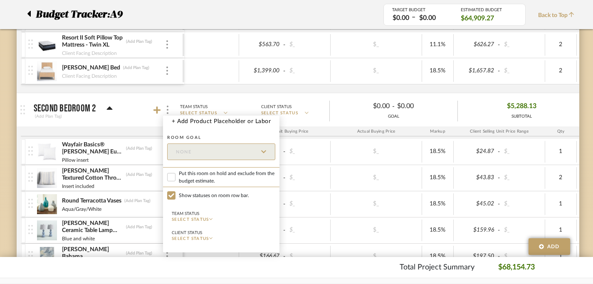
click at [199, 179] on span "Put this room on hold and exclude from the budget estimate." at bounding box center [227, 177] width 96 height 15
click at [175, 179] on input "Put this room on hold and exclude from the budget estimate." at bounding box center [171, 177] width 8 height 8
checkbox input "true"
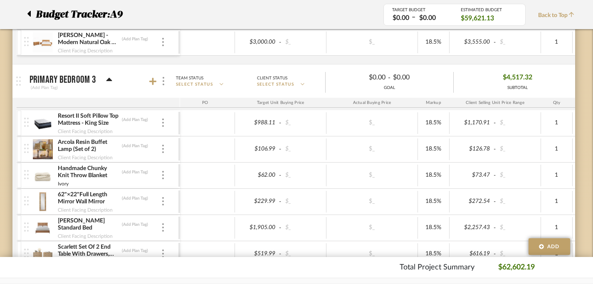
scroll to position [2035, 6]
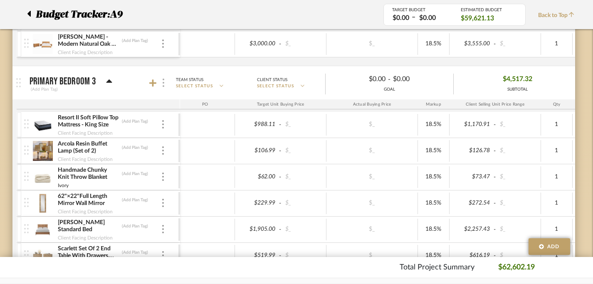
click at [163, 82] on img at bounding box center [163, 83] width 2 height 8
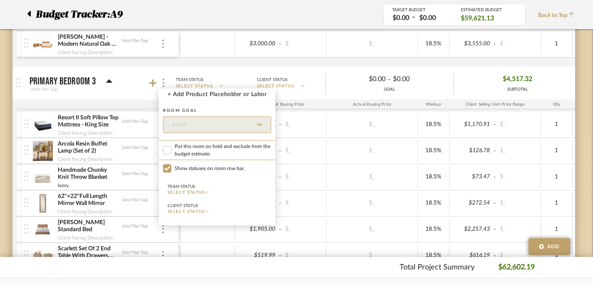
click at [198, 152] on span "Put this room on hold and exclude from the budget estimate." at bounding box center [223, 150] width 96 height 15
click at [171, 152] on input "Put this room on hold and exclude from the budget estimate." at bounding box center [167, 150] width 8 height 8
checkbox input "true"
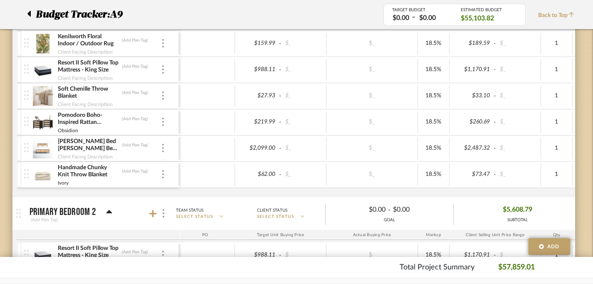
scroll to position [1695, 6]
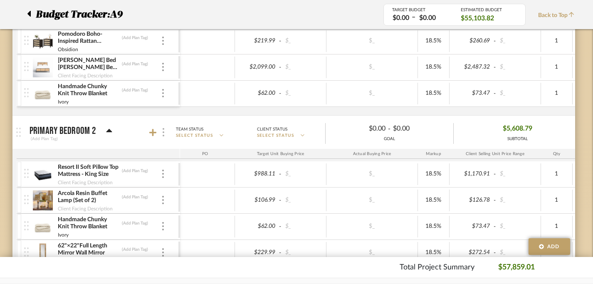
click at [164, 132] on div at bounding box center [163, 132] width 9 height 11
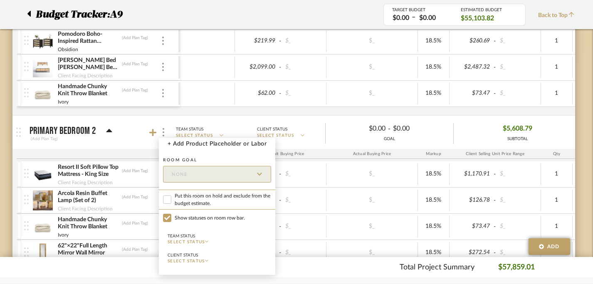
click at [189, 200] on span "Put this room on hold and exclude from the budget estimate." at bounding box center [223, 199] width 96 height 15
click at [171, 200] on input "Put this room on hold and exclude from the budget estimate." at bounding box center [167, 199] width 8 height 8
checkbox input "true"
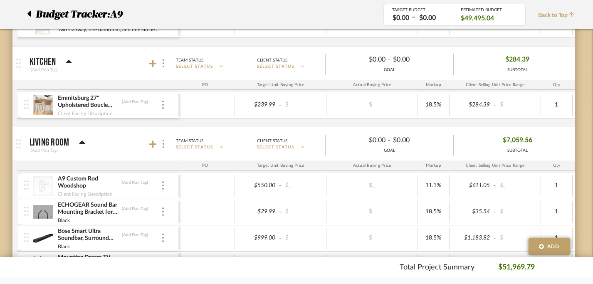
scroll to position [0, 5]
click at [166, 147] on div at bounding box center [163, 143] width 9 height 11
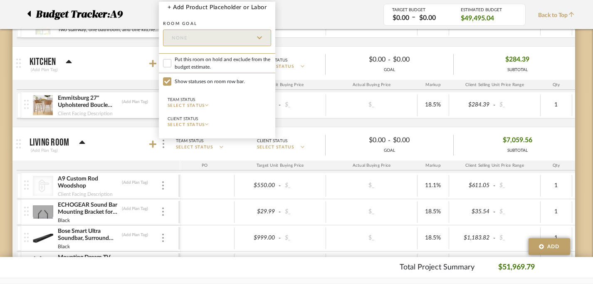
click at [195, 63] on span "Put this room on hold and exclude from the budget estimate." at bounding box center [223, 63] width 96 height 15
click at [171, 63] on input "Put this room on hold and exclude from the budget estimate." at bounding box center [167, 63] width 8 height 8
checkbox input "true"
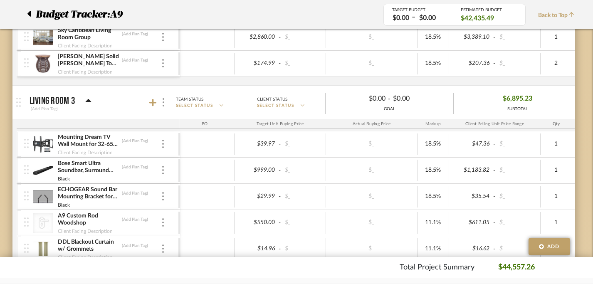
scroll to position [694, 6]
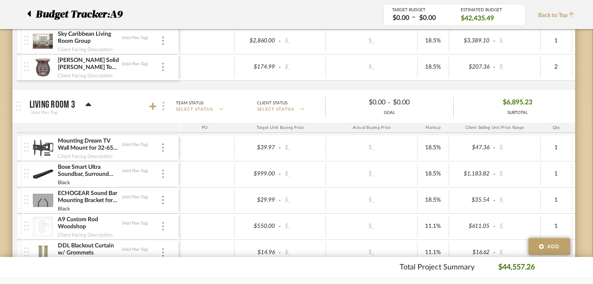
click at [165, 108] on div at bounding box center [163, 106] width 9 height 11
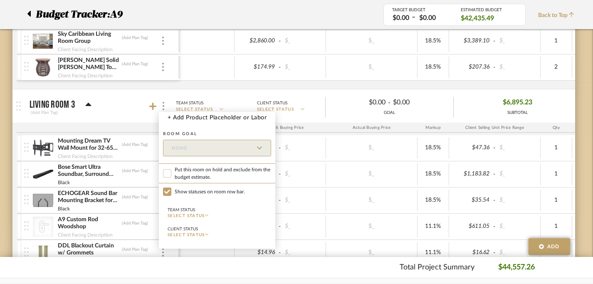
click at [198, 169] on span "Put this room on hold and exclude from the budget estimate." at bounding box center [223, 173] width 96 height 15
click at [171, 169] on input "Put this room on hold and exclude from the budget estimate." at bounding box center [167, 173] width 8 height 8
checkbox input "true"
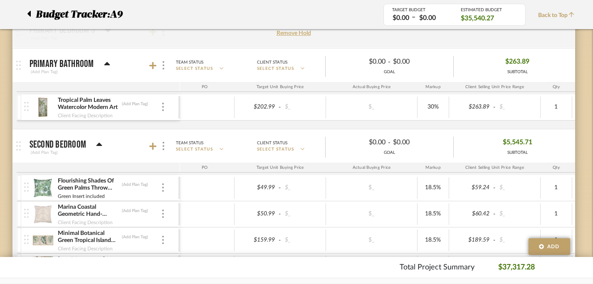
scroll to position [1281, 6]
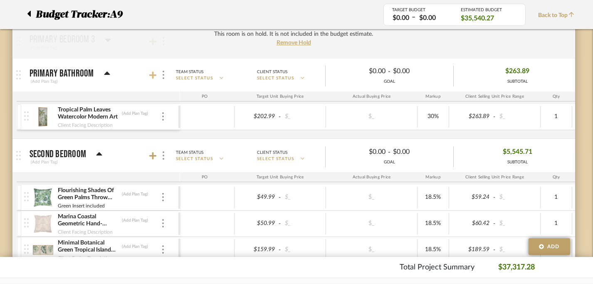
click at [155, 76] on icon at bounding box center [152, 75] width 7 height 8
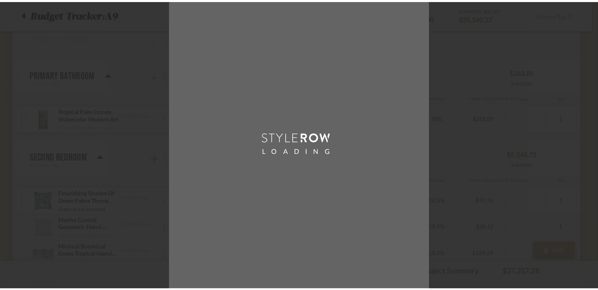
scroll to position [0, 0]
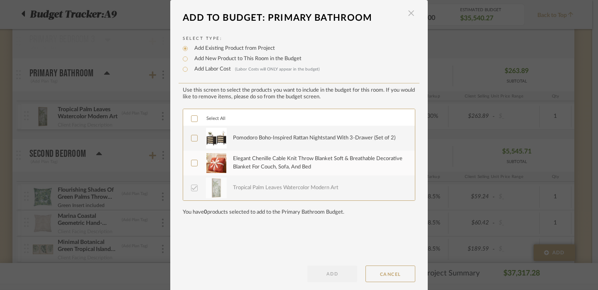
click at [407, 17] on span "button" at bounding box center [411, 13] width 17 height 17
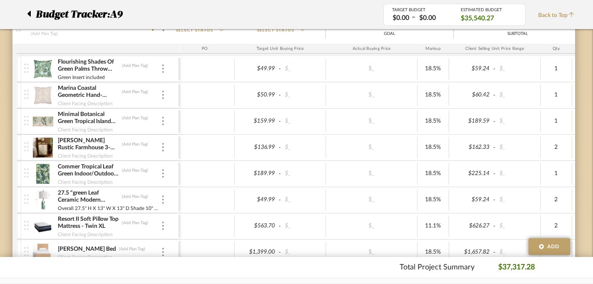
scroll to position [1410, 6]
type input "2"
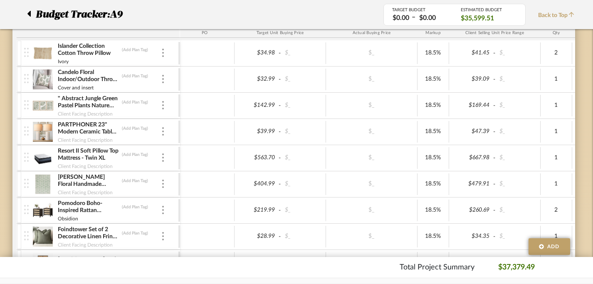
scroll to position [1757, 6]
type input "2"
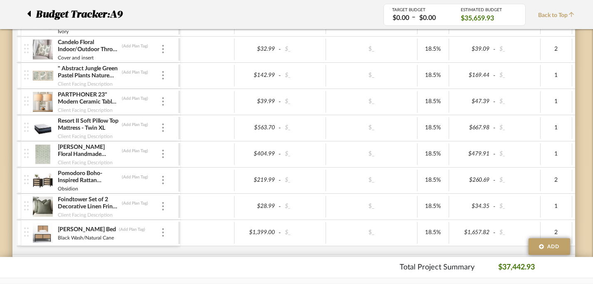
scroll to position [1788, 6]
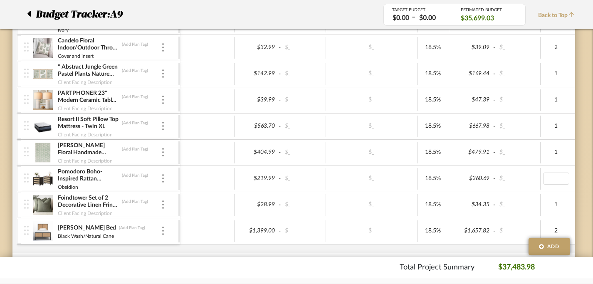
type input "1"
click at [568, 182] on input "1" at bounding box center [556, 178] width 26 height 12
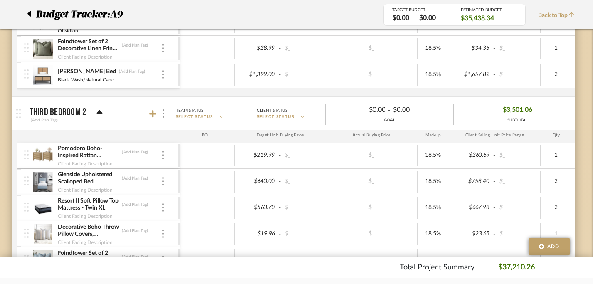
scroll to position [1971, 6]
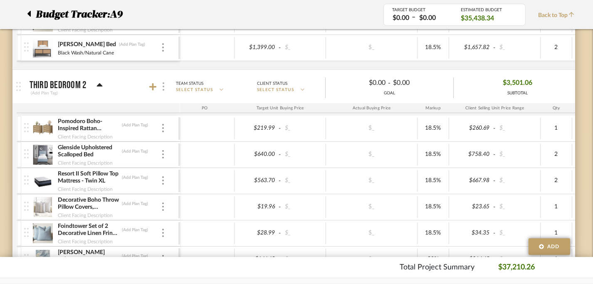
click at [165, 88] on div at bounding box center [163, 86] width 9 height 11
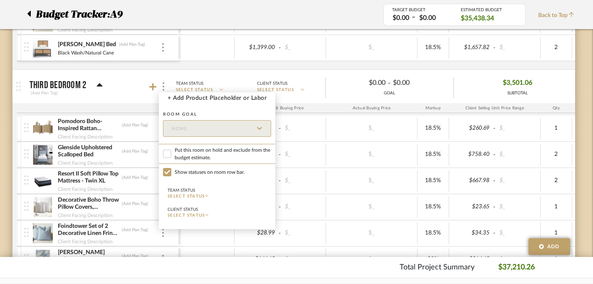
click at [191, 152] on span "Put this room on hold and exclude from the budget estimate." at bounding box center [223, 153] width 96 height 15
click at [171, 152] on input "Put this room on hold and exclude from the budget estimate." at bounding box center [167, 154] width 8 height 8
checkbox input "true"
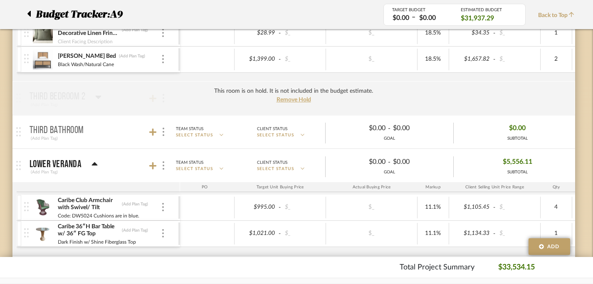
scroll to position [1990, 6]
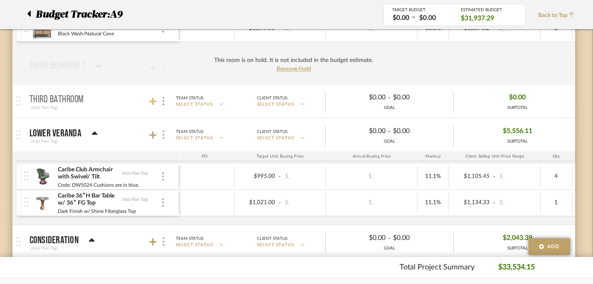
click at [156, 101] on icon at bounding box center [152, 101] width 7 height 8
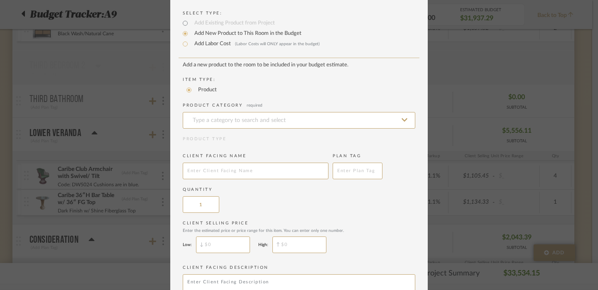
scroll to position [0, 0]
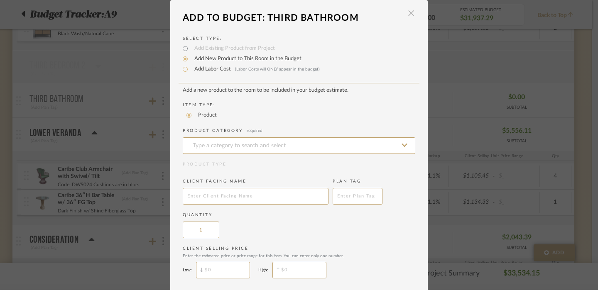
click at [409, 13] on span "button" at bounding box center [411, 13] width 17 height 17
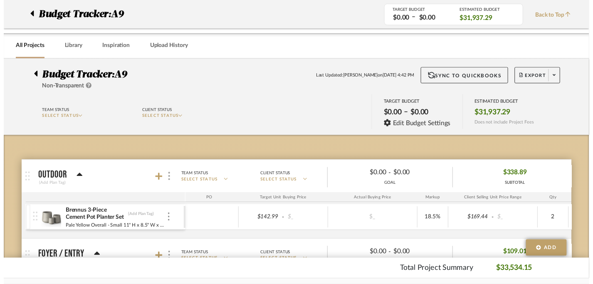
scroll to position [1990, 6]
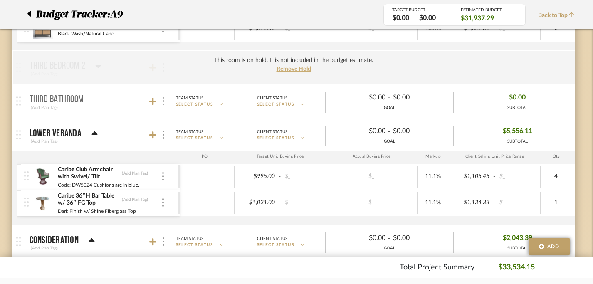
click at [165, 103] on div at bounding box center [163, 101] width 9 height 11
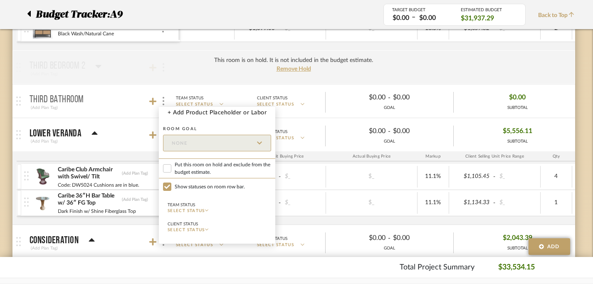
click at [154, 100] on div at bounding box center [296, 142] width 593 height 284
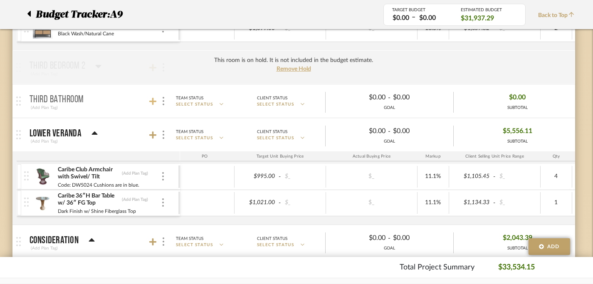
click at [154, 100] on icon at bounding box center [152, 101] width 7 height 8
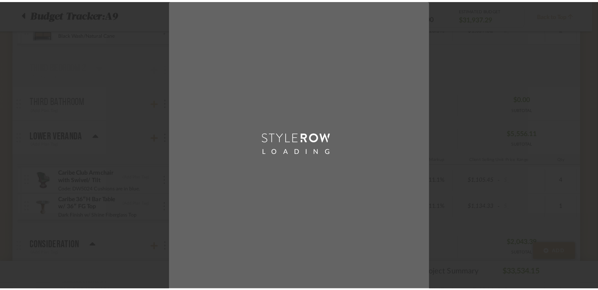
scroll to position [0, 0]
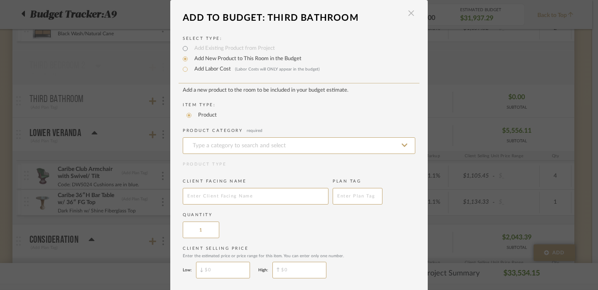
click at [403, 10] on span "button" at bounding box center [411, 13] width 17 height 17
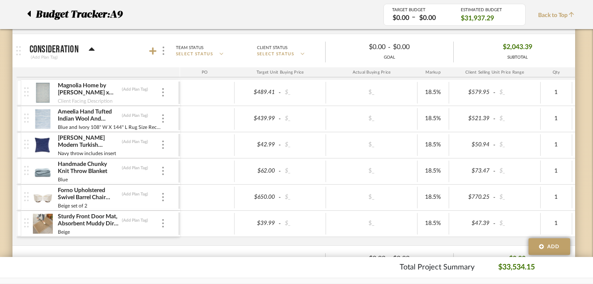
scroll to position [2182, 6]
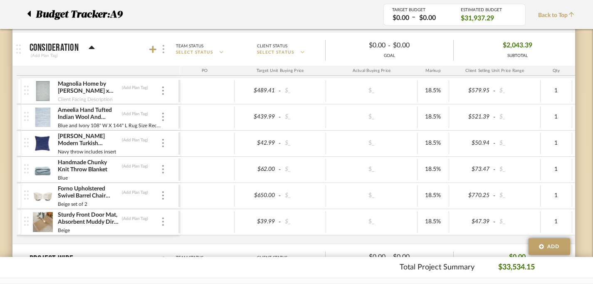
click at [164, 46] on img at bounding box center [163, 49] width 2 height 8
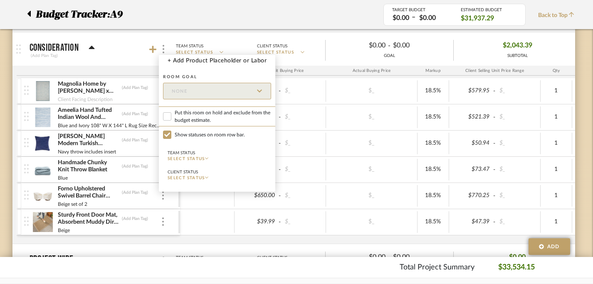
click at [131, 75] on div at bounding box center [296, 142] width 593 height 284
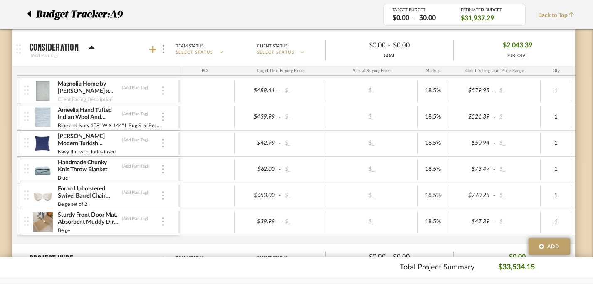
click at [163, 89] on img at bounding box center [163, 90] width 2 height 8
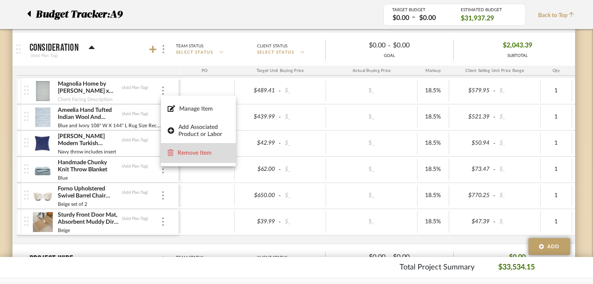
click at [194, 154] on span "Remove Item" at bounding box center [203, 153] width 52 height 7
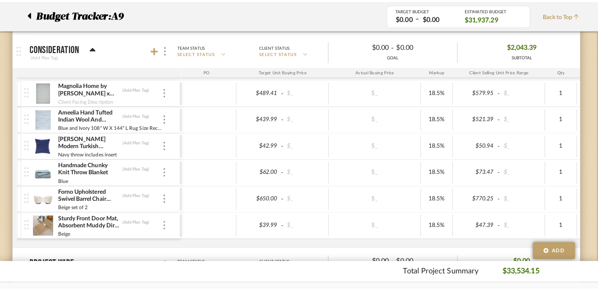
scroll to position [0, 0]
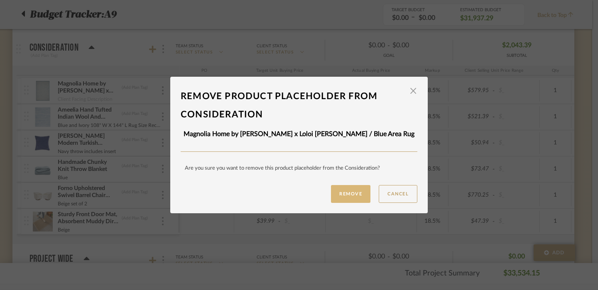
click at [343, 192] on button "Remove" at bounding box center [350, 194] width 39 height 18
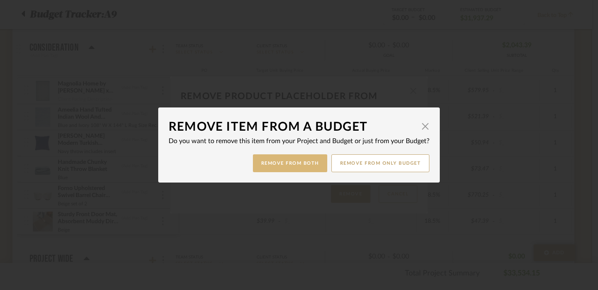
click at [305, 167] on button "Remove from Both" at bounding box center [290, 164] width 74 height 18
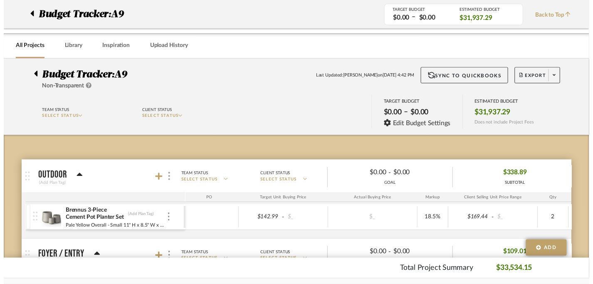
scroll to position [2182, 6]
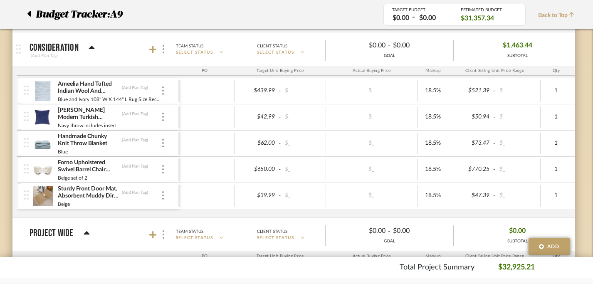
click at [162, 190] on div "Sturdy Front Door Mat, Absorbent Muddy Dirt Resist Welcome Door Mats Outdoor In…" at bounding box center [101, 196] width 154 height 26
click at [165, 93] on div "Ameelia Hand Tufted Indian Wool And Cotton With Latex Abstract Rug (Add Plan Ta…" at bounding box center [101, 91] width 154 height 26
click at [162, 91] on img at bounding box center [163, 90] width 2 height 8
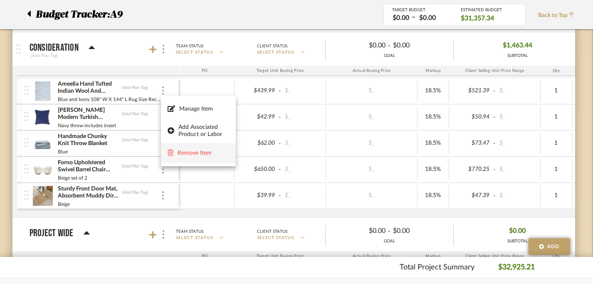
click at [197, 155] on span "Remove Item" at bounding box center [203, 153] width 52 height 7
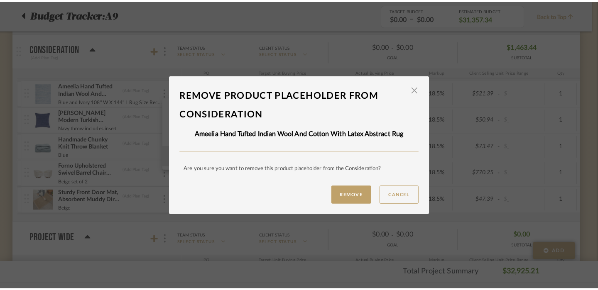
scroll to position [0, 0]
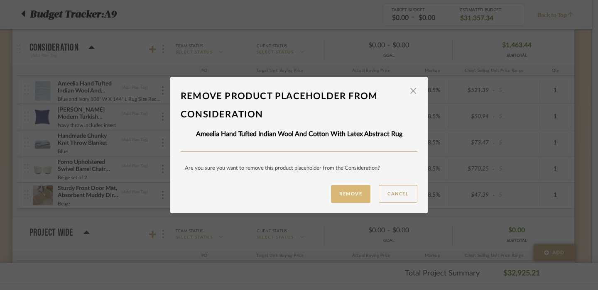
click at [347, 194] on button "Remove" at bounding box center [350, 194] width 39 height 18
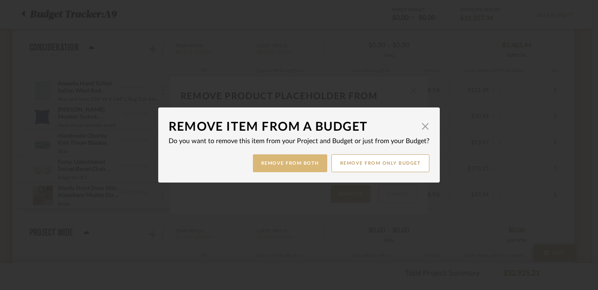
click at [295, 168] on button "Remove from Both" at bounding box center [290, 164] width 74 height 18
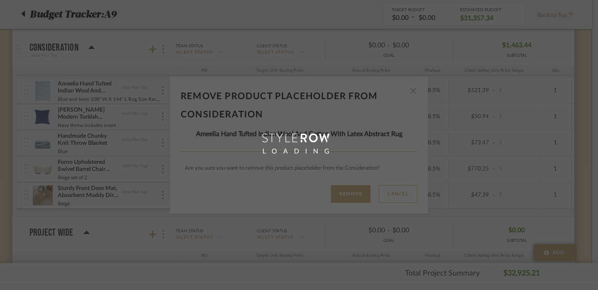
click at [162, 98] on div "Remove product placeholder From Consideration × Ameelia Hand Tufted Indian Wool…" at bounding box center [299, 145] width 598 height 290
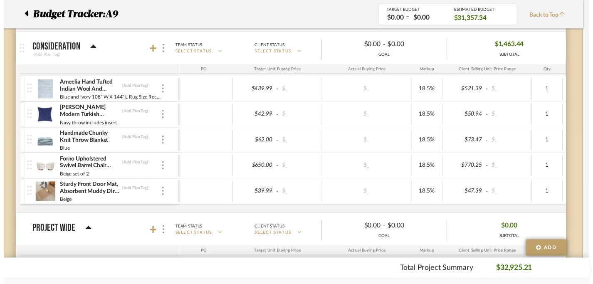
scroll to position [2182, 6]
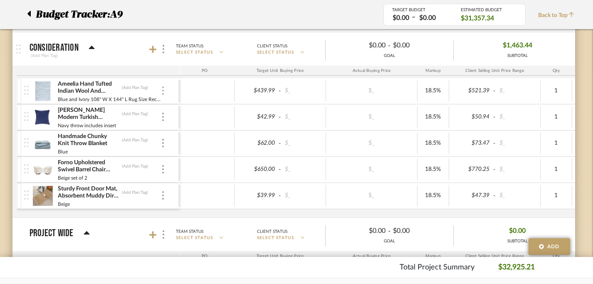
click at [162, 95] on img at bounding box center [163, 90] width 2 height 8
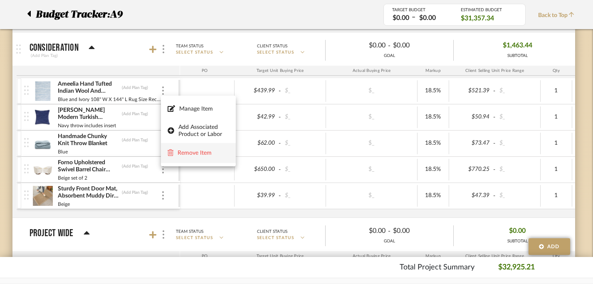
click at [192, 149] on span "Remove Item" at bounding box center [198, 153] width 62 height 8
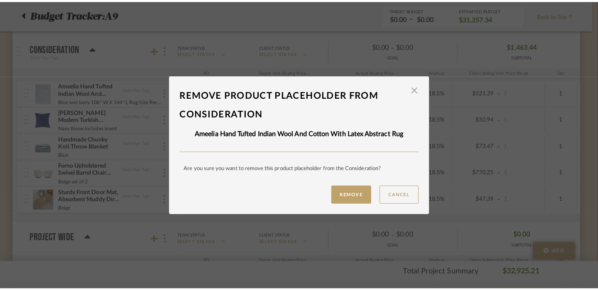
scroll to position [0, 0]
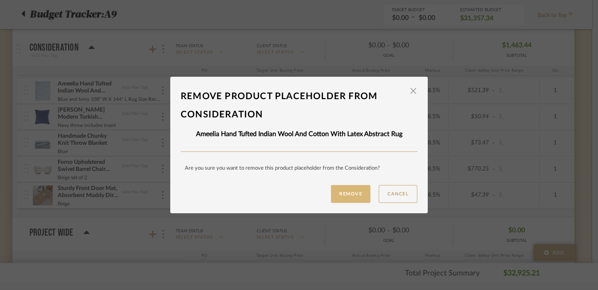
click at [342, 191] on button "Remove" at bounding box center [350, 194] width 39 height 18
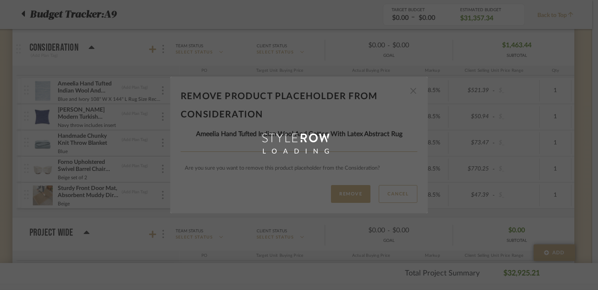
click at [163, 93] on div "Remove product placeholder From Consideration × Ameelia Hand Tufted Indian Wool…" at bounding box center [299, 145] width 598 height 290
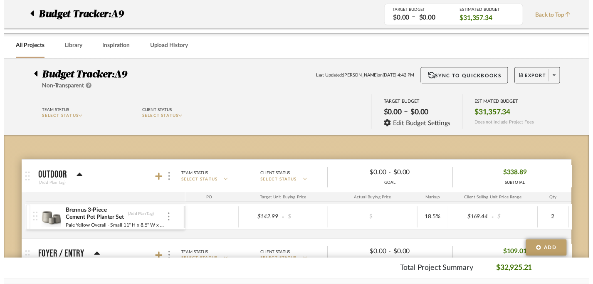
scroll to position [2182, 6]
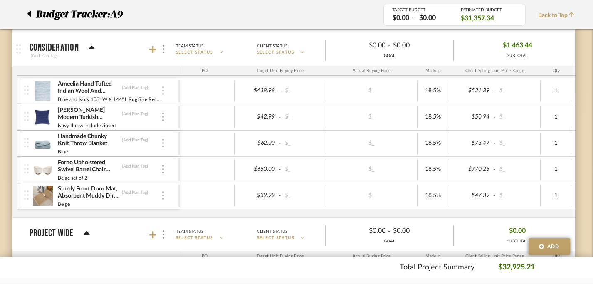
click at [162, 92] on img at bounding box center [163, 90] width 2 height 8
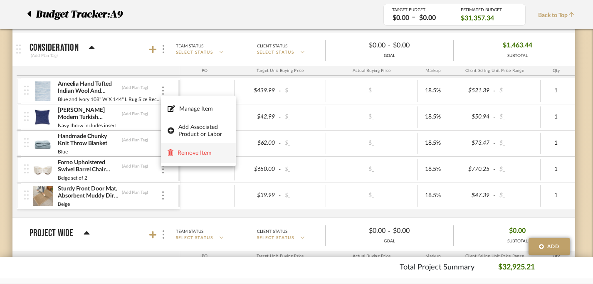
click at [201, 148] on button "Remove Item" at bounding box center [198, 153] width 75 height 20
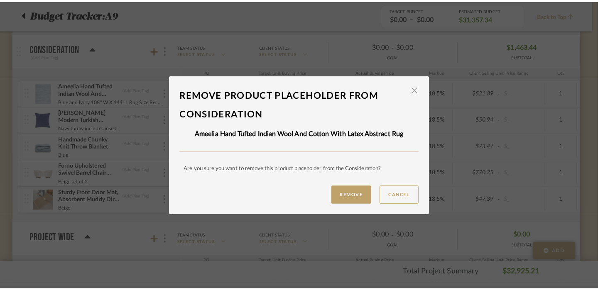
scroll to position [0, 0]
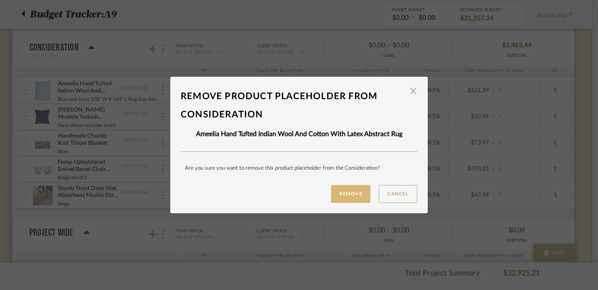
click at [339, 192] on button "Remove" at bounding box center [350, 194] width 39 height 18
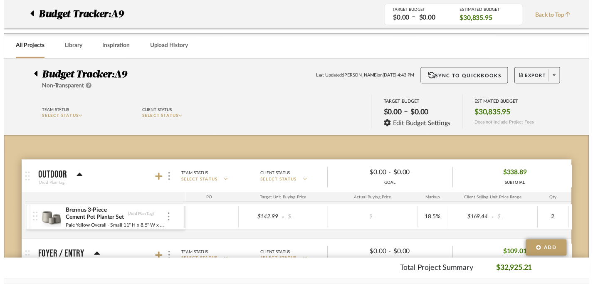
scroll to position [2182, 6]
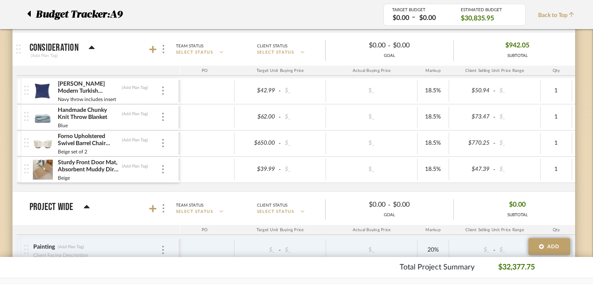
click at [165, 97] on div "Domer Modern Turkish Chenille Throw Pillow (Add Plan Tag) Navy throw includes i…" at bounding box center [101, 91] width 154 height 26
click at [160, 96] on div "Domer Modern Turkish Chenille Throw Pillow (Add Plan Tag) Navy throw includes i…" at bounding box center [101, 91] width 154 height 26
click at [162, 91] on img at bounding box center [163, 90] width 2 height 8
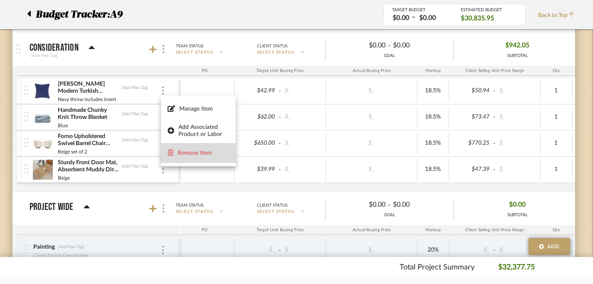
click at [182, 157] on span "Remove Item" at bounding box center [198, 153] width 62 height 8
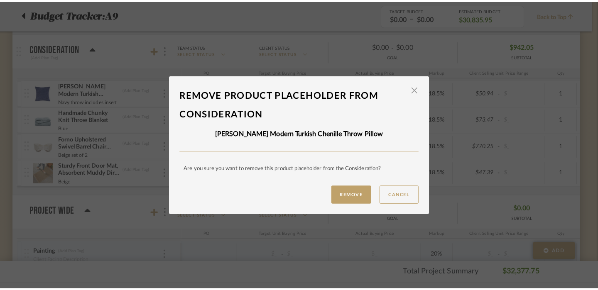
scroll to position [0, 0]
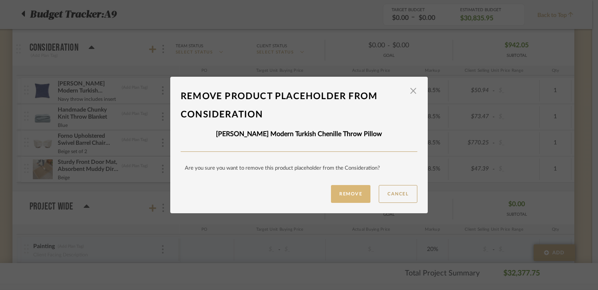
click at [346, 194] on button "Remove" at bounding box center [350, 194] width 39 height 18
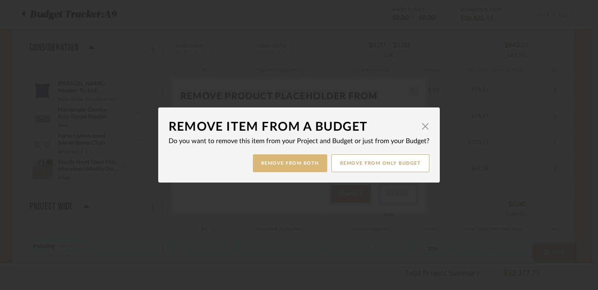
click at [277, 160] on button "Remove from Both" at bounding box center [290, 164] width 74 height 18
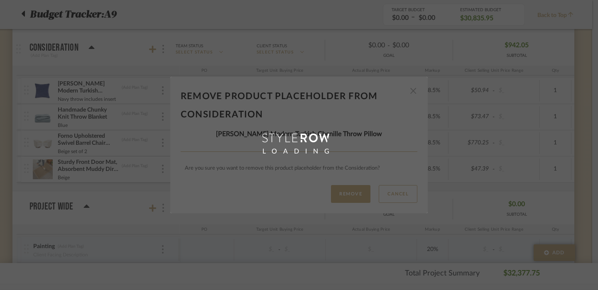
click at [161, 116] on div "Remove product placeholder From Consideration × Domer Modern Turkish Chenille T…" at bounding box center [299, 145] width 598 height 290
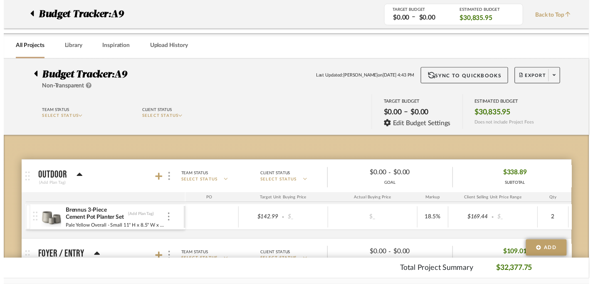
scroll to position [2182, 6]
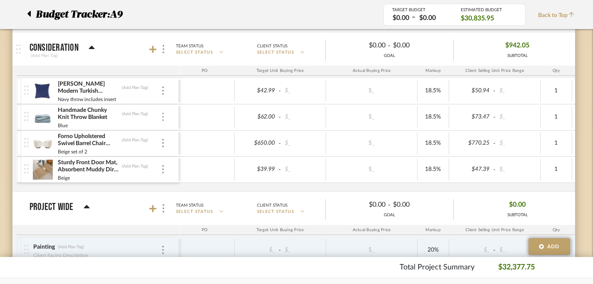
click at [162, 116] on img at bounding box center [163, 117] width 2 height 8
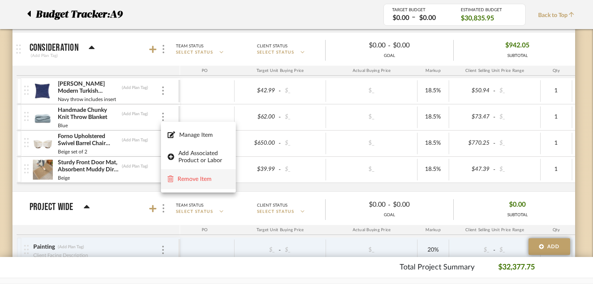
click at [196, 172] on button "Remove Item" at bounding box center [198, 179] width 75 height 20
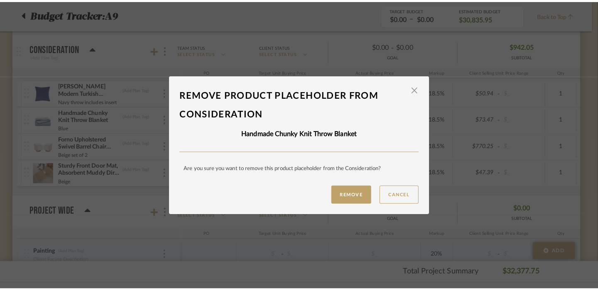
scroll to position [0, 0]
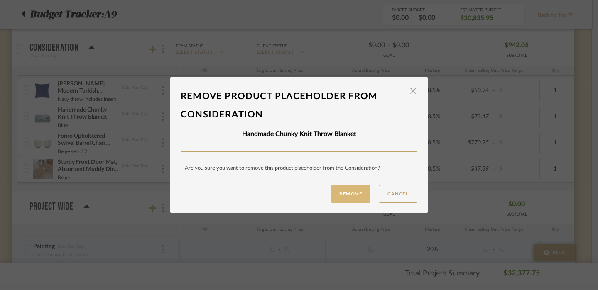
click at [349, 196] on button "Remove" at bounding box center [350, 194] width 39 height 18
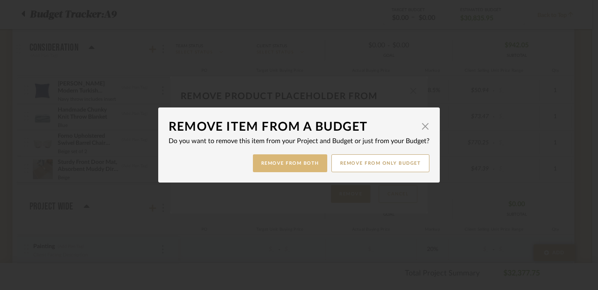
click at [303, 167] on button "Remove from Both" at bounding box center [290, 164] width 74 height 18
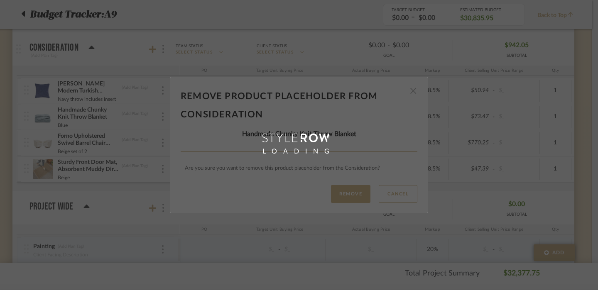
click at [162, 96] on div "Remove product placeholder From Consideration × Handmade Chunky Knit Throw Blan…" at bounding box center [299, 145] width 598 height 290
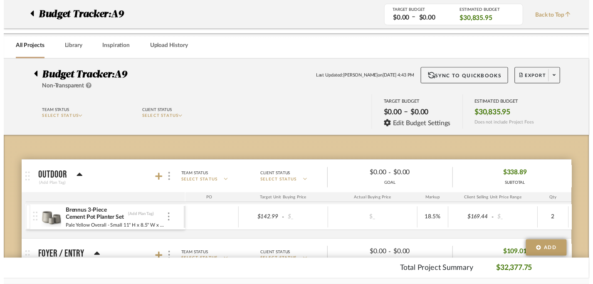
scroll to position [2182, 6]
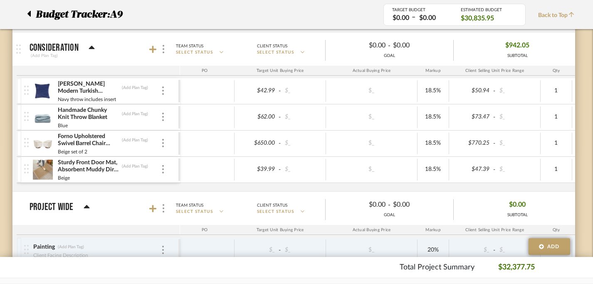
click at [162, 96] on div "Domer Modern Turkish Chenille Throw Pillow (Add Plan Tag) Navy throw includes i…" at bounding box center [101, 91] width 154 height 26
click at [161, 86] on div at bounding box center [163, 90] width 4 height 9
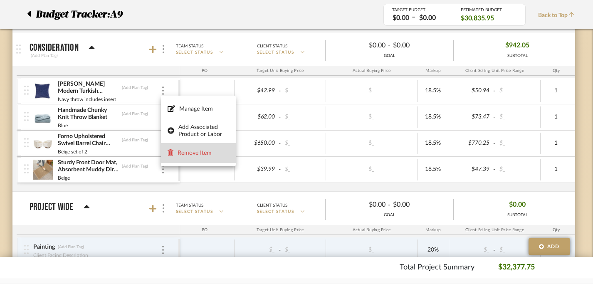
click at [192, 149] on span "Remove Item" at bounding box center [198, 153] width 62 height 8
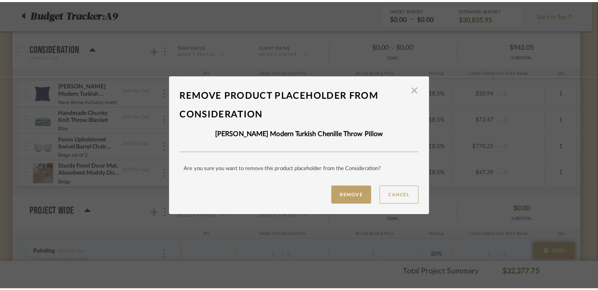
scroll to position [0, 0]
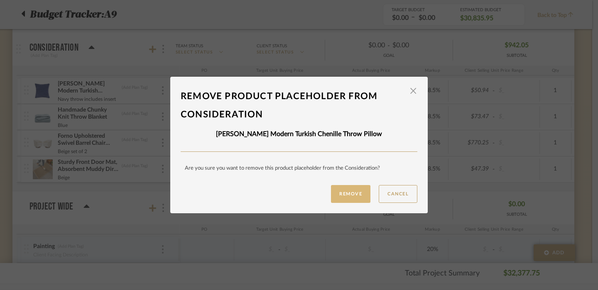
click at [337, 191] on button "Remove" at bounding box center [350, 194] width 39 height 18
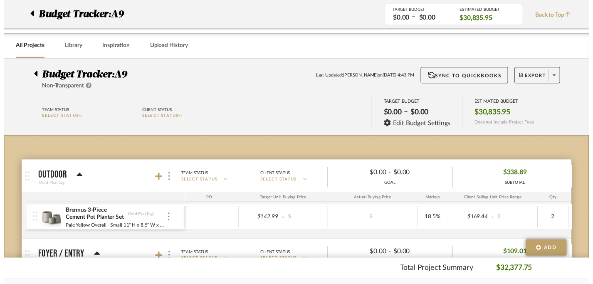
scroll to position [2182, 6]
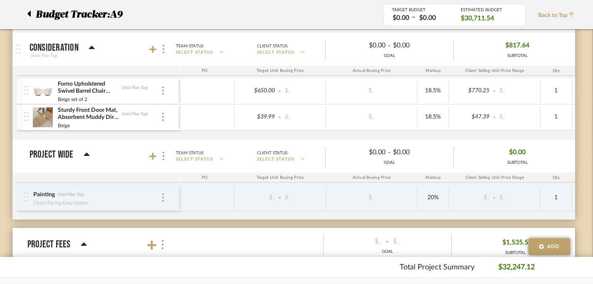
click at [165, 96] on div "Forno Upholstered Swivel Barrel Chair With Wood Base (Set of 2) (Add Plan Tag) …" at bounding box center [101, 91] width 154 height 26
click at [162, 92] on img at bounding box center [163, 90] width 2 height 8
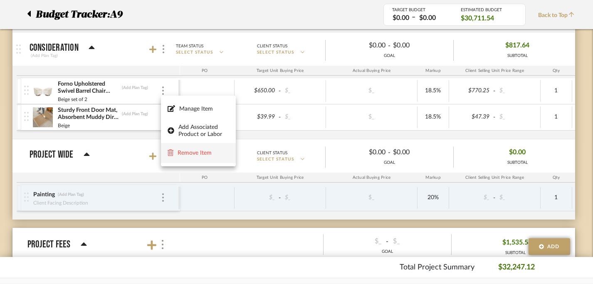
click at [191, 146] on button "Remove Item" at bounding box center [198, 153] width 75 height 20
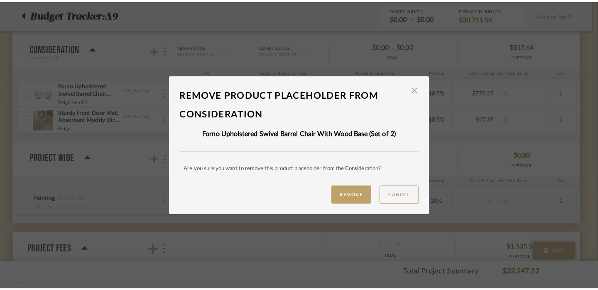
scroll to position [0, 0]
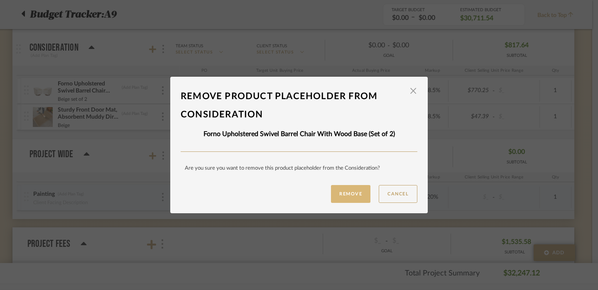
click at [343, 187] on button "Remove" at bounding box center [350, 194] width 39 height 18
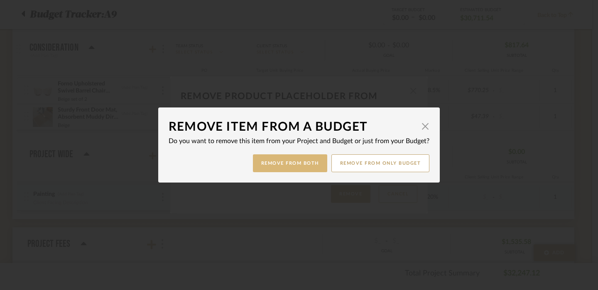
click at [289, 171] on button "Remove from Both" at bounding box center [290, 164] width 74 height 18
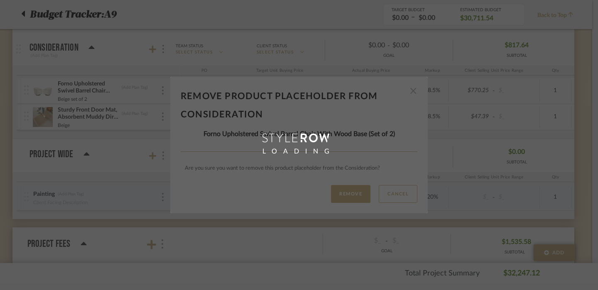
click at [157, 93] on div "Remove product placeholder From Consideration × Forno Upholstered Swivel Barrel…" at bounding box center [299, 145] width 598 height 290
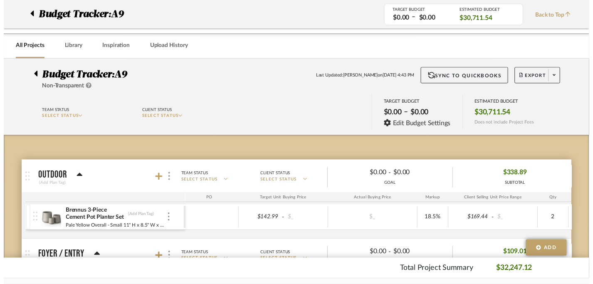
scroll to position [2182, 6]
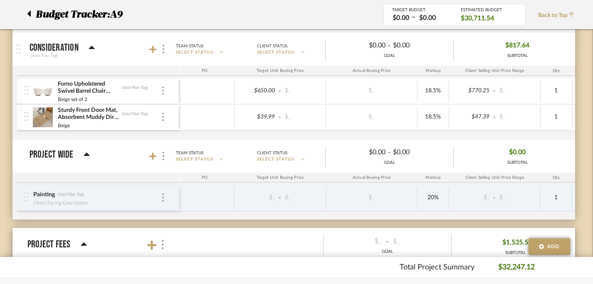
click at [160, 93] on div "Forno Upholstered Swivel Barrel Chair With Wood Base (Set of 2) (Add Plan Tag)" at bounding box center [108, 87] width 103 height 15
click at [164, 93] on div at bounding box center [163, 90] width 4 height 9
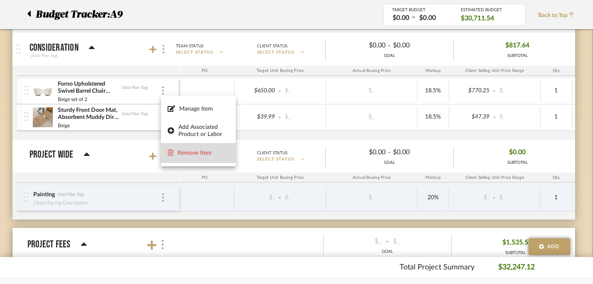
click at [201, 156] on span "Remove Item" at bounding box center [198, 153] width 62 height 8
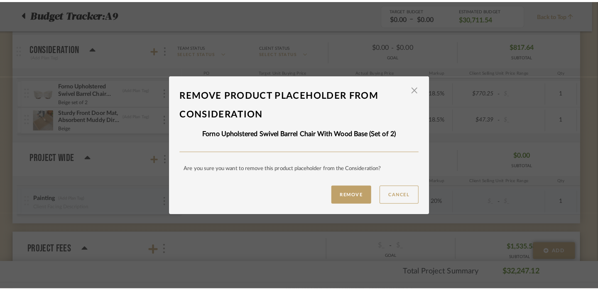
scroll to position [0, 0]
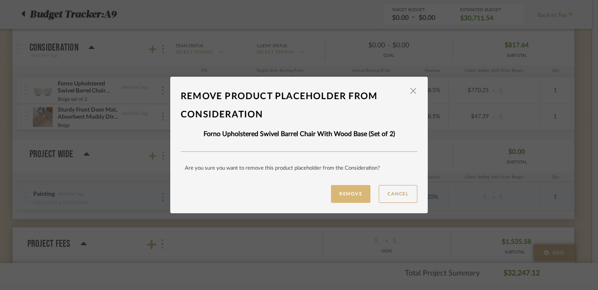
click at [352, 192] on button "Remove" at bounding box center [350, 194] width 39 height 18
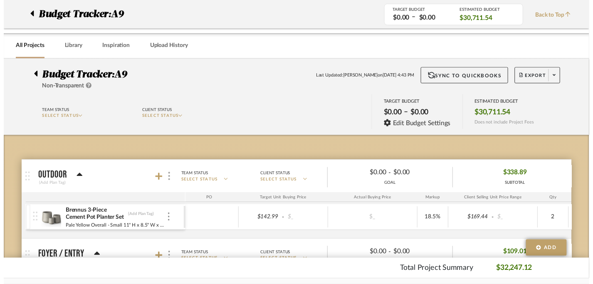
scroll to position [2182, 6]
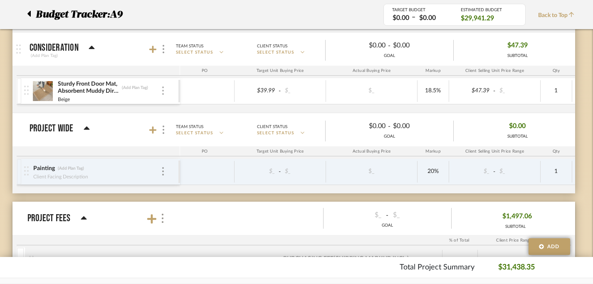
click at [164, 91] on div at bounding box center [163, 90] width 4 height 9
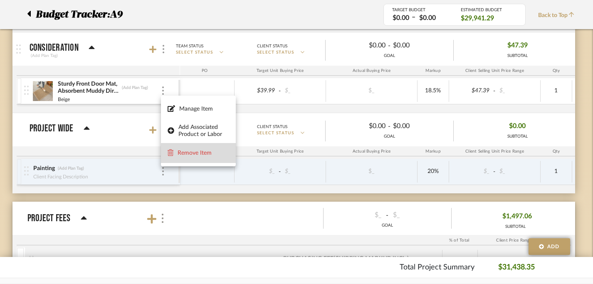
click at [203, 154] on span "Remove Item" at bounding box center [203, 153] width 52 height 7
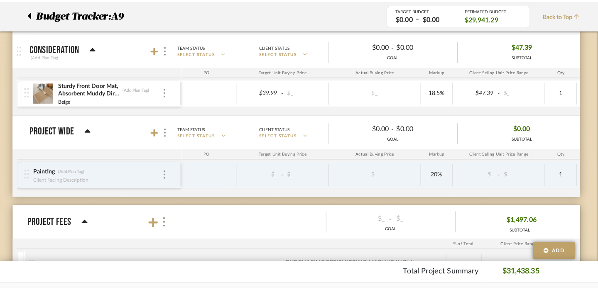
scroll to position [0, 0]
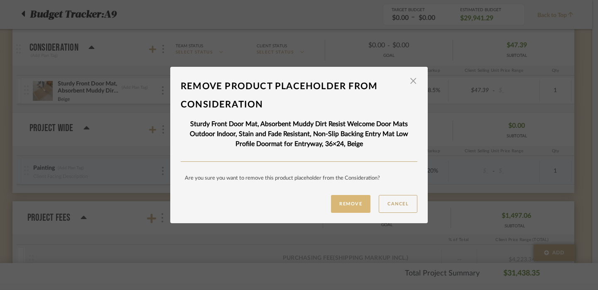
click at [341, 199] on button "Remove" at bounding box center [350, 204] width 39 height 18
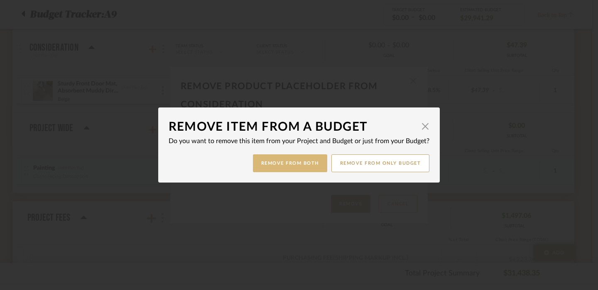
click at [307, 169] on button "Remove from Both" at bounding box center [290, 164] width 74 height 18
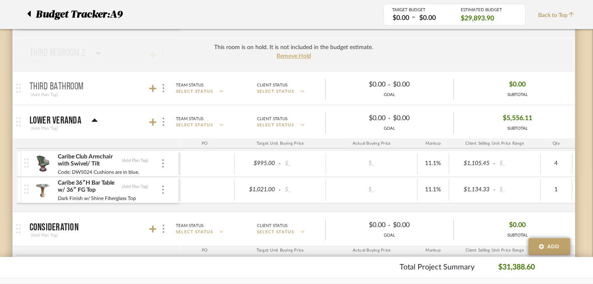
scroll to position [1999, 6]
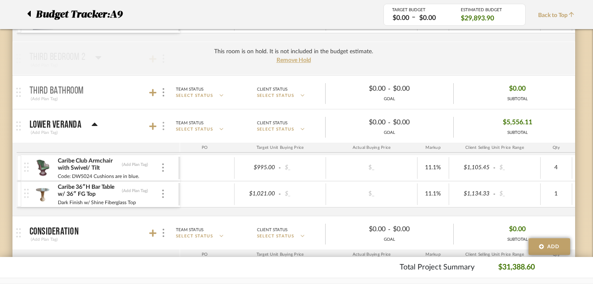
click at [165, 129] on div at bounding box center [163, 126] width 9 height 11
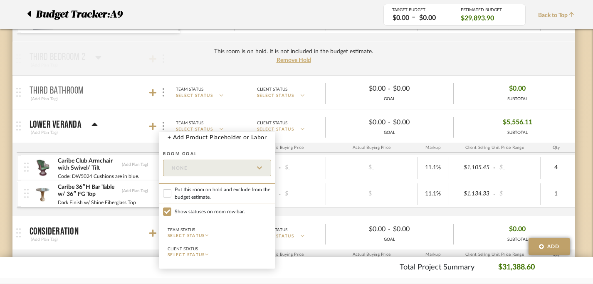
click at [196, 189] on span "Put this room on hold and exclude from the budget estimate." at bounding box center [223, 193] width 96 height 15
click at [171, 189] on input "Put this room on hold and exclude from the budget estimate." at bounding box center [167, 193] width 8 height 8
checkbox input "true"
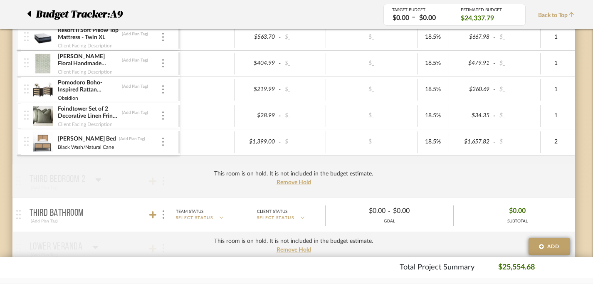
scroll to position [1866, 6]
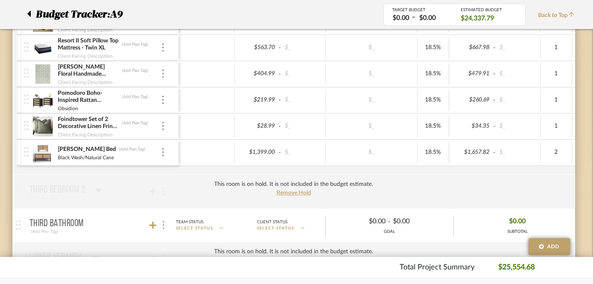
click at [165, 225] on div at bounding box center [163, 224] width 9 height 11
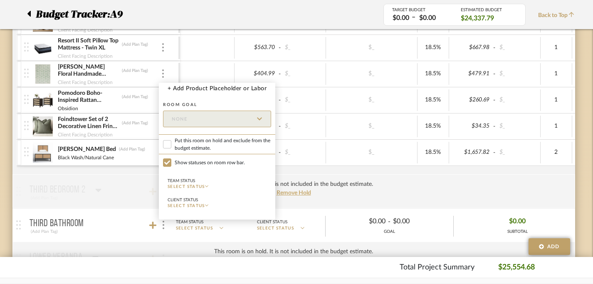
click at [183, 146] on span "Put this room on hold and exclude from the budget estimate." at bounding box center [223, 144] width 96 height 15
click at [171, 146] on input "Put this room on hold and exclude from the budget estimate." at bounding box center [167, 144] width 8 height 8
checkbox input "true"
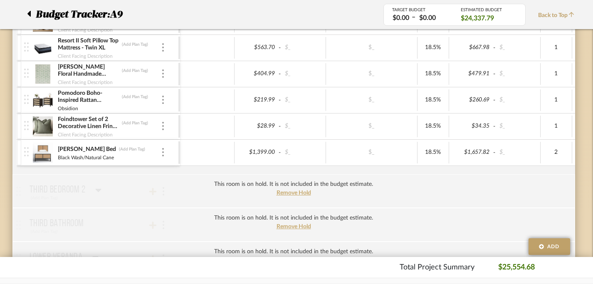
scroll to position [1865, 6]
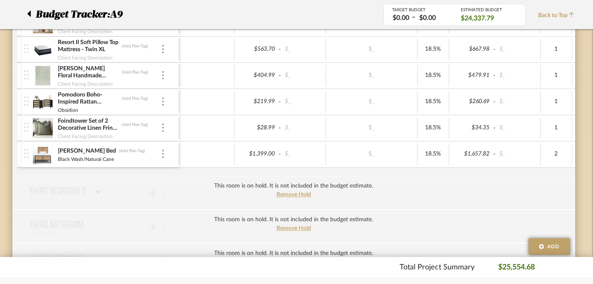
click at [162, 192] on div "This room is on hold. It is not included in the budget estimate. Remove Hold" at bounding box center [293, 193] width 562 height 34
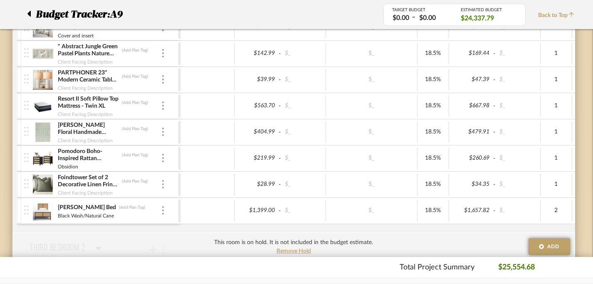
scroll to position [0, 23]
